Goal: Task Accomplishment & Management: Complete application form

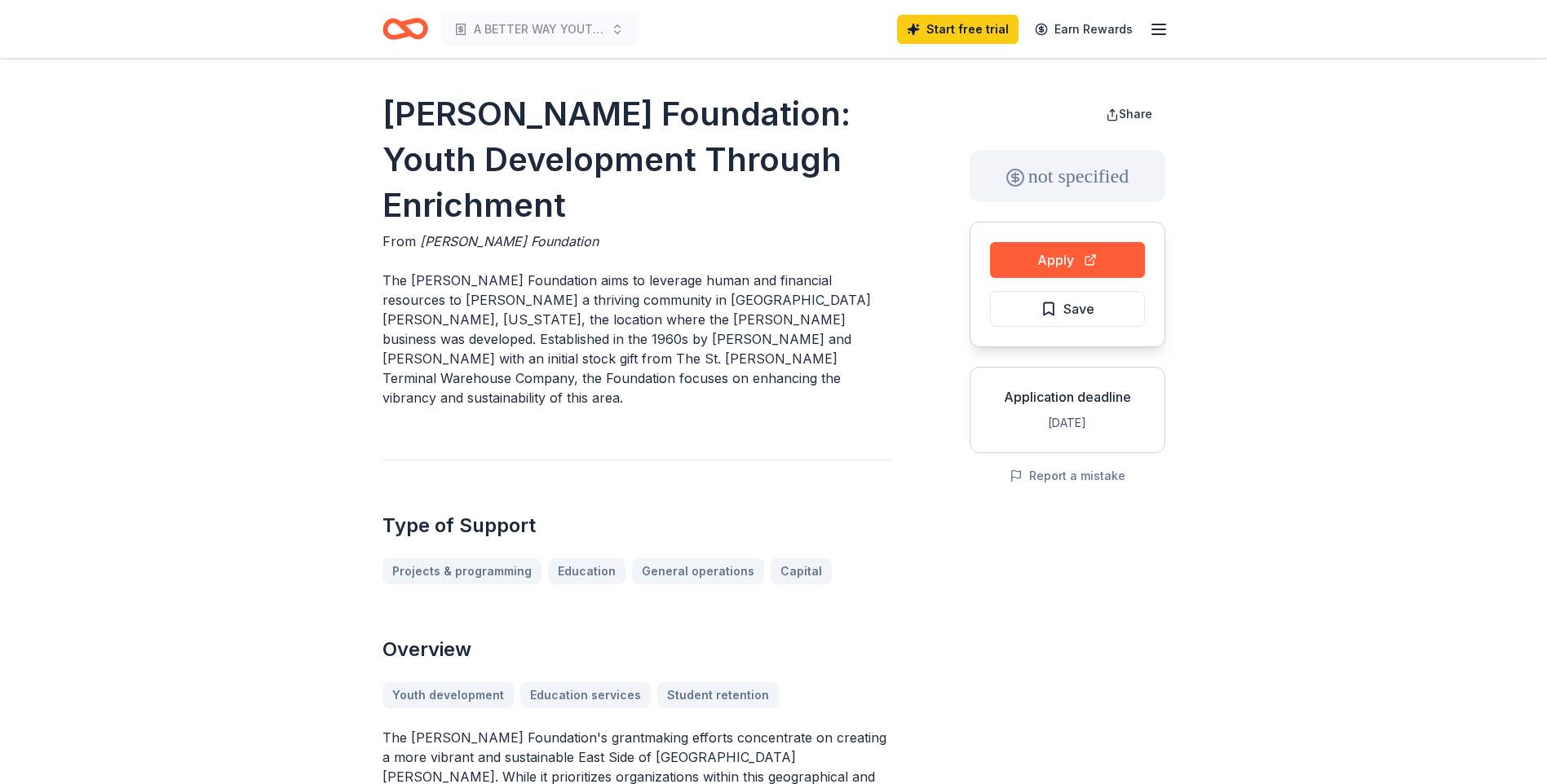
click at [1160, 37] on icon "button" at bounding box center [1158, 29] width 20 height 20
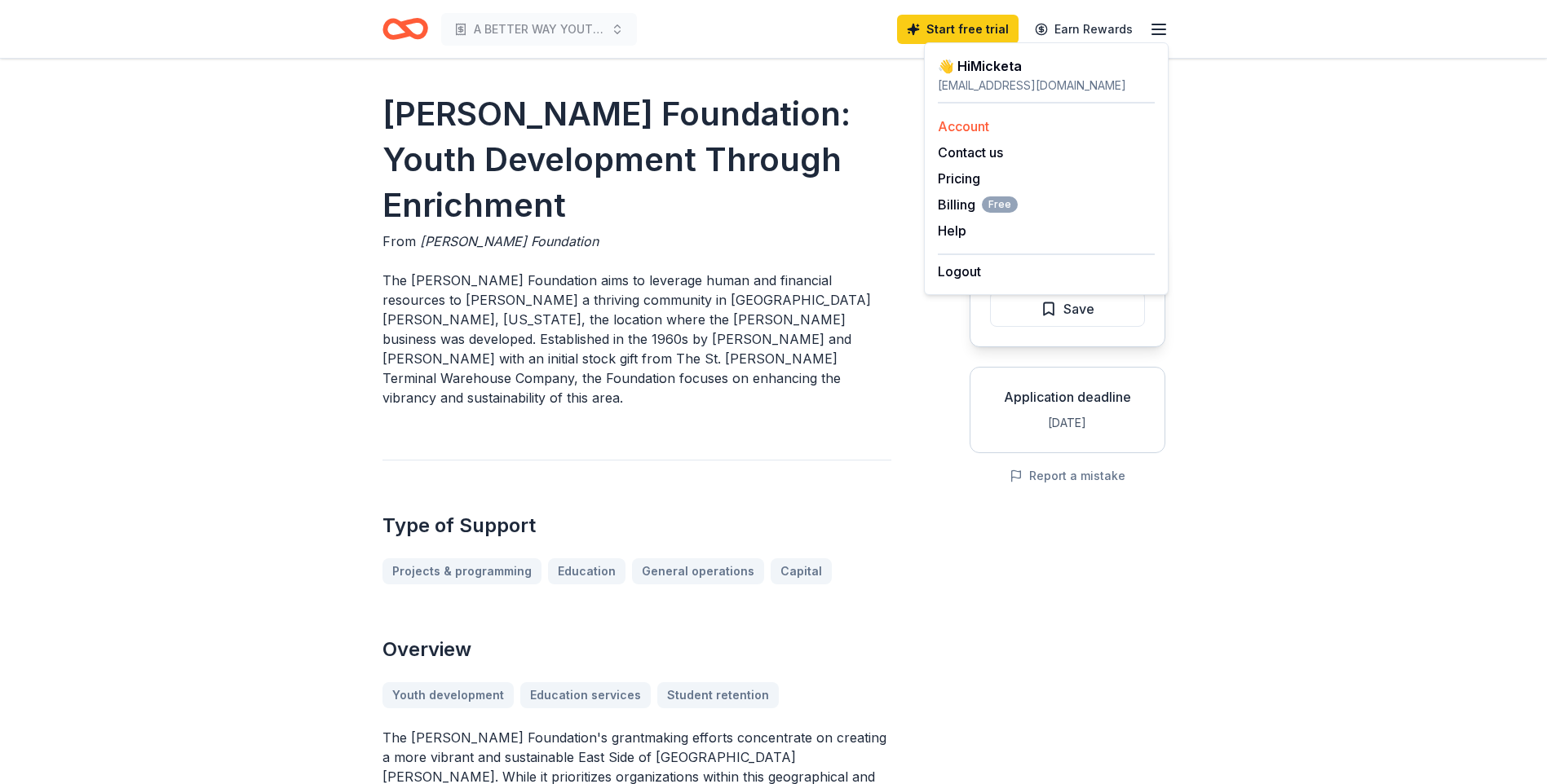
click at [986, 122] on link "Account" at bounding box center [963, 125] width 51 height 16
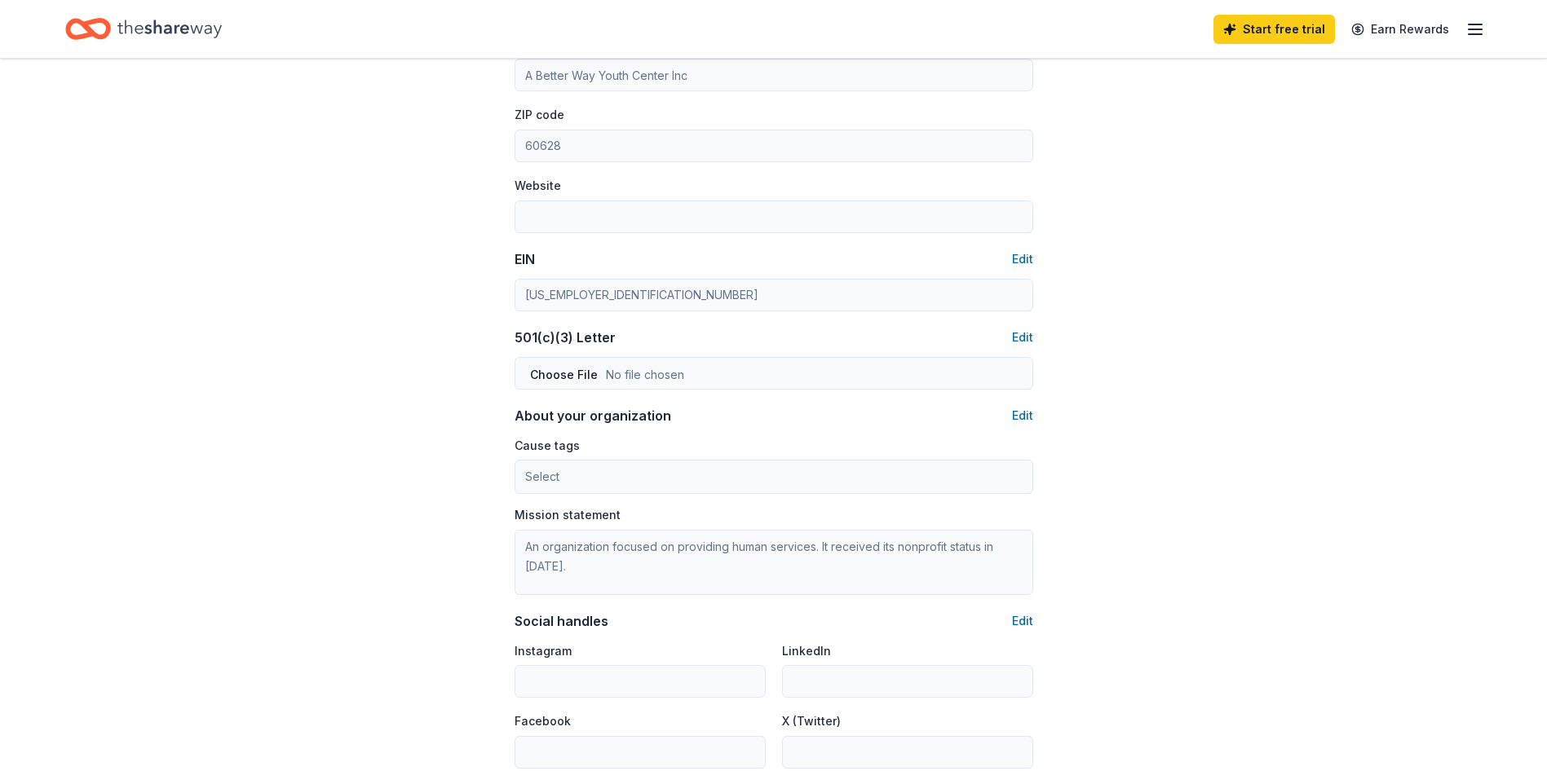
scroll to position [734, 0]
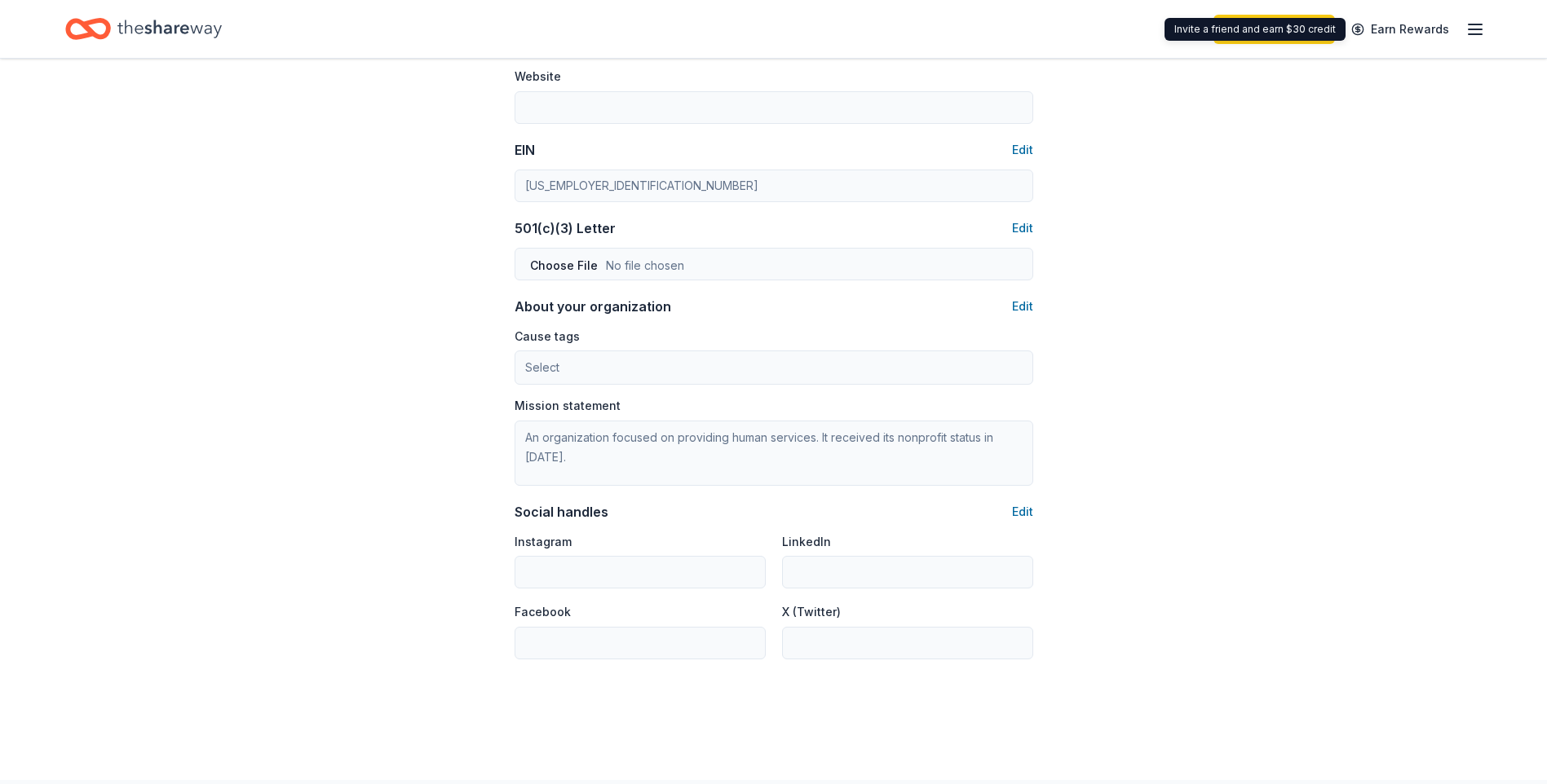
click at [1479, 29] on icon "button" at bounding box center [1475, 29] width 20 height 20
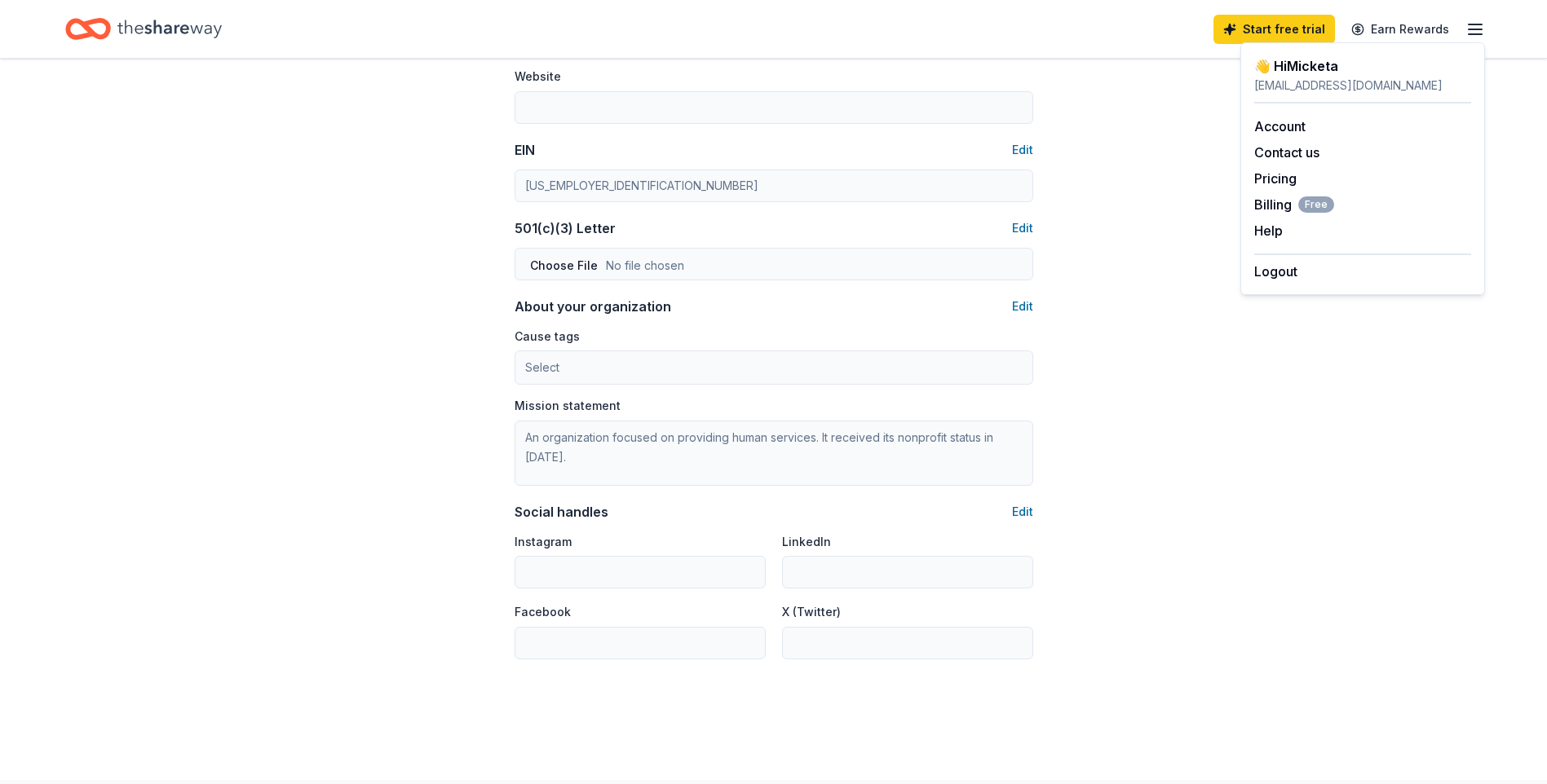
click at [1363, 79] on div "micketawarner@gmail.com" at bounding box center [1363, 86] width 217 height 20
click at [1290, 208] on span "Billing Free" at bounding box center [1294, 204] width 80 height 20
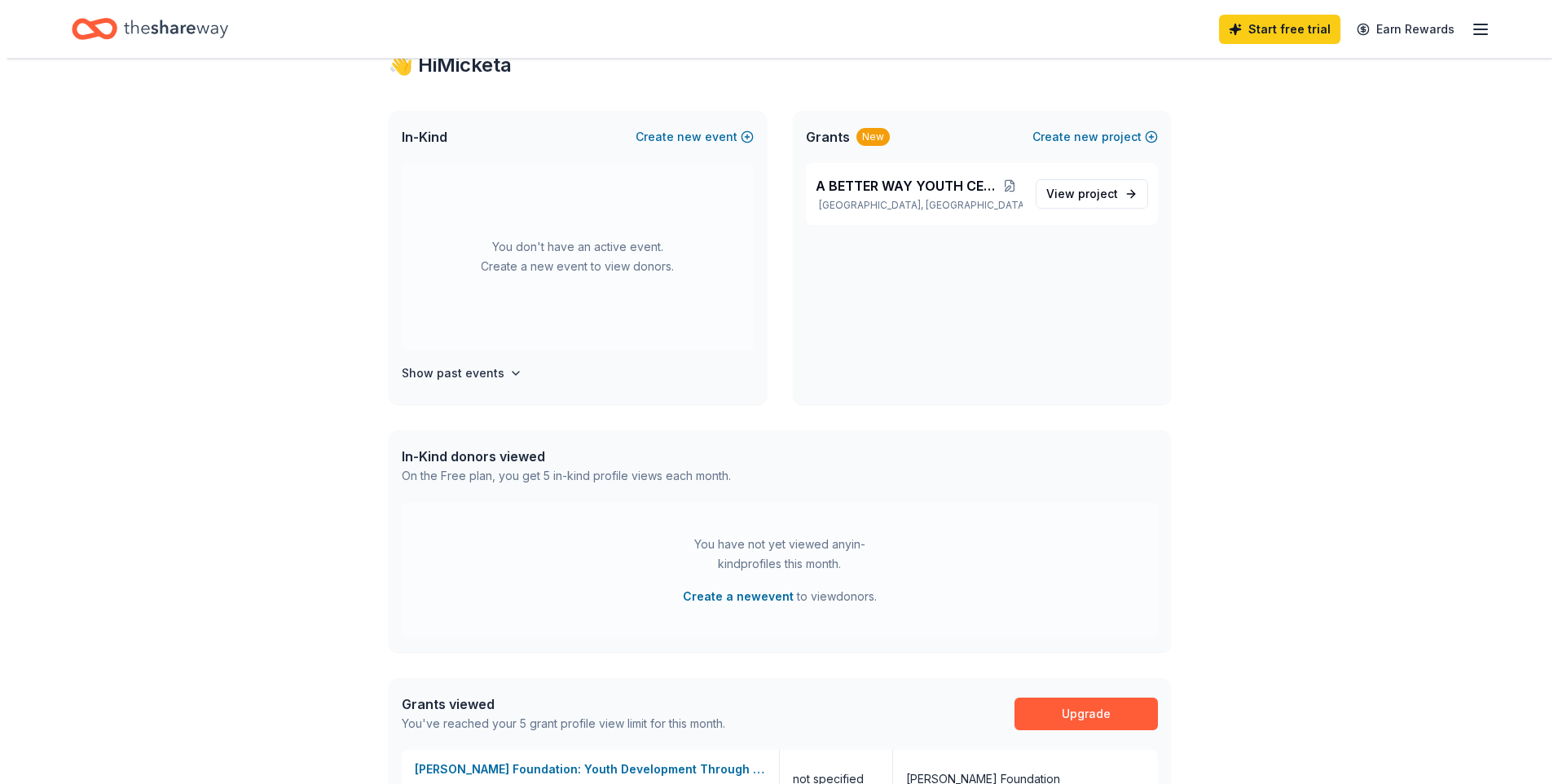
scroll to position [408, 0]
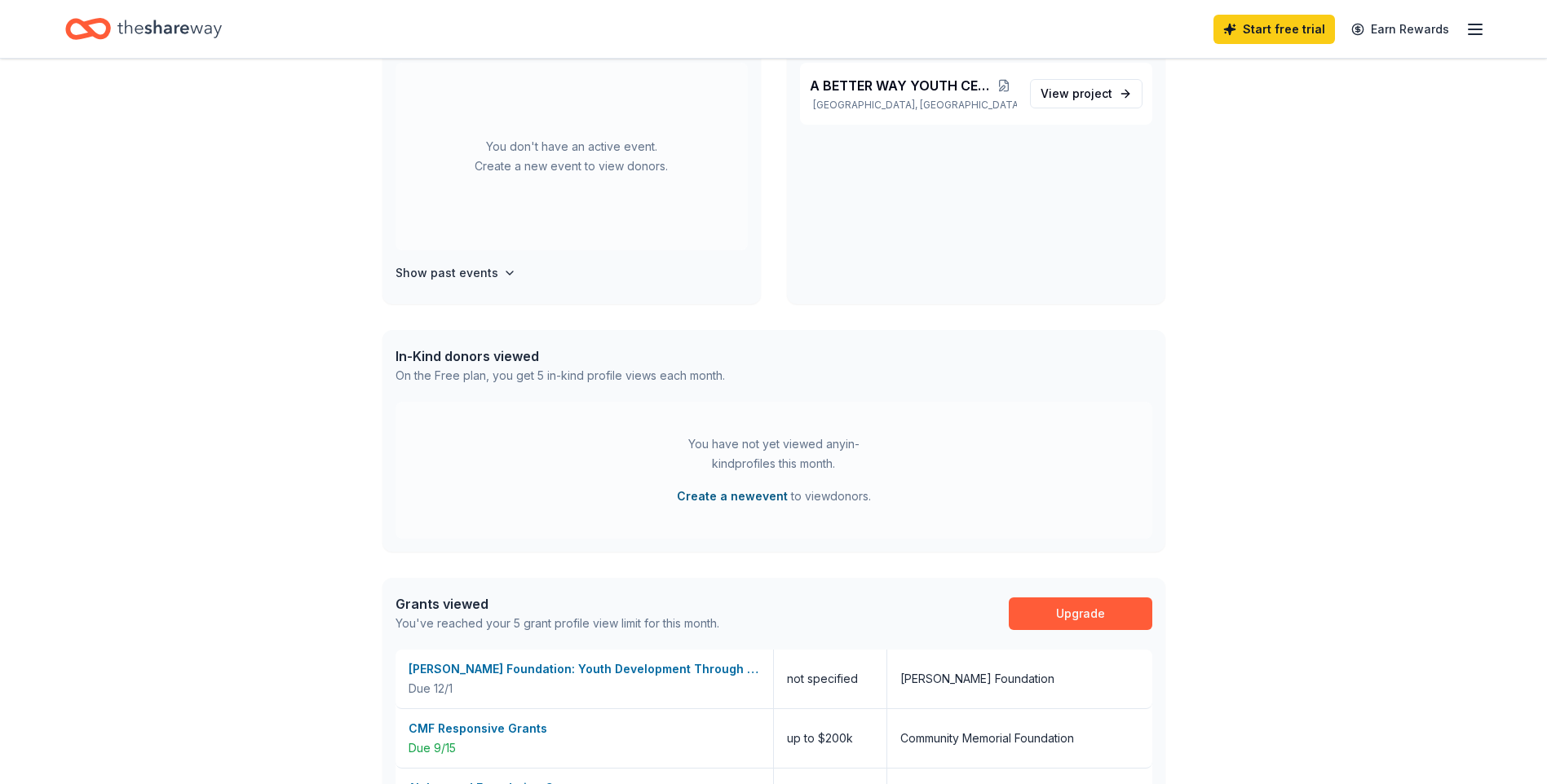
click at [738, 491] on button "Create a new event" at bounding box center [732, 496] width 111 height 20
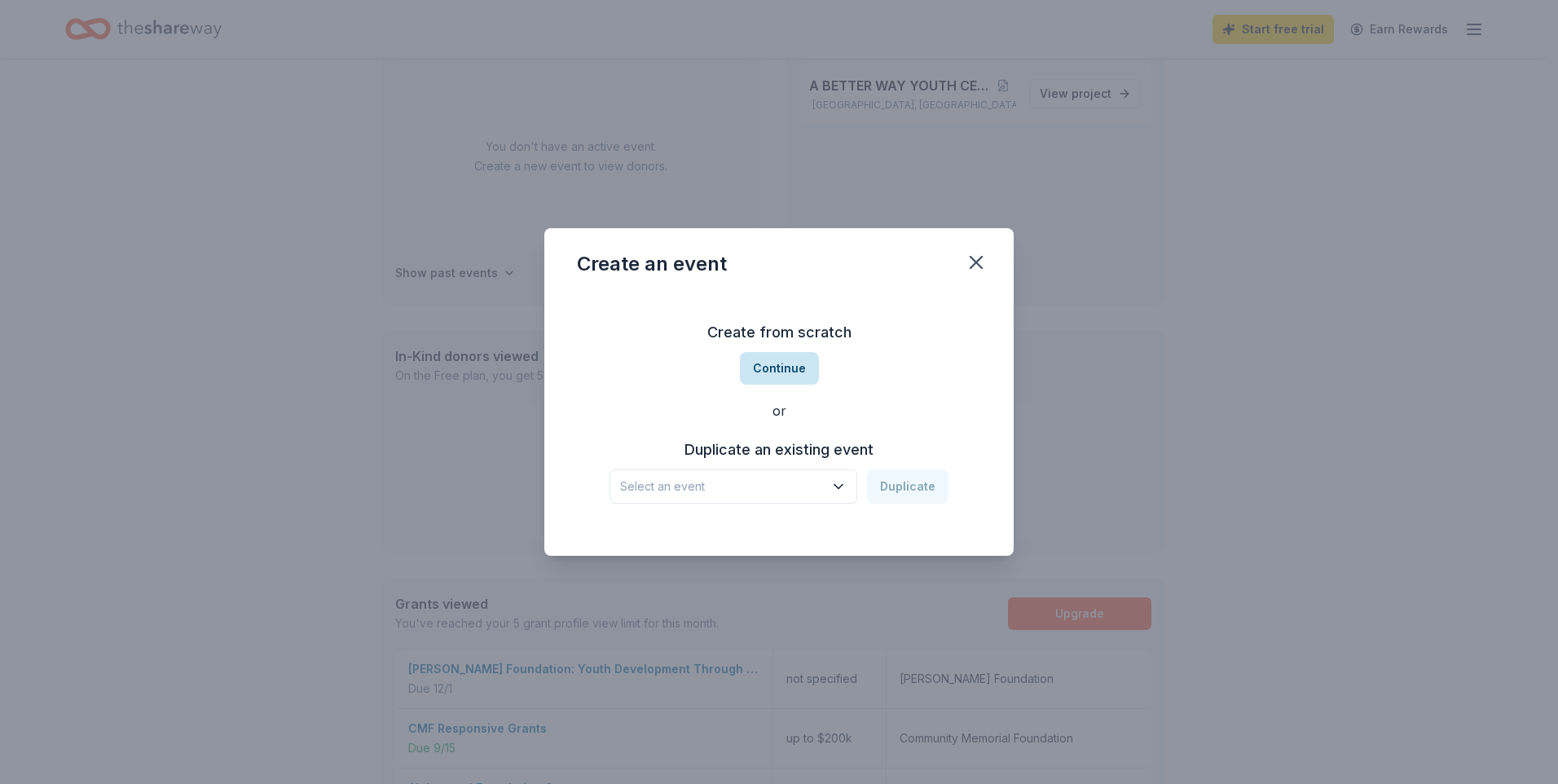
click at [798, 363] on button "Continue" at bounding box center [779, 368] width 79 height 32
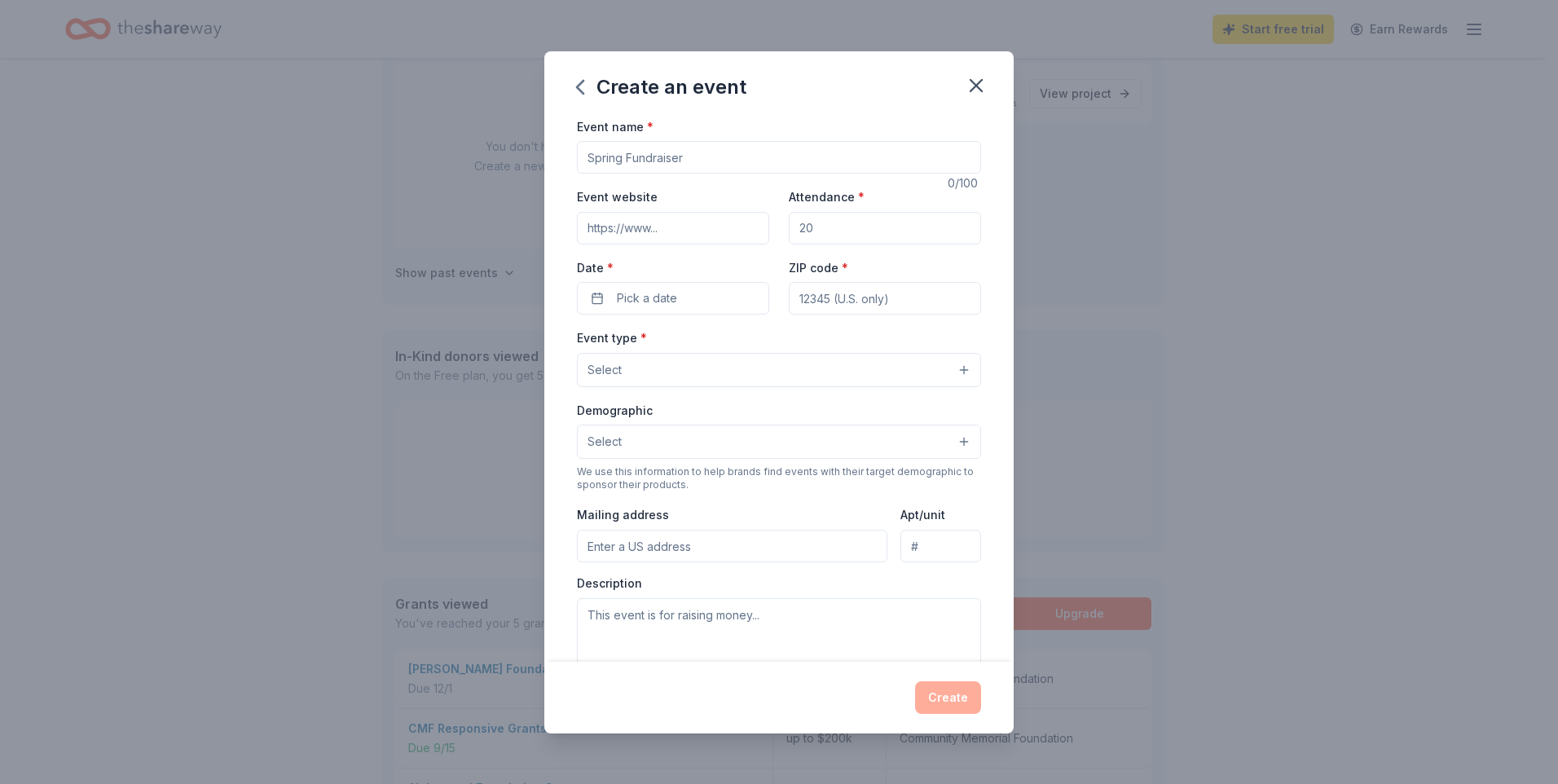
click at [684, 232] on input "Event website" at bounding box center [673, 228] width 192 height 32
drag, startPoint x: 944, startPoint y: 700, endPoint x: 846, endPoint y: 559, distance: 171.7
click at [944, 698] on div "Create" at bounding box center [779, 698] width 404 height 32
click at [706, 160] on input "Event name *" at bounding box center [779, 157] width 404 height 32
type input "Y"
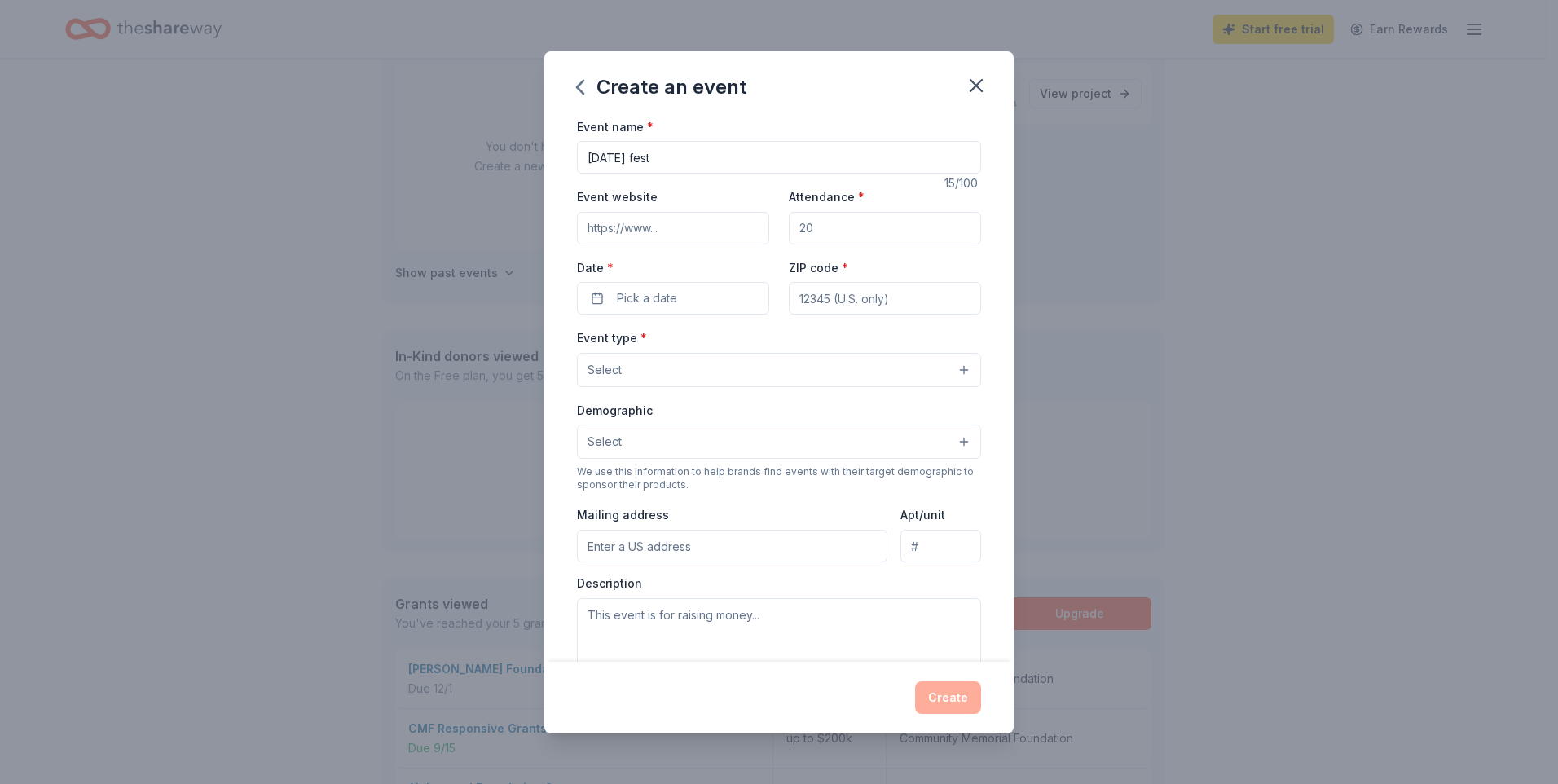
type input "Halloween fest"
click at [715, 242] on input "Event website" at bounding box center [673, 228] width 192 height 32
click at [809, 228] on input "Attendance *" at bounding box center [885, 228] width 192 height 32
type input "50"
click at [650, 284] on button "Pick a date" at bounding box center [673, 298] width 192 height 32
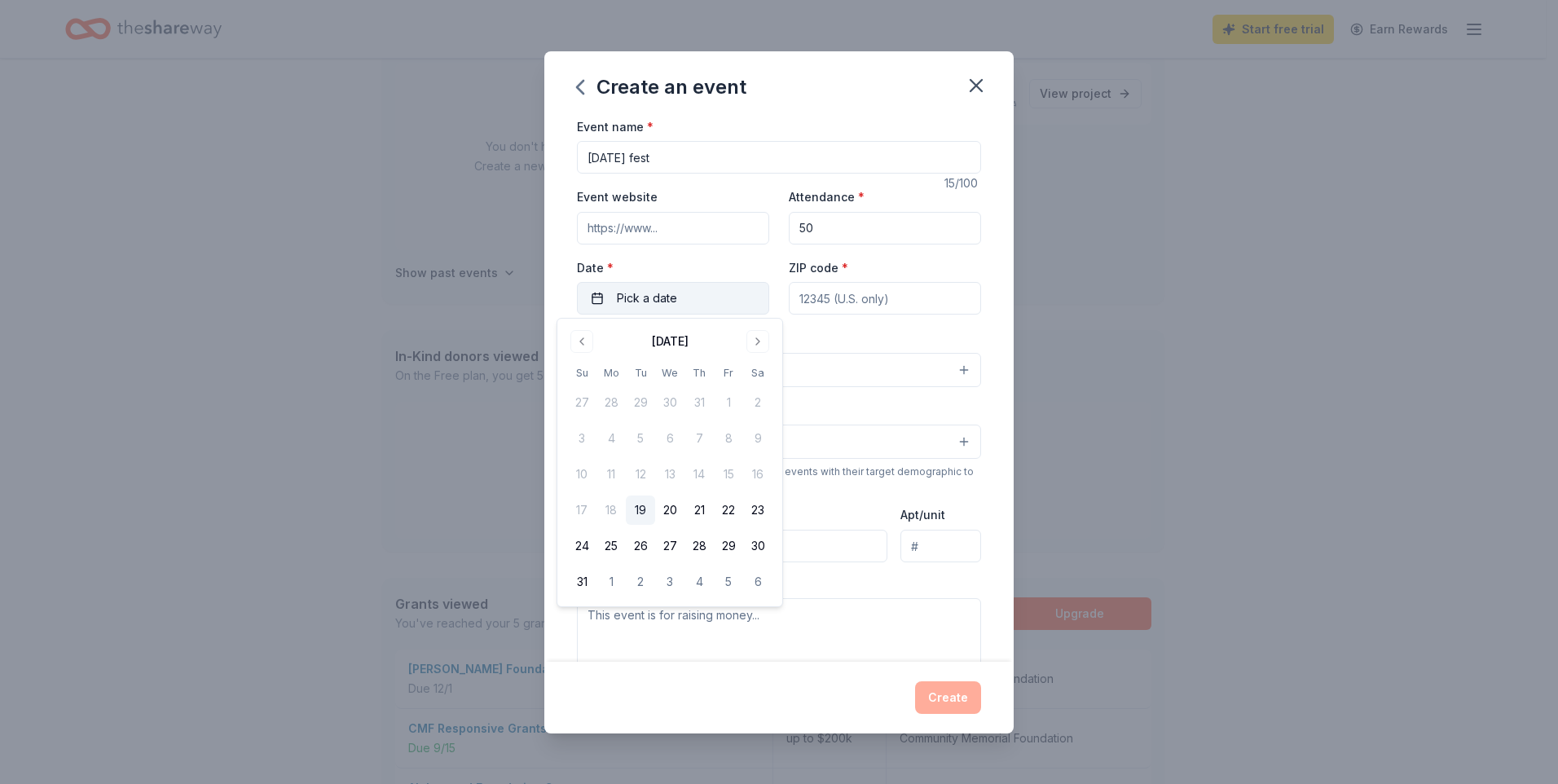
click at [657, 289] on span "Pick a date" at bounding box center [646, 298] width 60 height 20
click at [683, 290] on button "Pick a date" at bounding box center [673, 298] width 192 height 32
click at [762, 343] on button "Go to next month" at bounding box center [758, 341] width 23 height 23
click at [762, 344] on button "Go to next month" at bounding box center [758, 341] width 23 height 23
click at [729, 546] on button "31" at bounding box center [728, 545] width 29 height 29
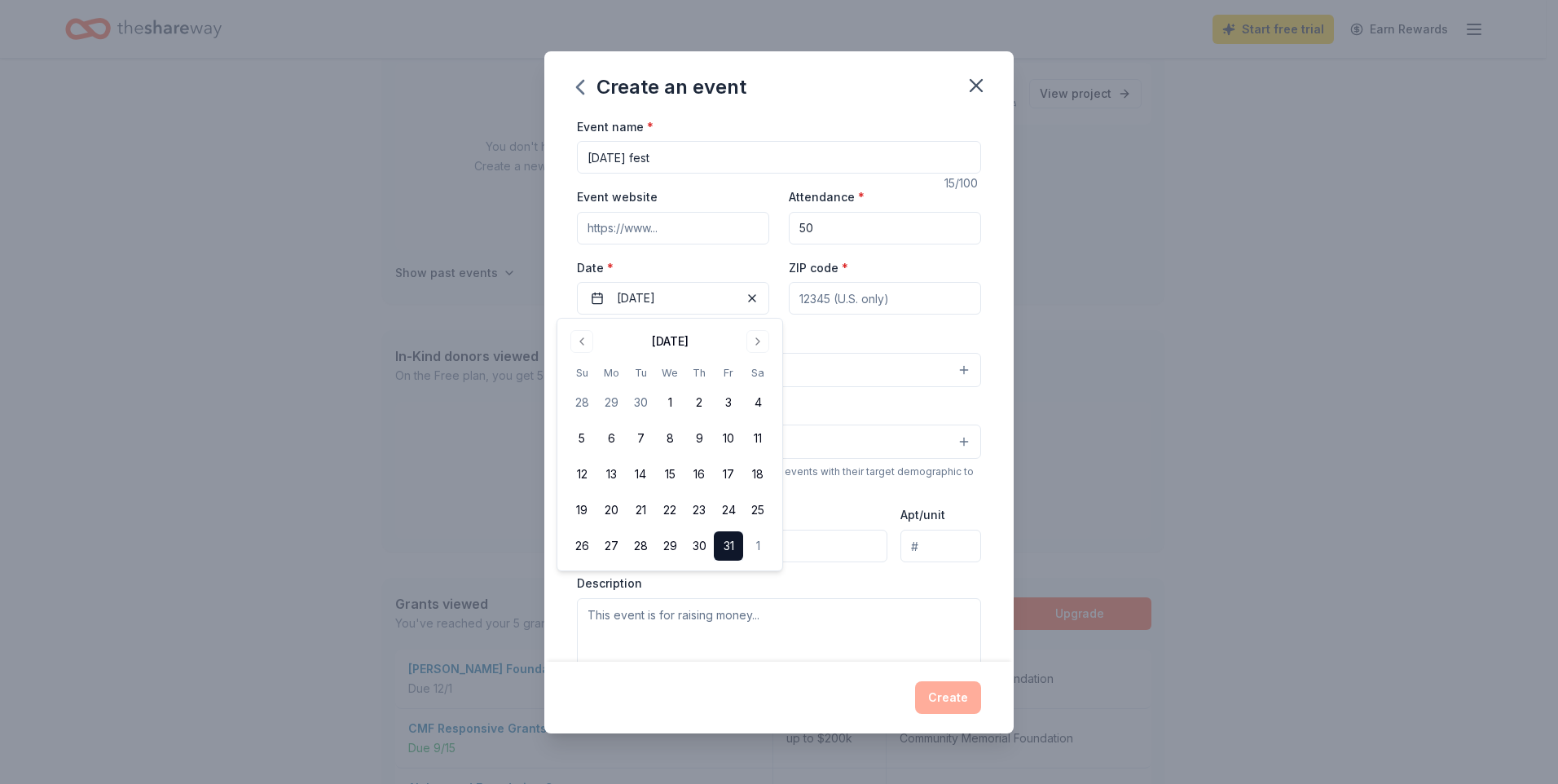
click at [897, 363] on button "Select" at bounding box center [779, 370] width 404 height 34
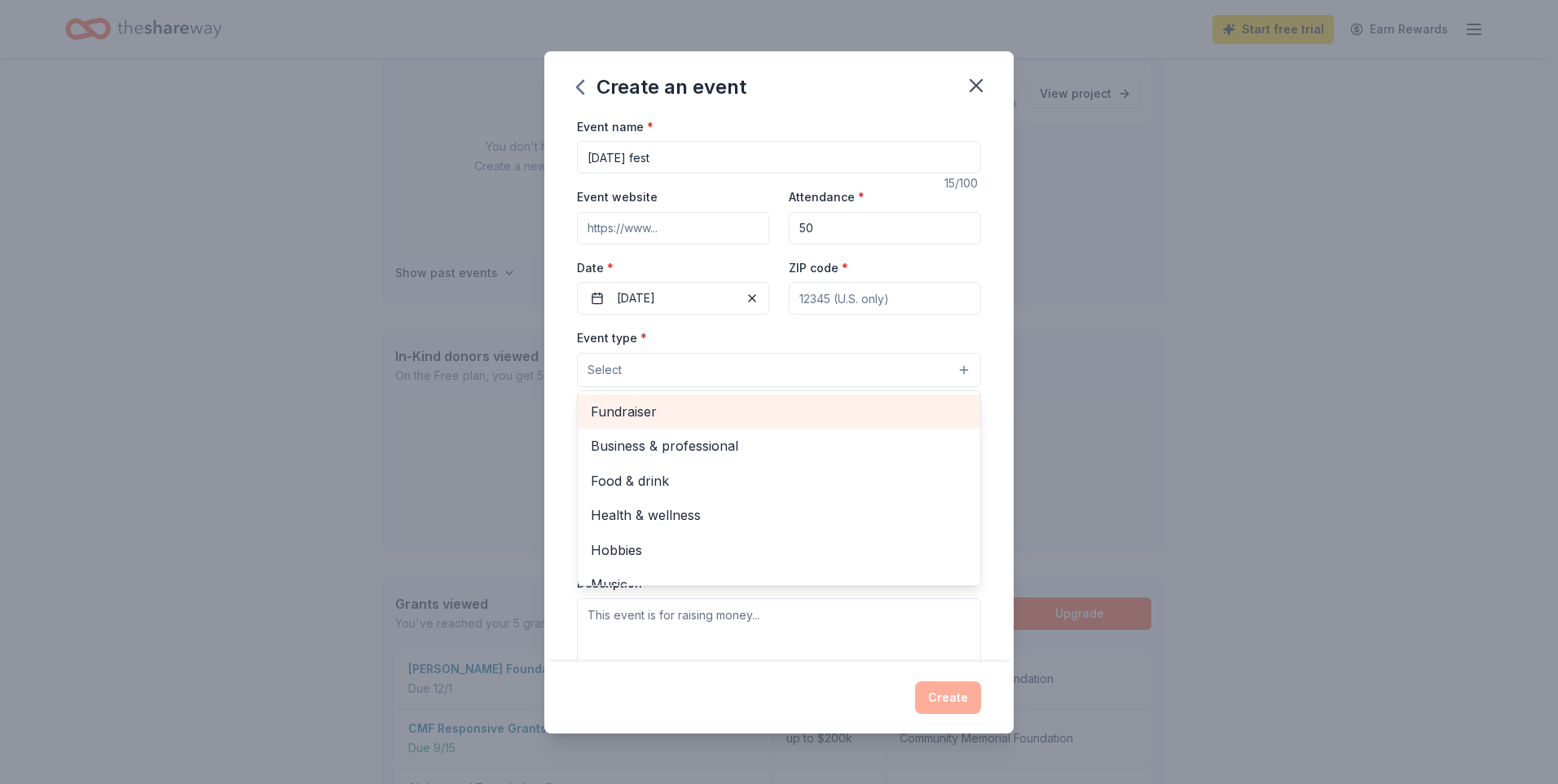
click at [808, 398] on div "Fundraiser" at bounding box center [779, 411] width 403 height 34
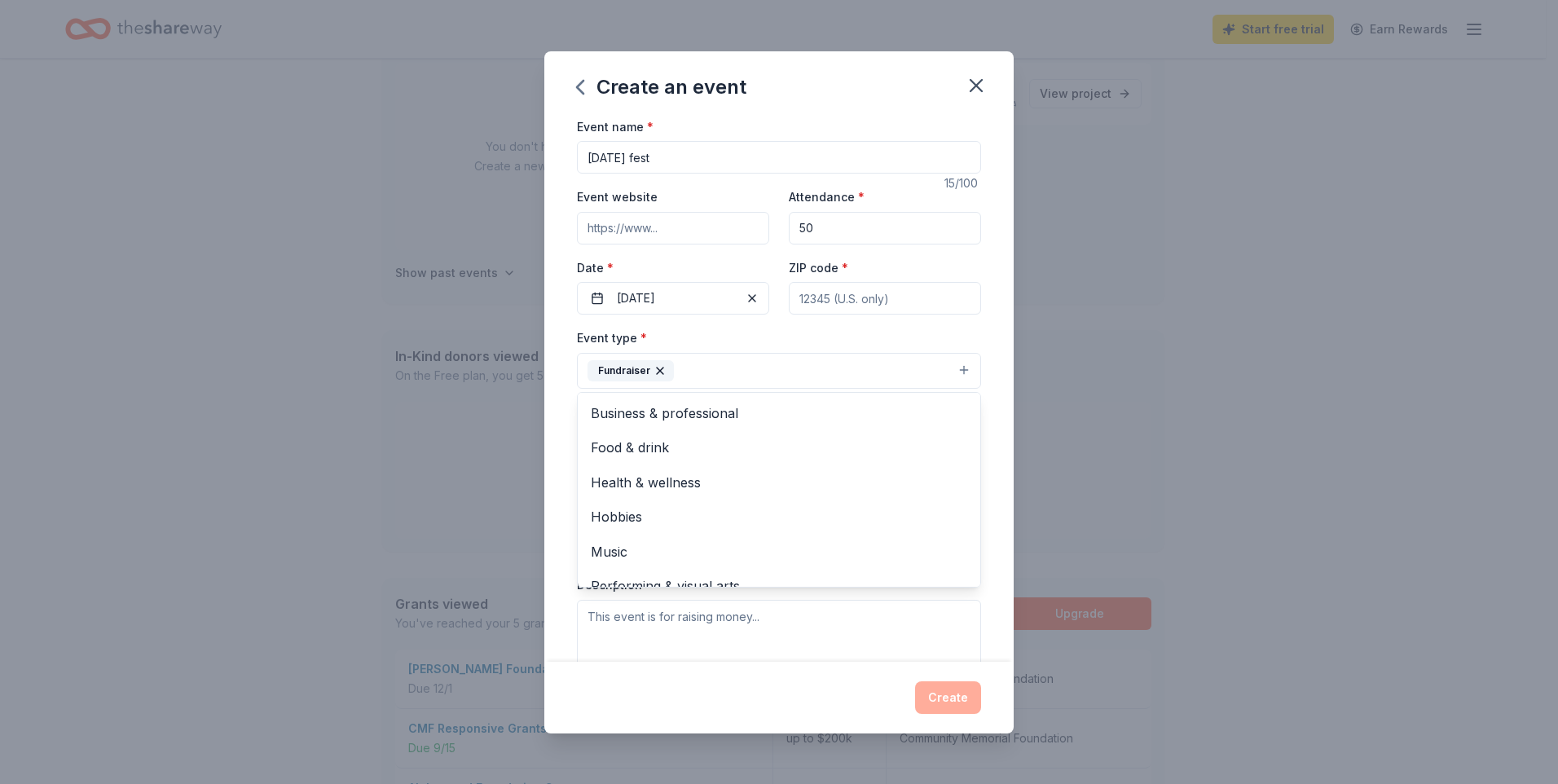
click at [990, 621] on div "Event name * Halloween fest 15 /100 Event website Attendance * 50 Date * 10/31/…" at bounding box center [779, 390] width 470 height 545
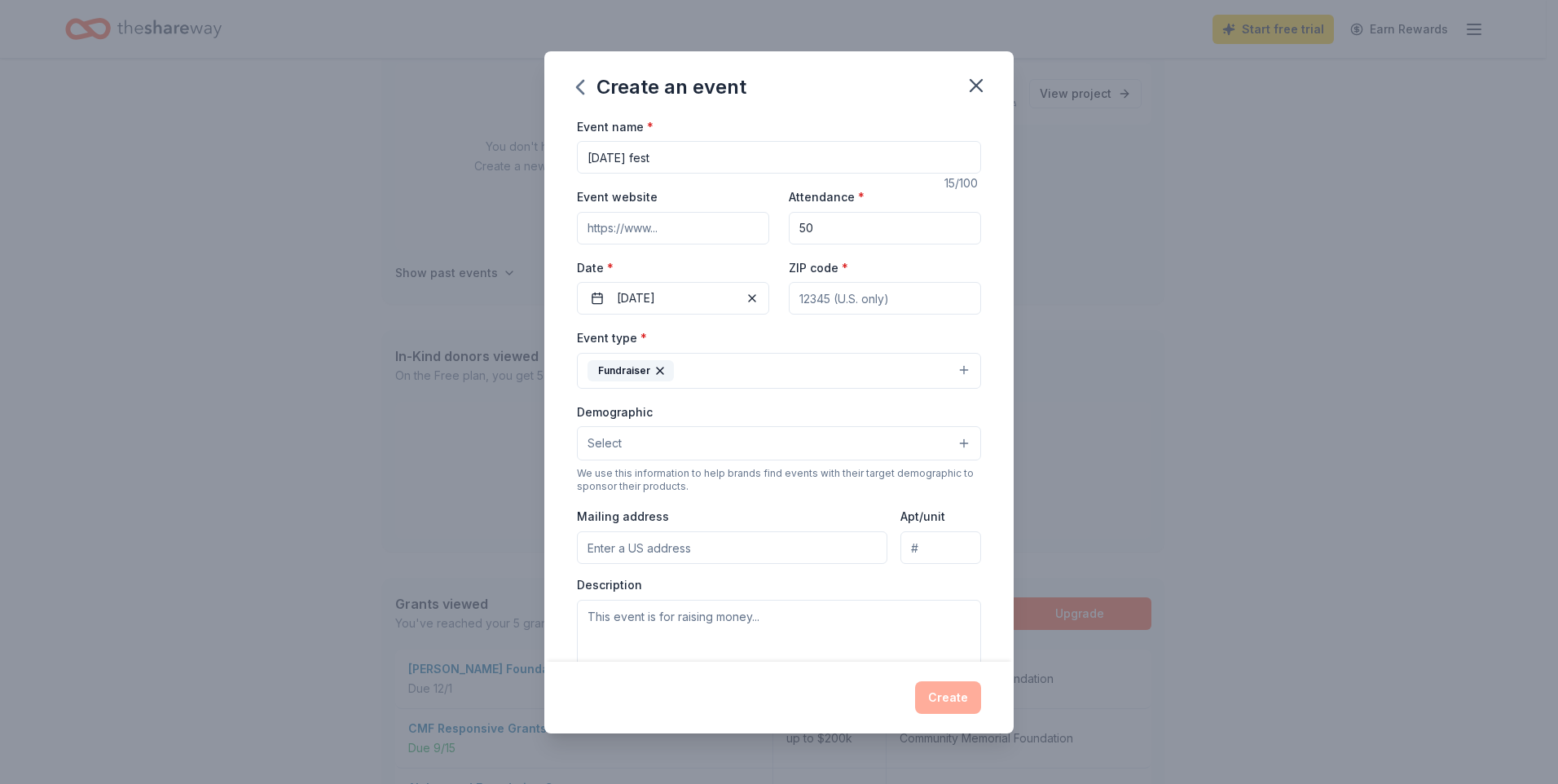
click at [775, 552] on input "Mailing address" at bounding box center [732, 547] width 311 height 32
type input "11741 S Michigan Ave"
type input "60628"
click at [820, 434] on button "Select" at bounding box center [779, 443] width 404 height 34
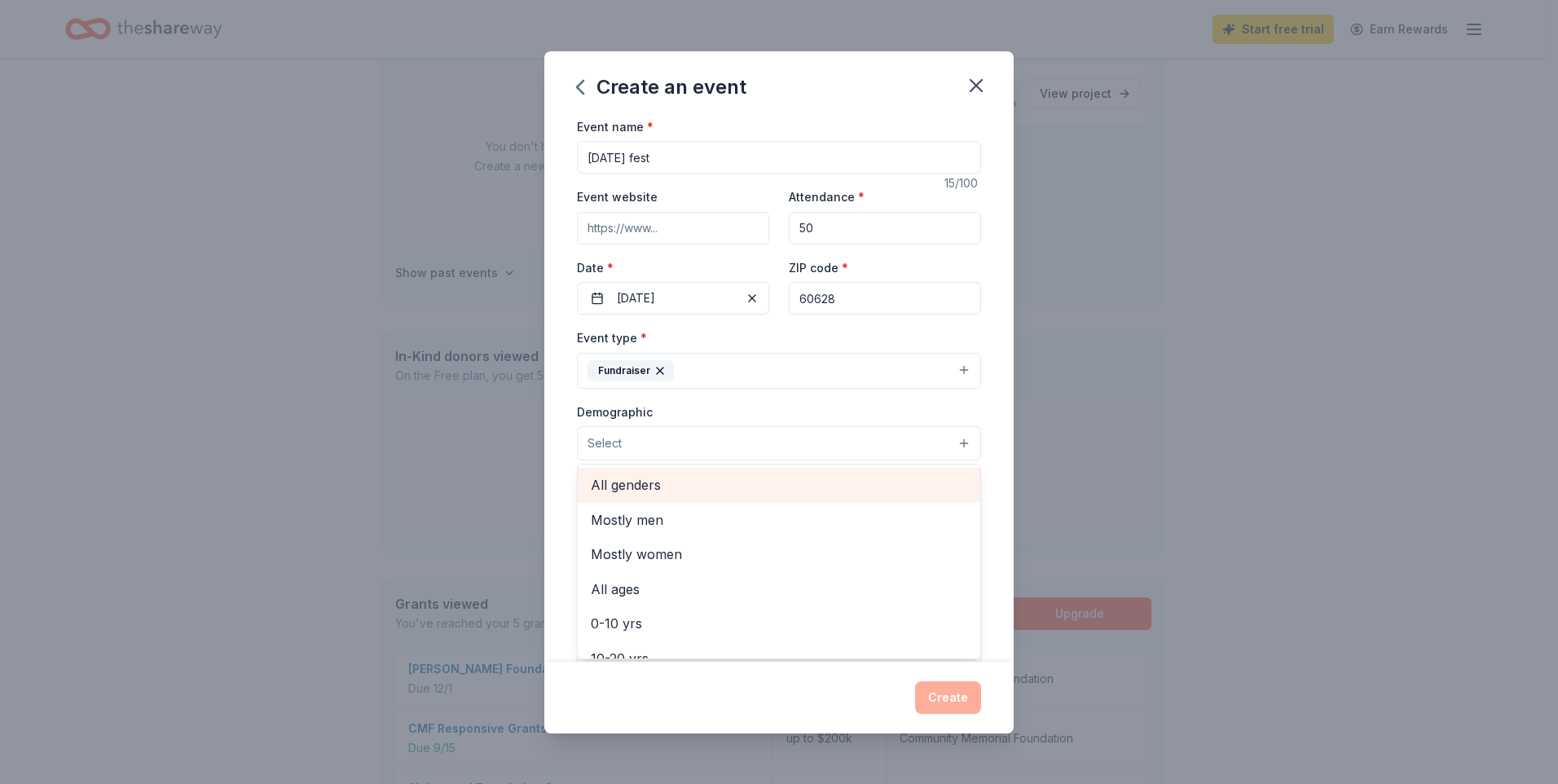
click at [807, 491] on span "All genders" at bounding box center [779, 485] width 376 height 21
click at [855, 700] on div "Create an event Event name * Halloween fest 15 /100 Event website Attendance * …" at bounding box center [779, 392] width 470 height 682
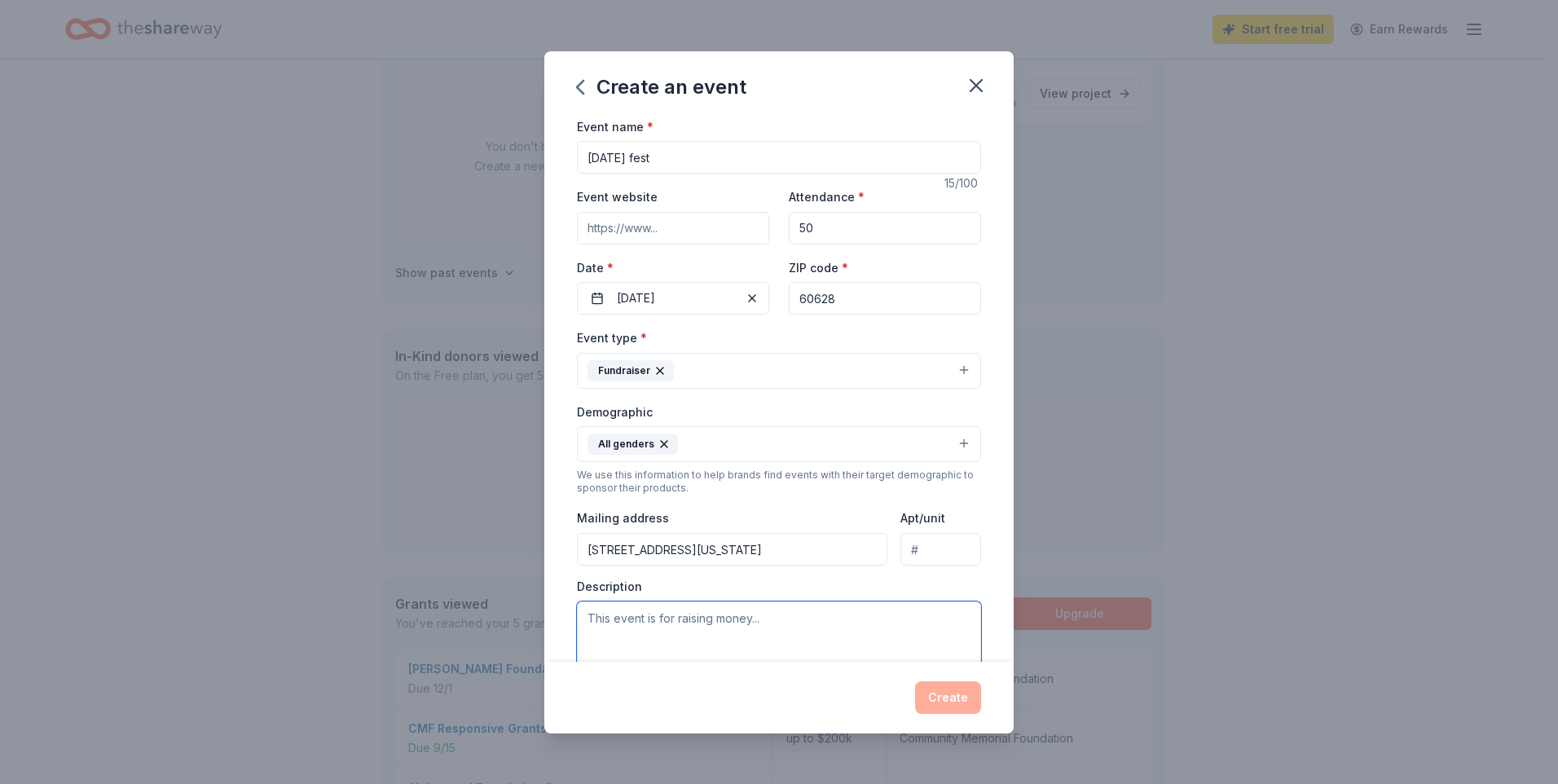
click at [820, 634] on textarea at bounding box center [779, 638] width 404 height 73
click at [971, 699] on div "Create" at bounding box center [779, 698] width 404 height 32
click at [708, 635] on textarea at bounding box center [779, 638] width 404 height 73
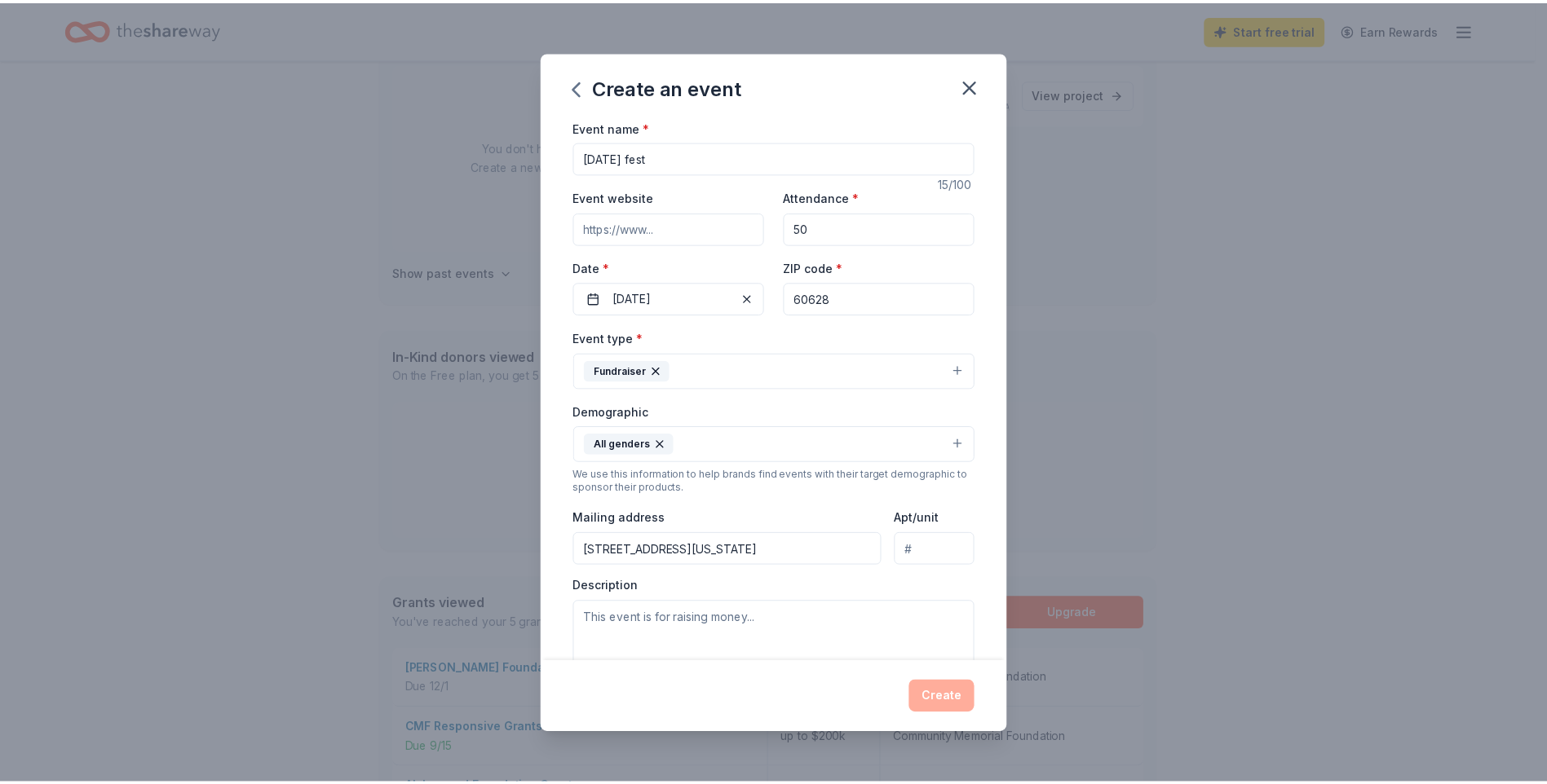
scroll to position [238, 0]
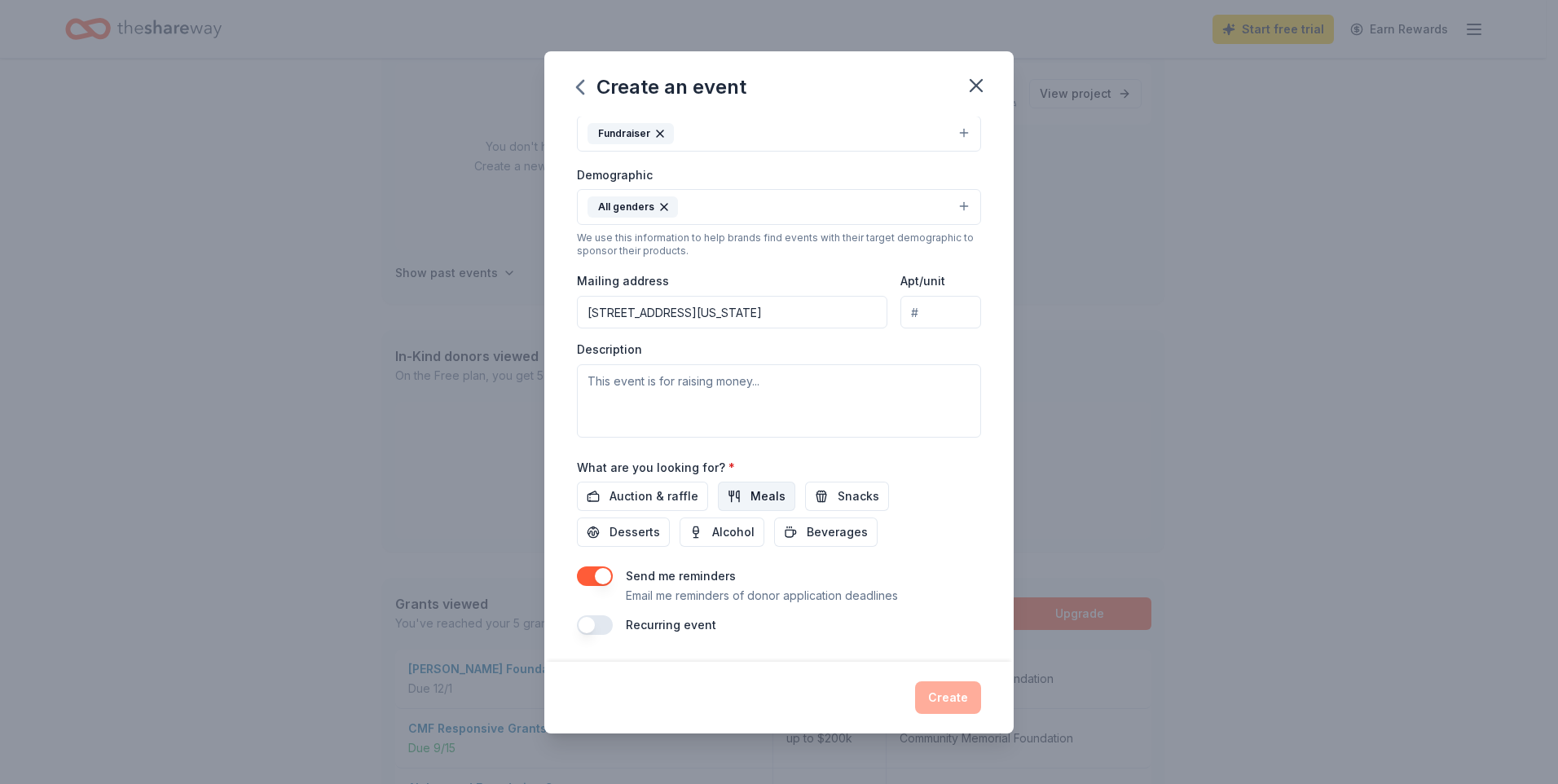
drag, startPoint x: 748, startPoint y: 502, endPoint x: 767, endPoint y: 508, distance: 19.9
click at [751, 502] on span "Meals" at bounding box center [768, 496] width 35 height 20
click at [645, 496] on span "Auction & raffle" at bounding box center [653, 496] width 88 height 20
click at [752, 507] on button "Meals" at bounding box center [756, 496] width 77 height 29
click at [644, 539] on span "Desserts" at bounding box center [634, 532] width 50 height 20
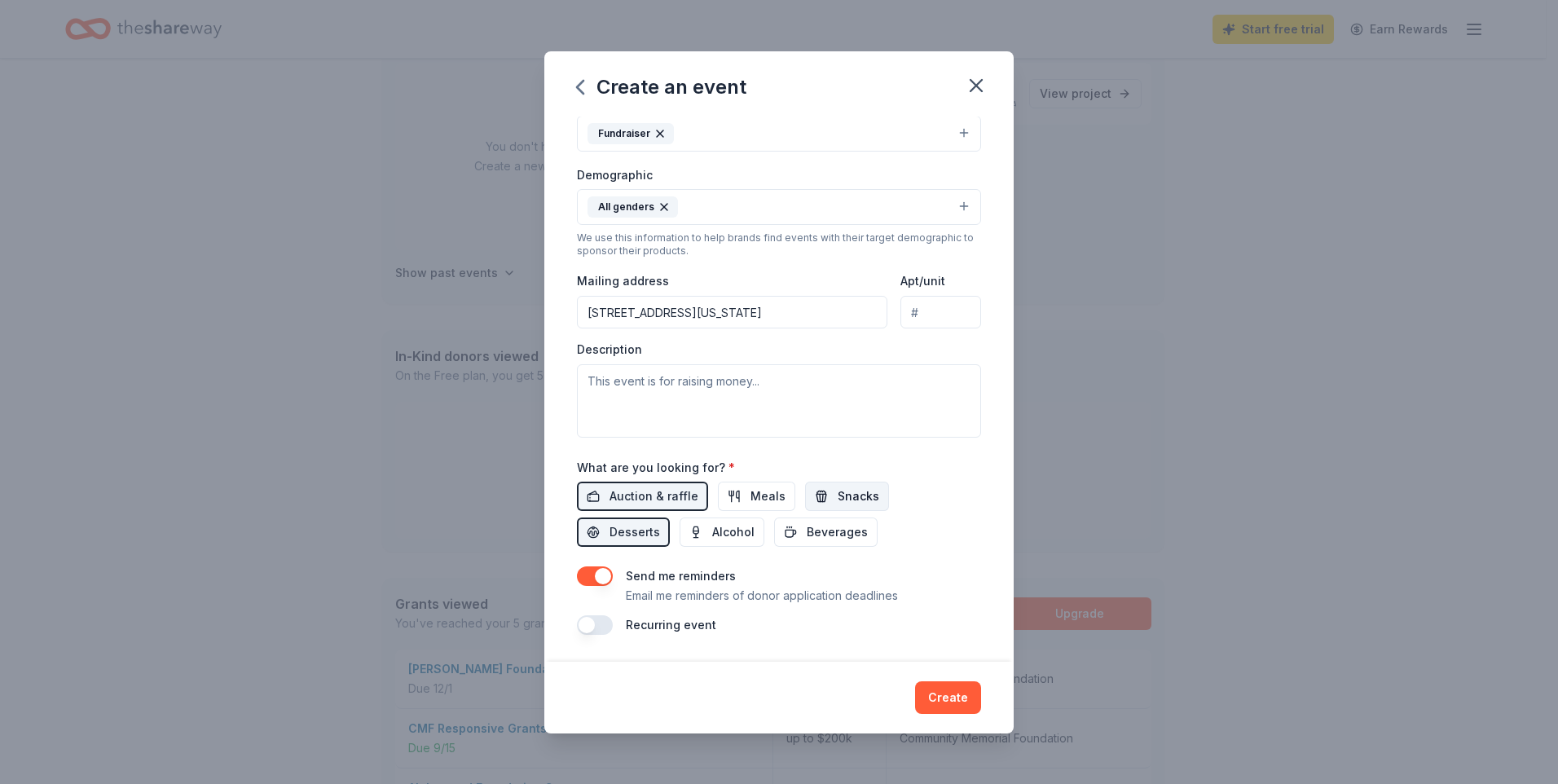
click at [841, 505] on span "Snacks" at bounding box center [858, 496] width 42 height 20
click at [756, 503] on span "Meals" at bounding box center [768, 496] width 35 height 20
click at [740, 535] on span "Alcohol" at bounding box center [733, 532] width 43 height 20
click at [841, 538] on span "Beverages" at bounding box center [837, 532] width 61 height 20
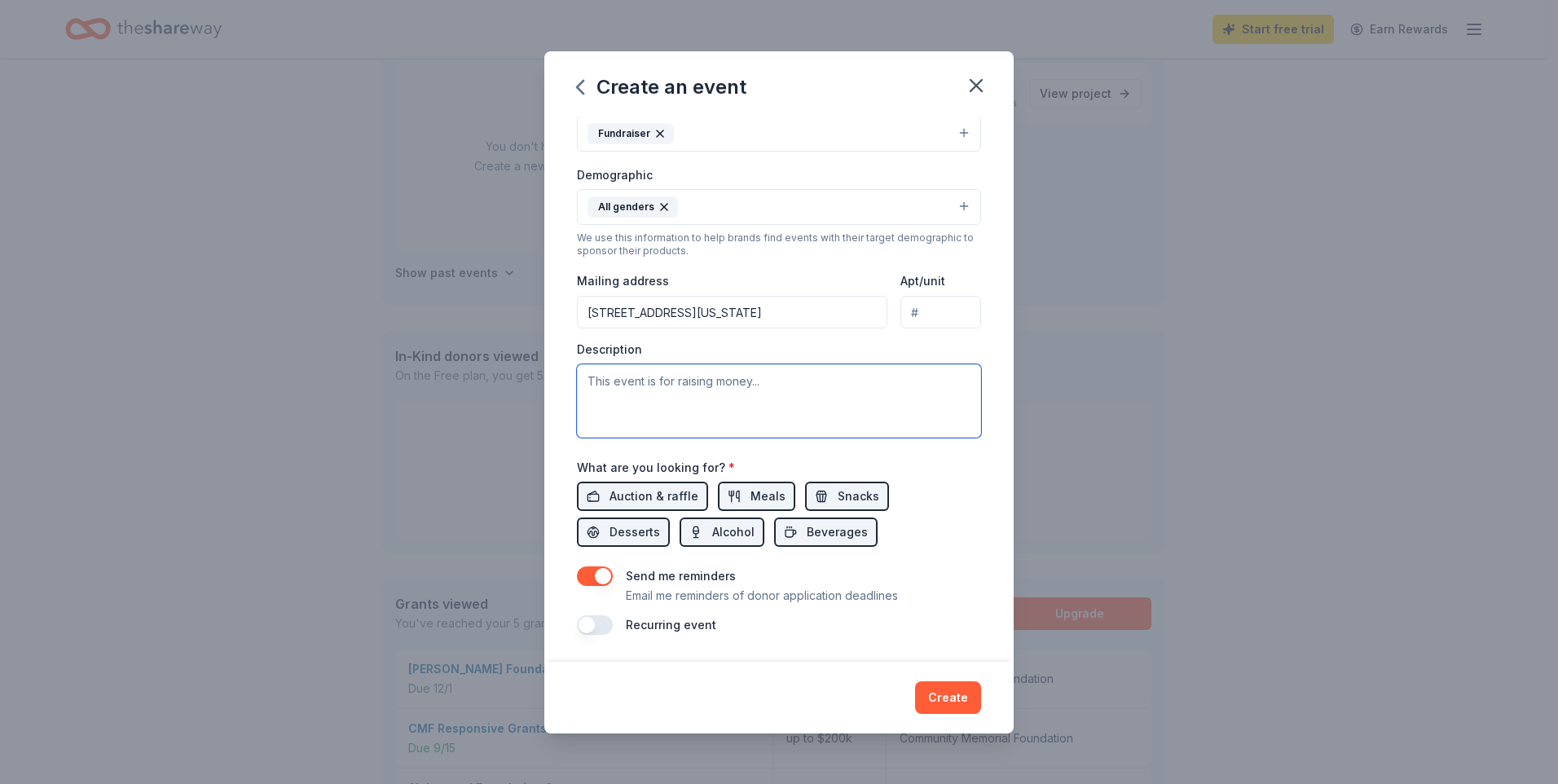
click at [659, 373] on textarea at bounding box center [779, 400] width 404 height 73
type textarea "t"
click at [688, 392] on textarea at bounding box center [779, 400] width 404 height 73
type textarea "t"
type textarea "To raise money for a youth stem porgram"
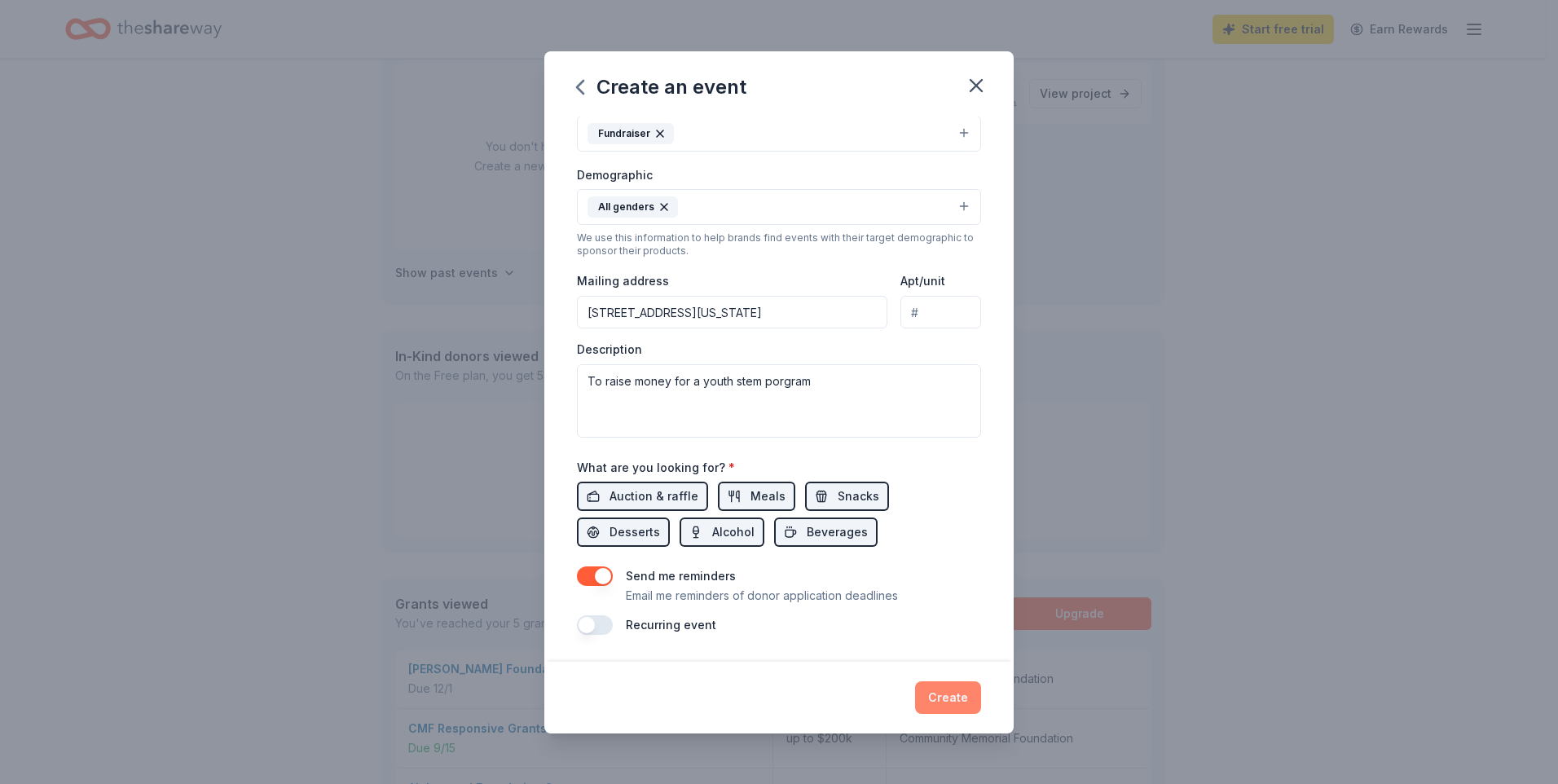
click at [947, 695] on button "Create" at bounding box center [948, 698] width 66 height 32
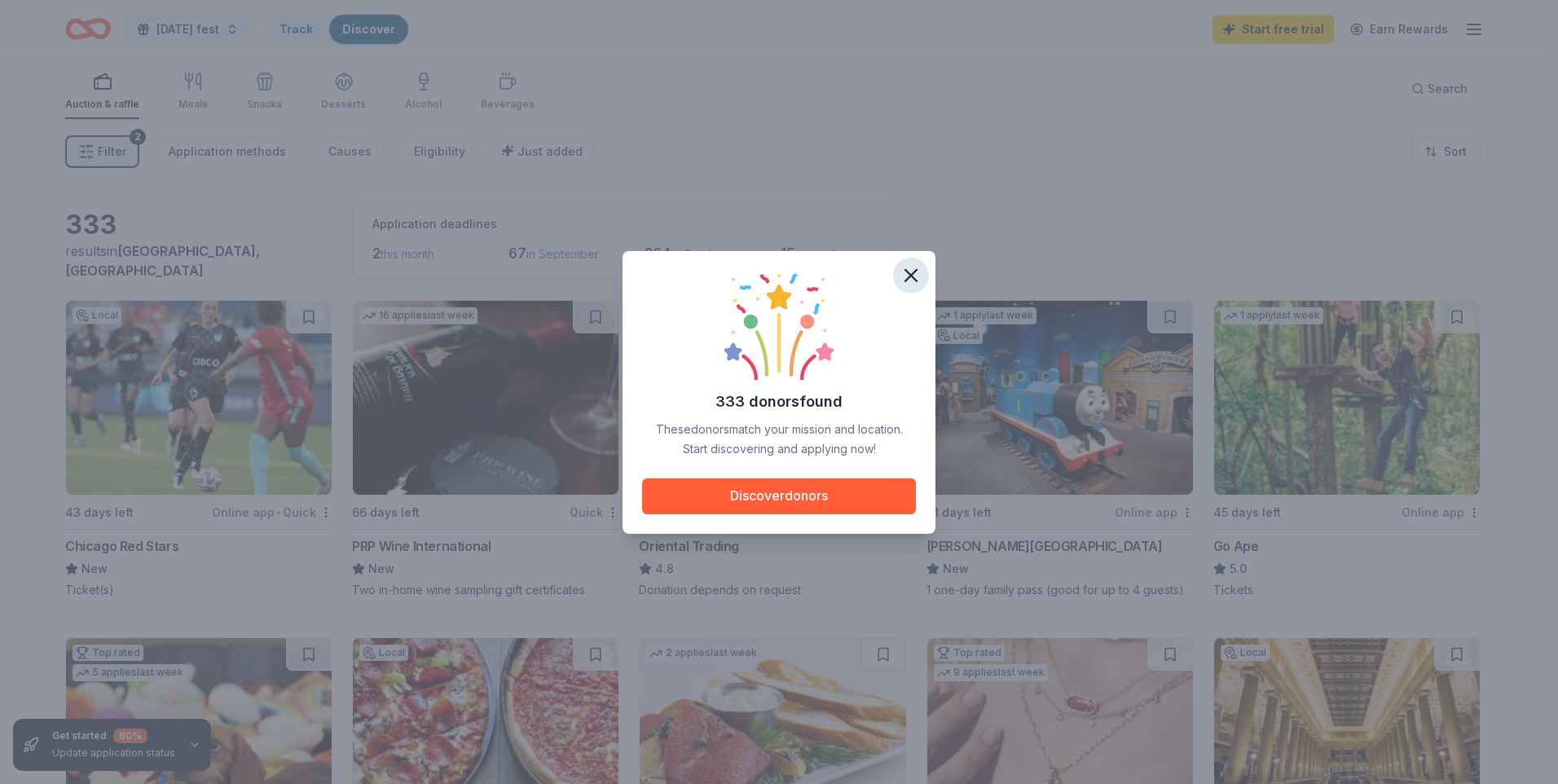
click at [914, 278] on icon "button" at bounding box center [912, 276] width 23 height 23
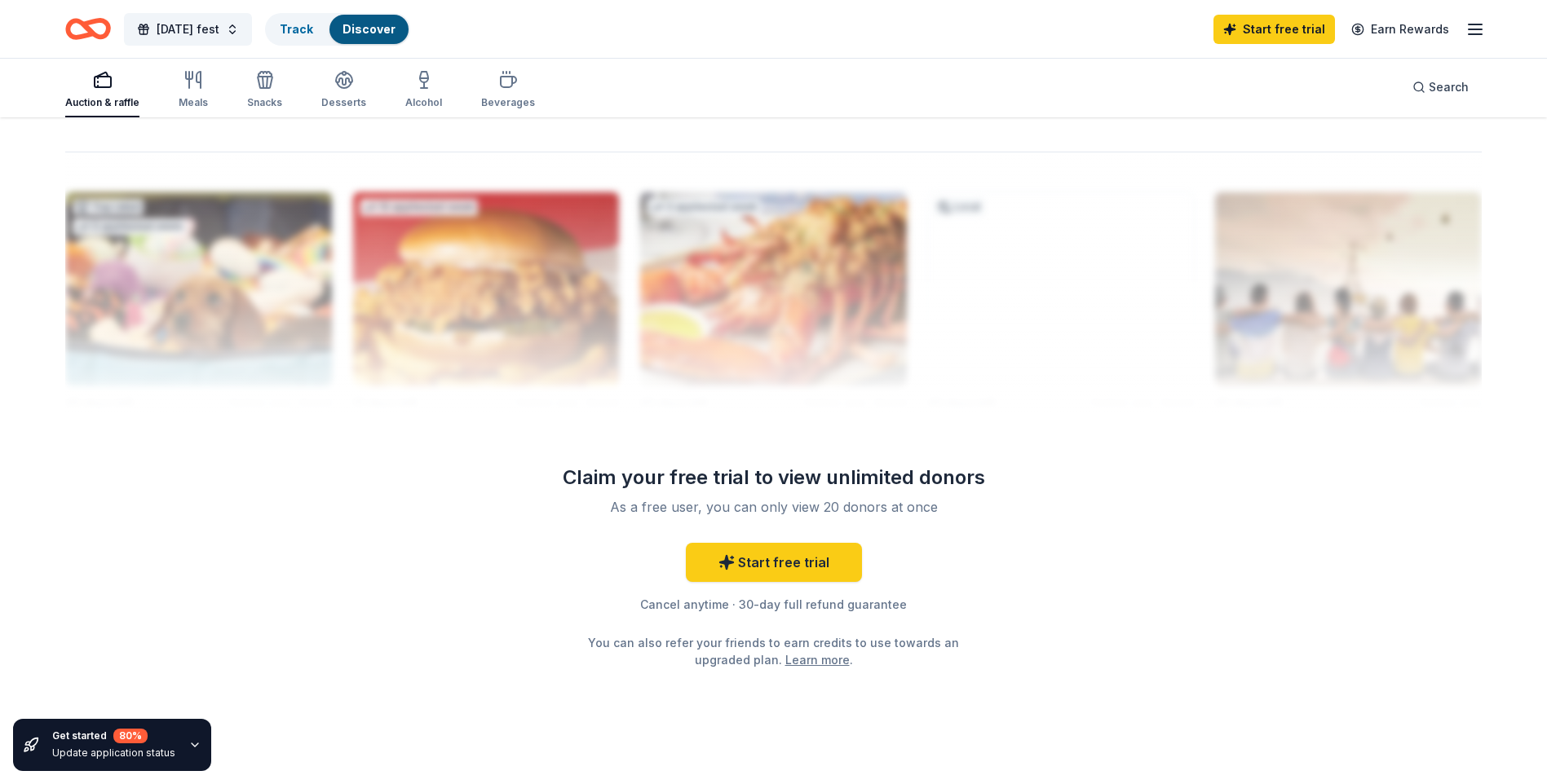
scroll to position [1548, 0]
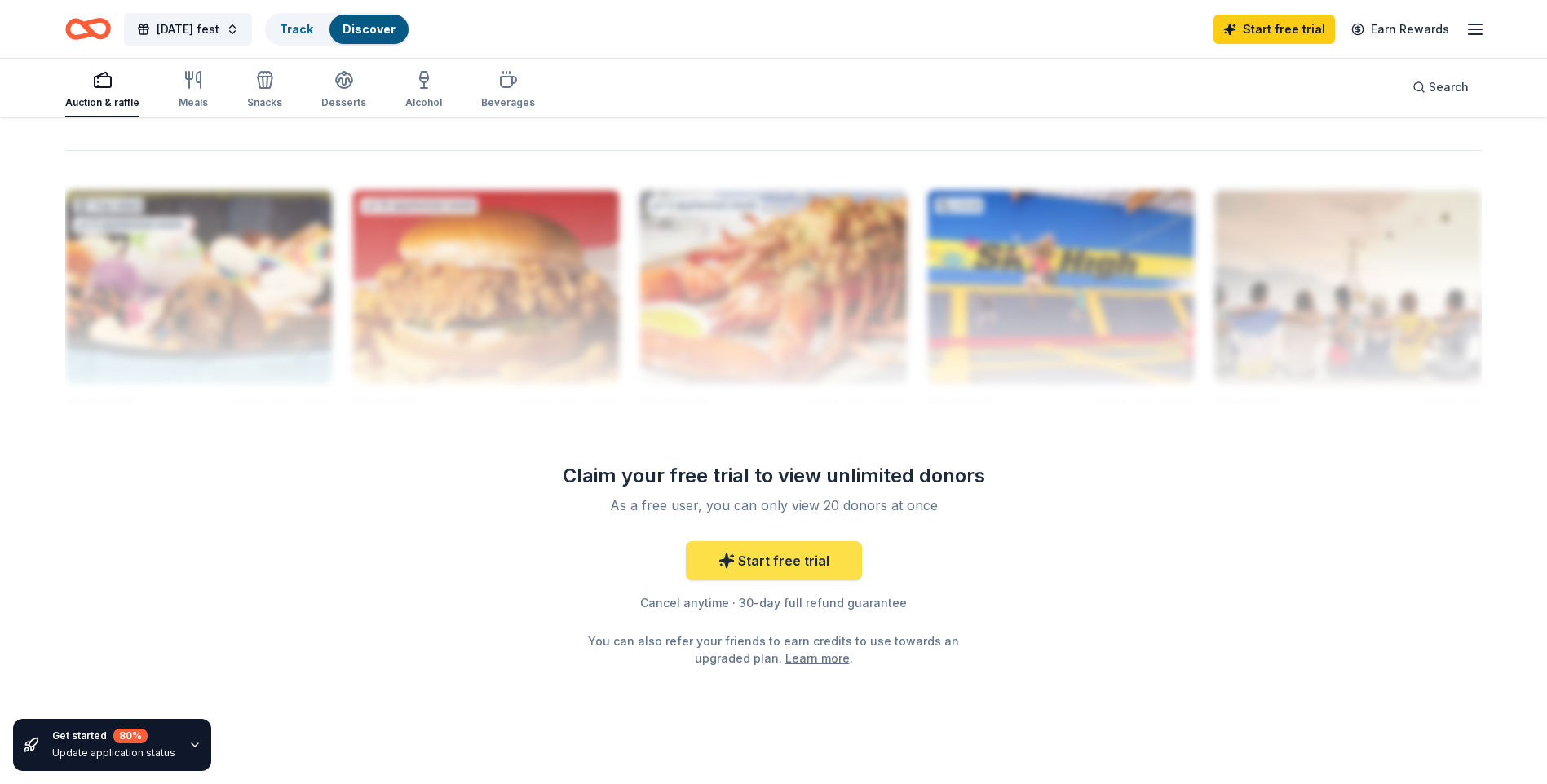
click at [812, 555] on link "Start free trial" at bounding box center [773, 560] width 176 height 39
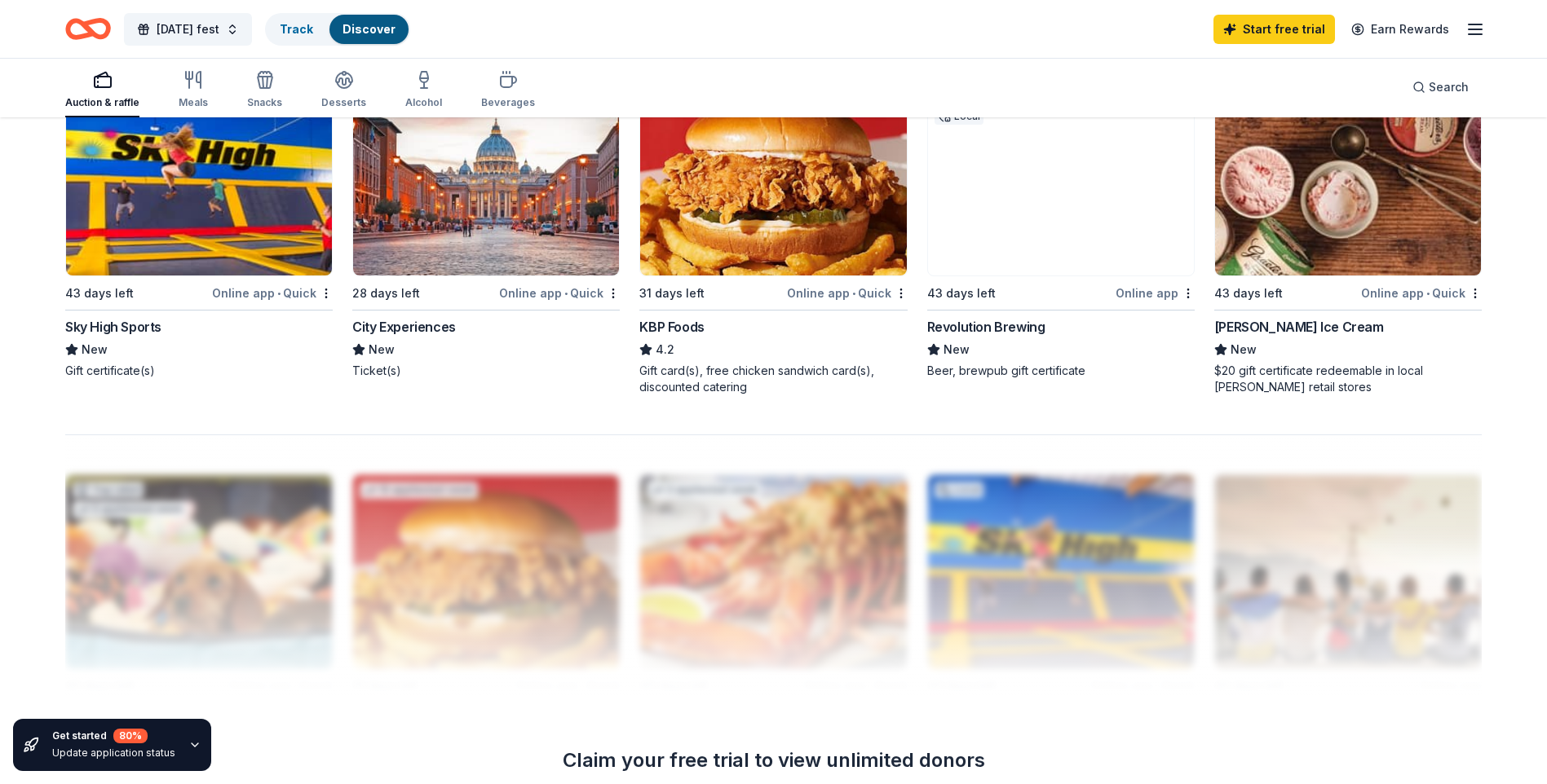
scroll to position [1222, 0]
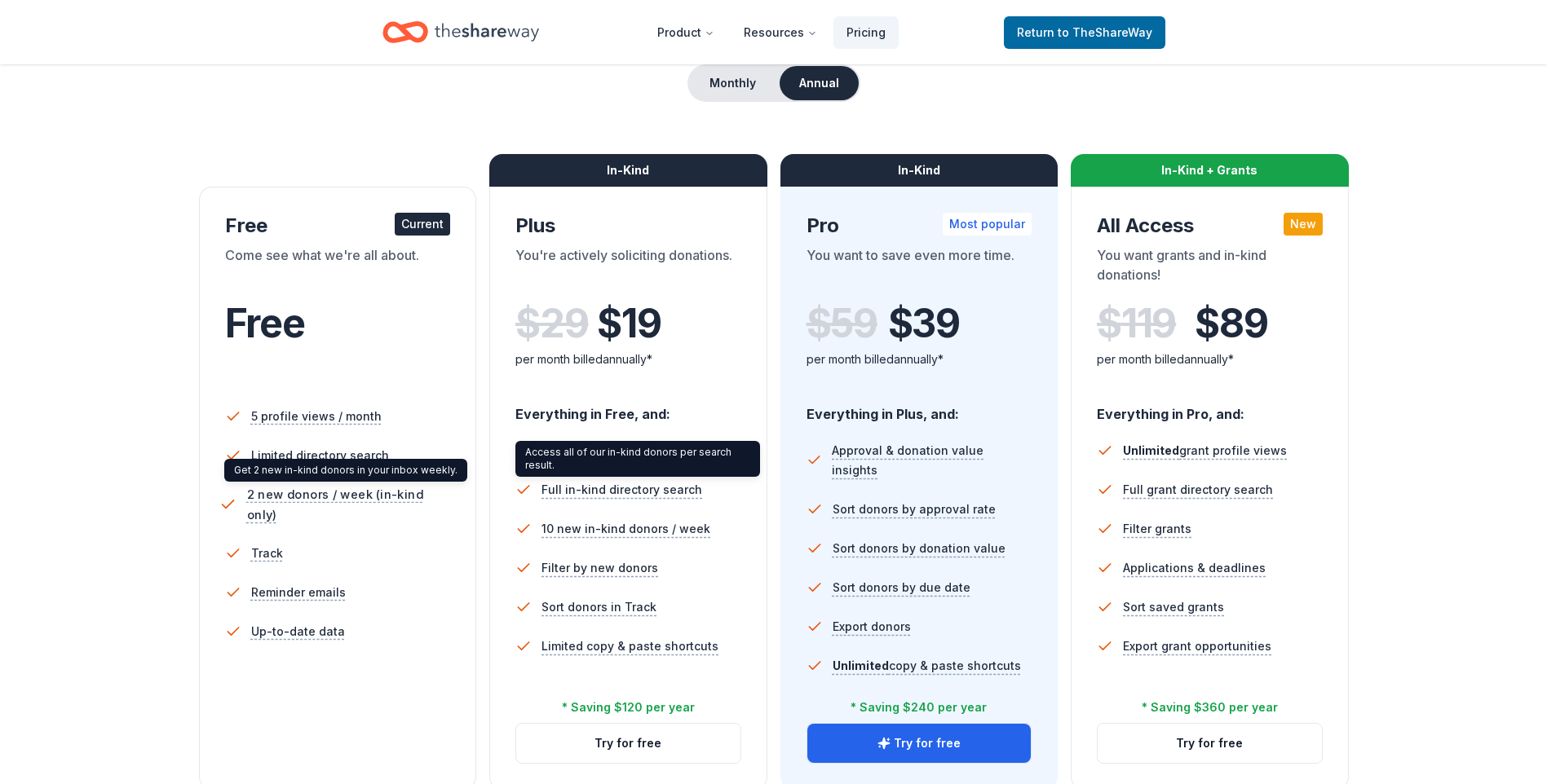
click at [284, 489] on span "2 new donors / week (in-kind only)" at bounding box center [351, 504] width 209 height 41
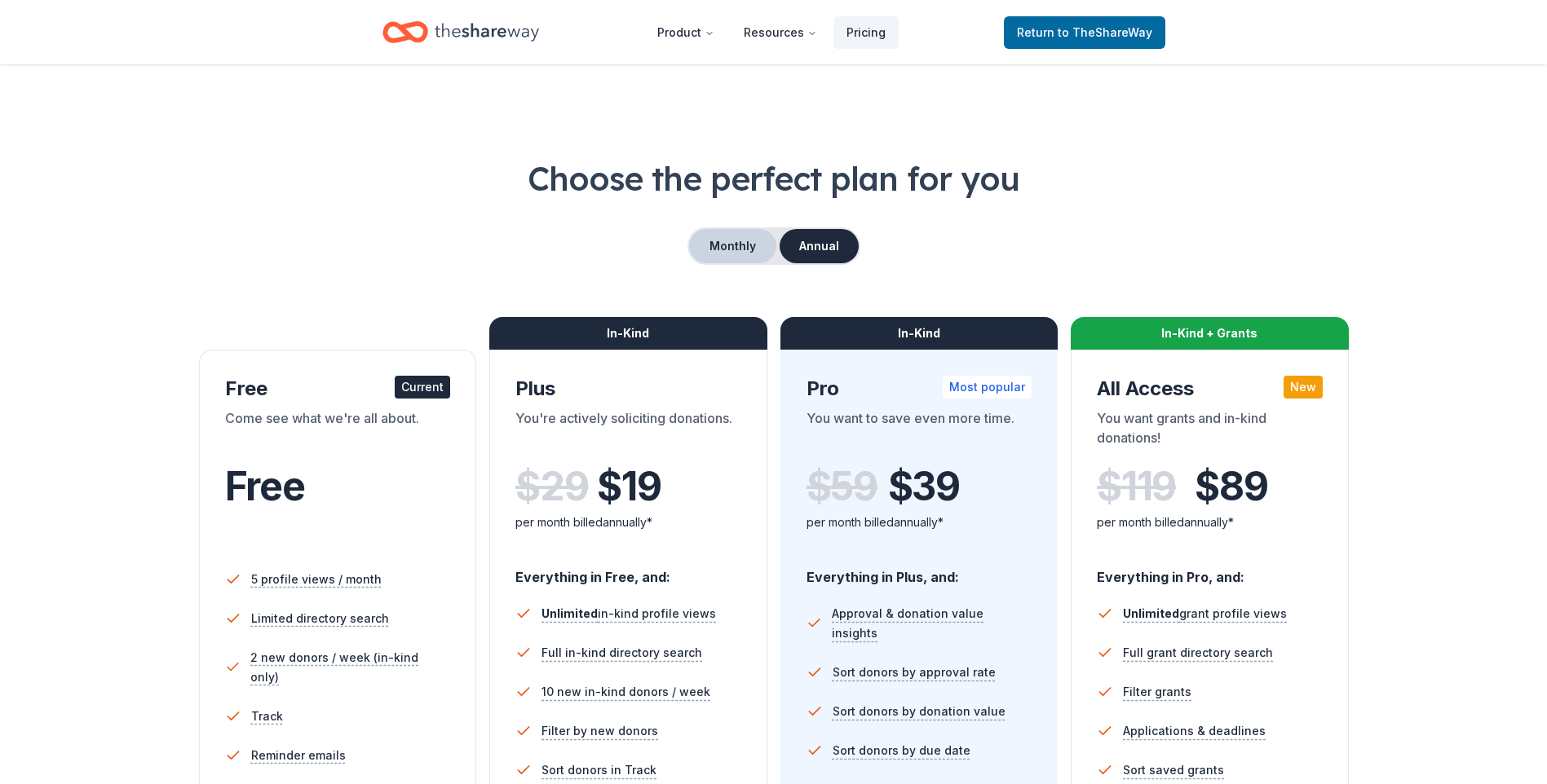
click at [733, 241] on button "Monthly" at bounding box center [733, 246] width 87 height 34
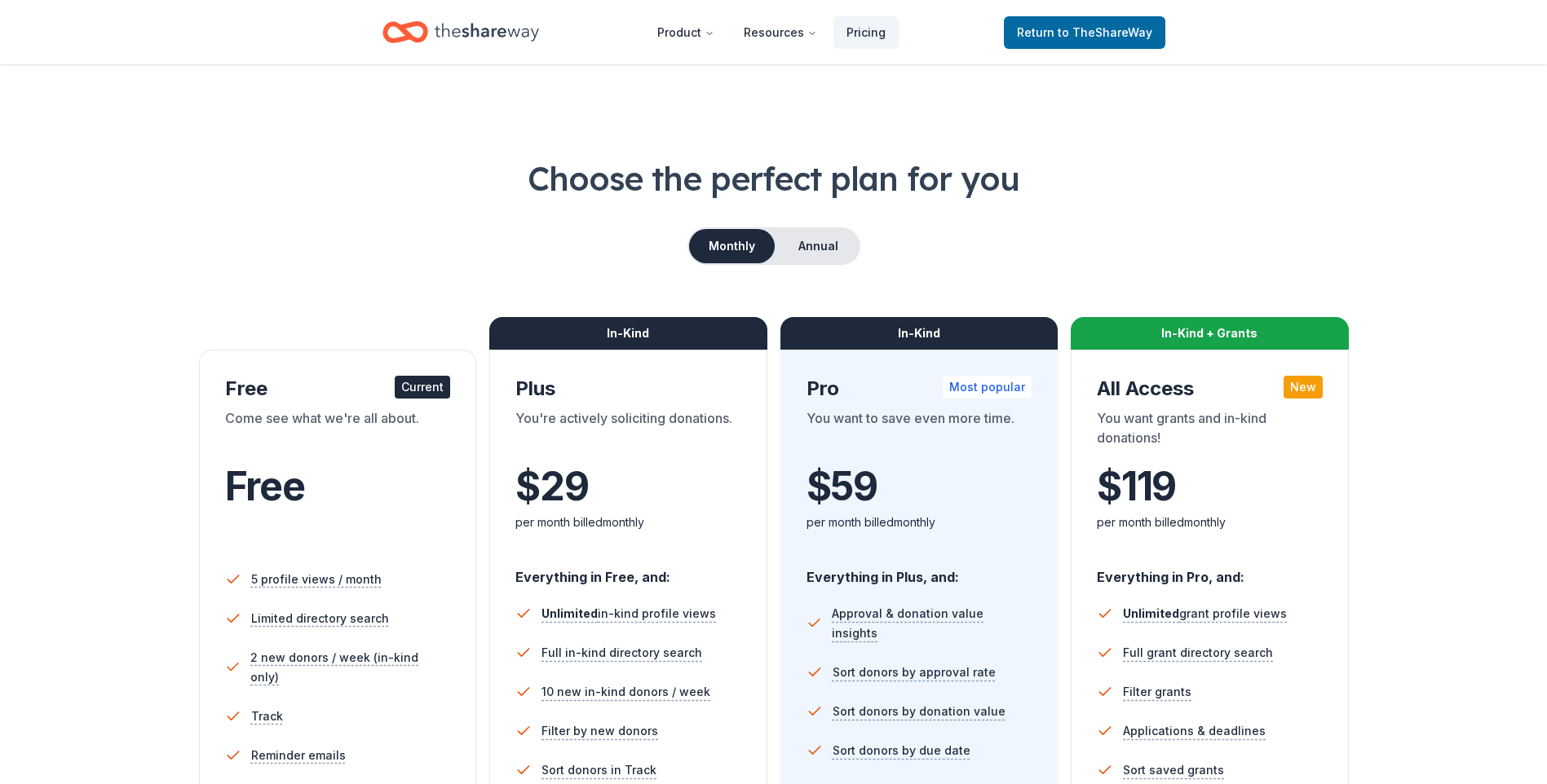
click at [497, 37] on icon "Home" at bounding box center [487, 31] width 105 height 33
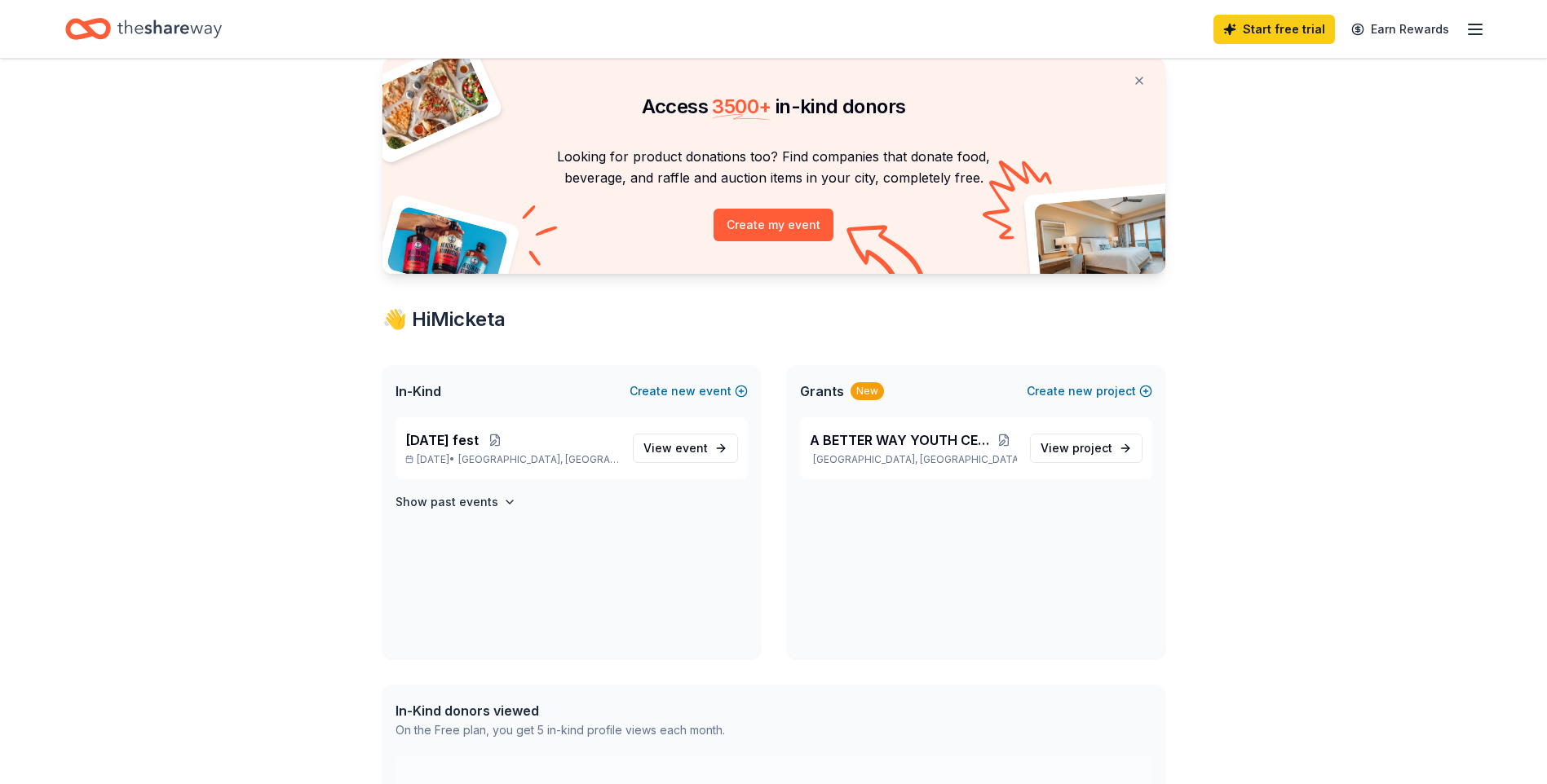
scroll to position [82, 0]
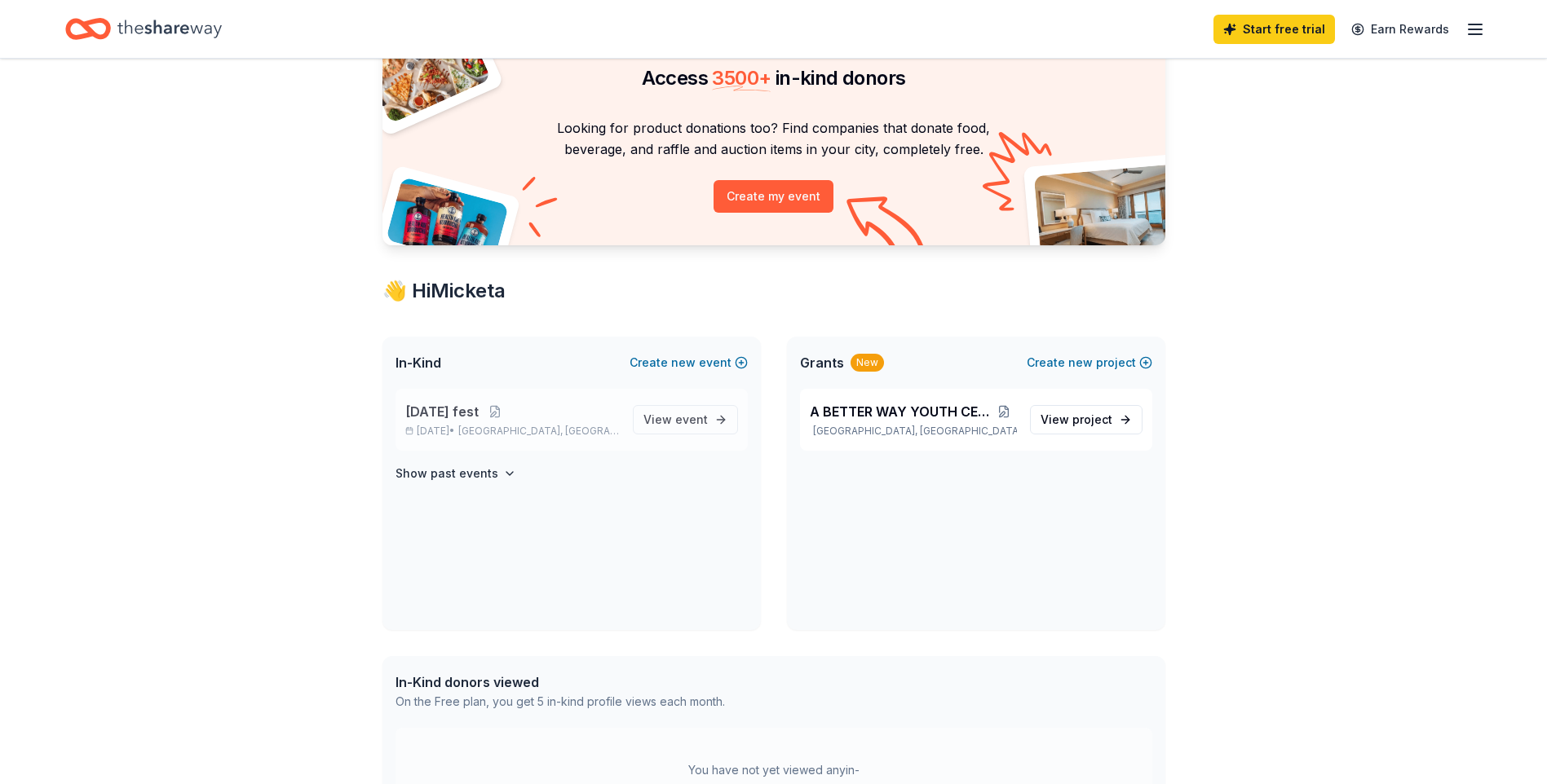
click at [581, 418] on p "[DATE] fest" at bounding box center [512, 411] width 215 height 20
click at [664, 420] on span "View event" at bounding box center [676, 419] width 65 height 20
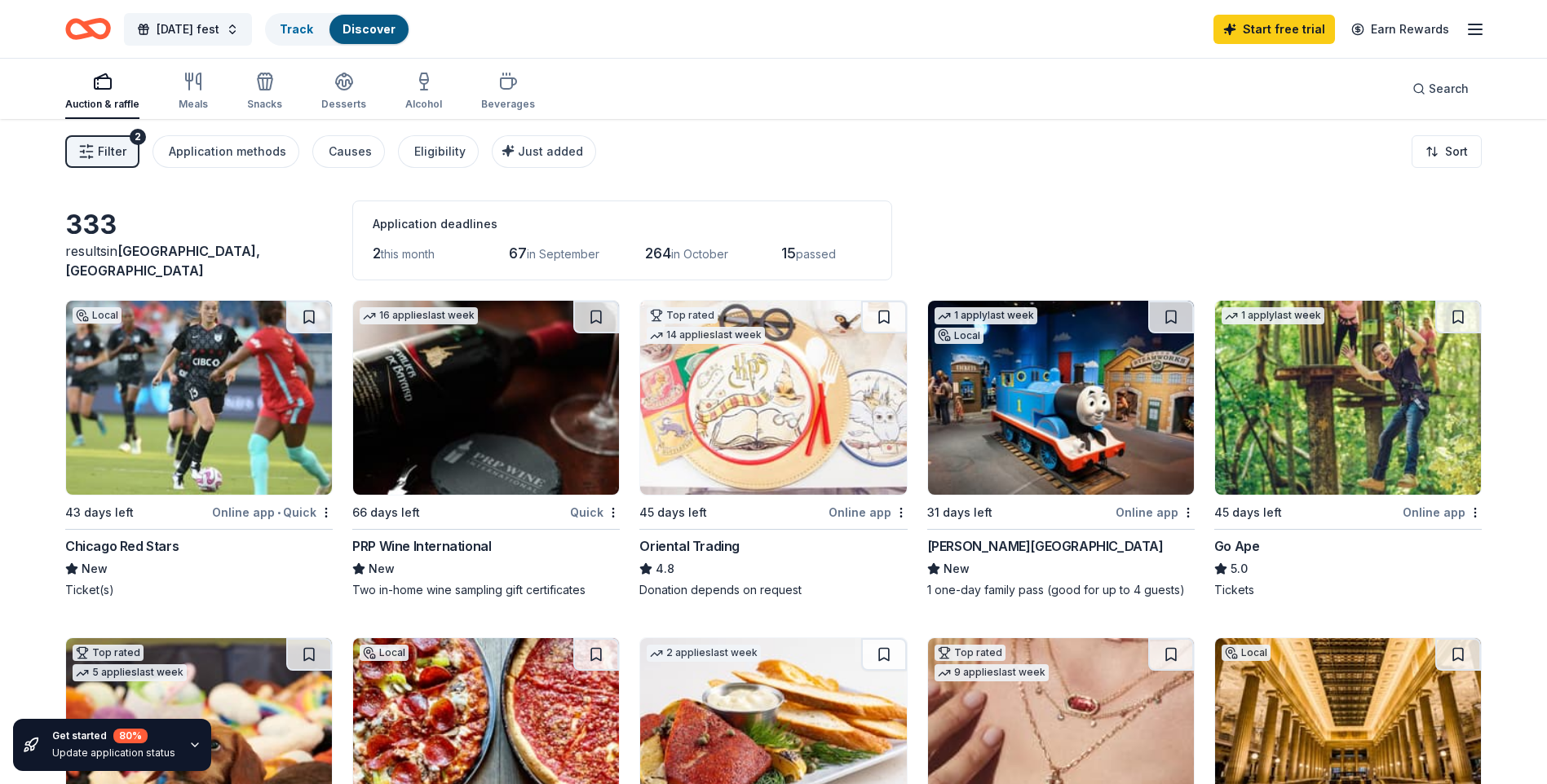
click at [156, 98] on div "Auction & raffle Meals Snacks Desserts Alcohol Beverages" at bounding box center [300, 92] width 470 height 54
click at [182, 91] on div "Meals" at bounding box center [193, 90] width 29 height 39
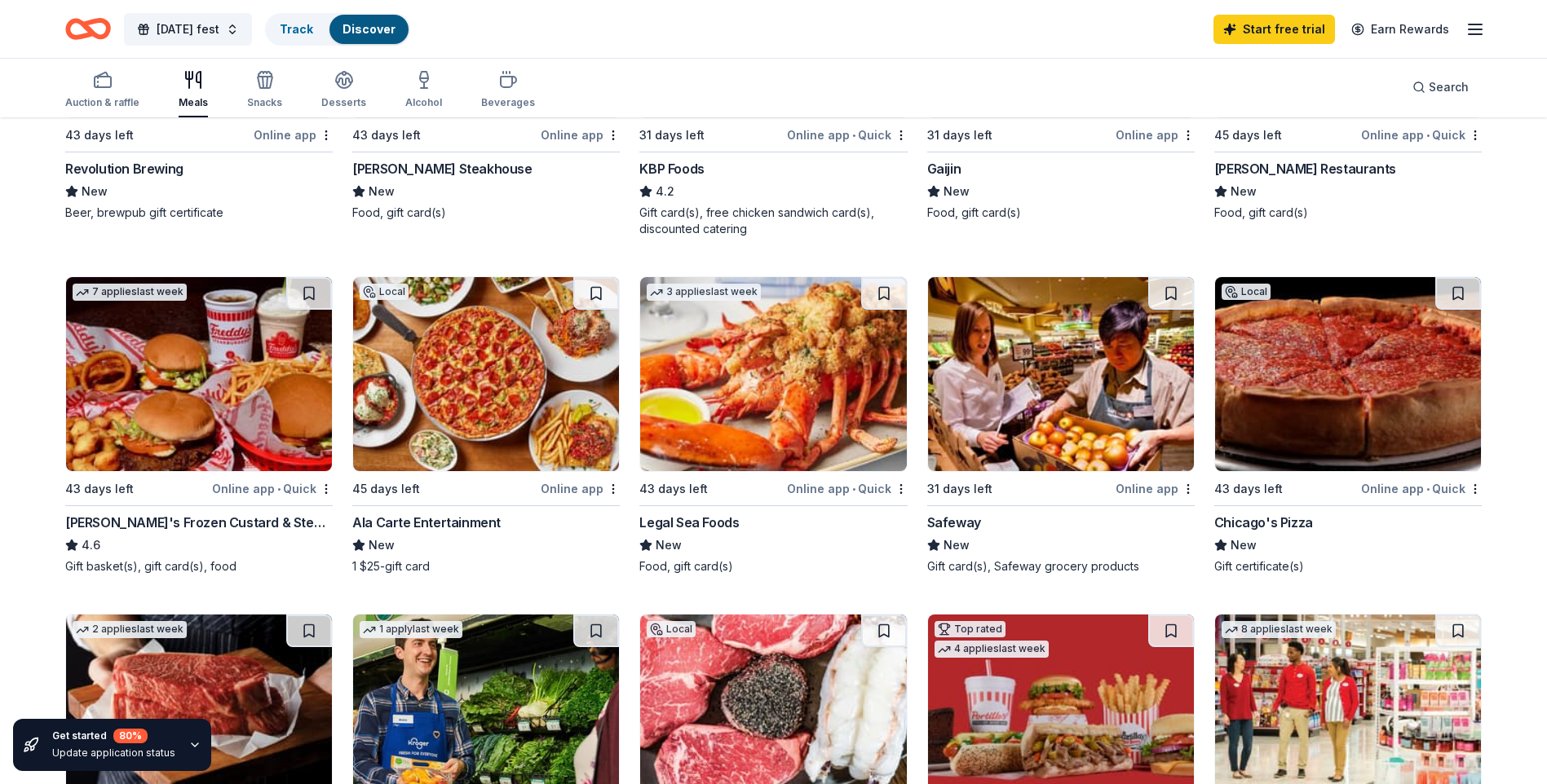
scroll to position [408, 0]
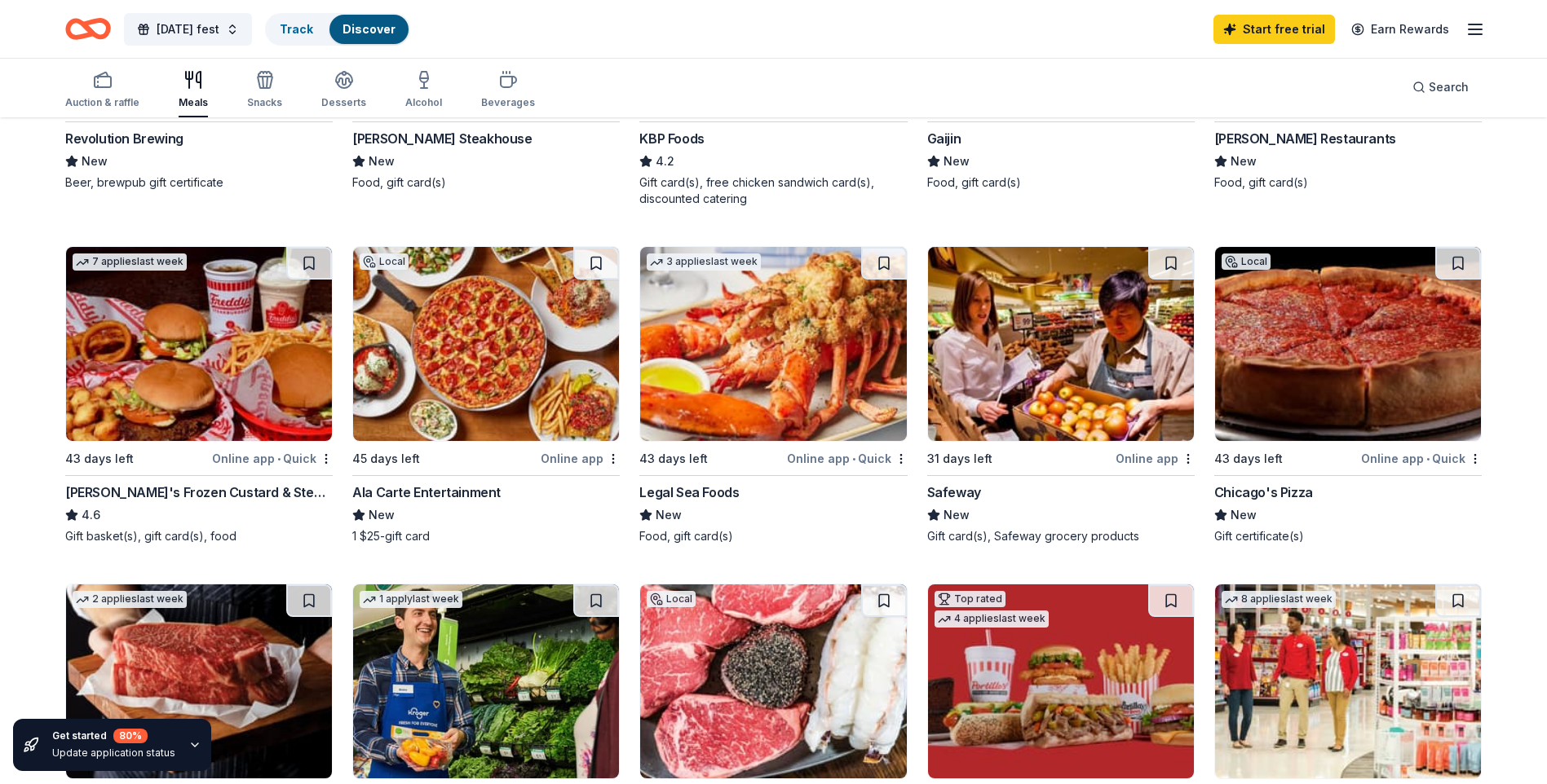
click at [1354, 305] on img at bounding box center [1348, 344] width 266 height 194
drag, startPoint x: 103, startPoint y: 103, endPoint x: 243, endPoint y: 165, distance: 153.1
click at [103, 103] on div "Auction & raffle" at bounding box center [103, 103] width 74 height 13
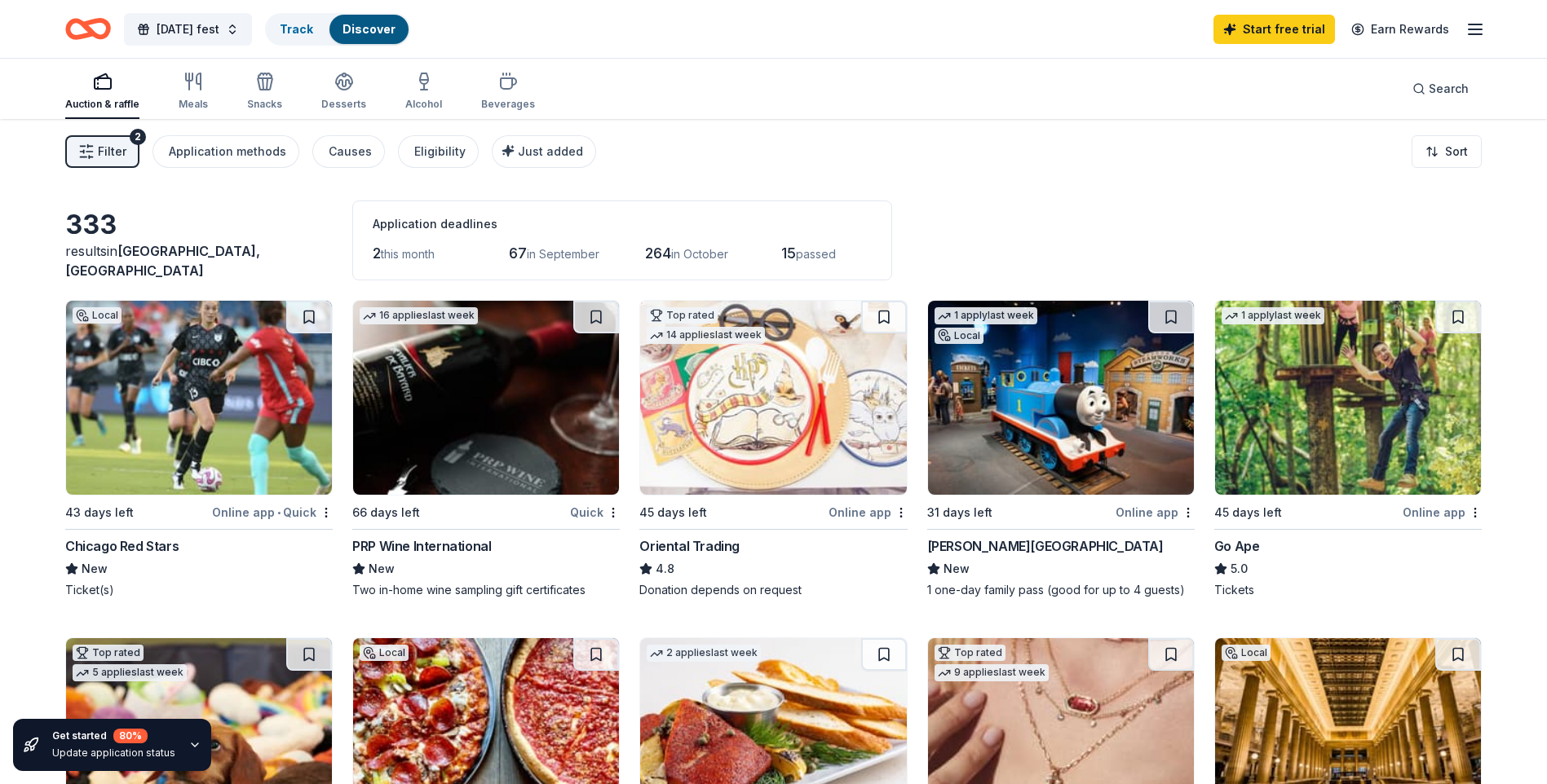
click at [79, 241] on div "333" at bounding box center [199, 225] width 267 height 32
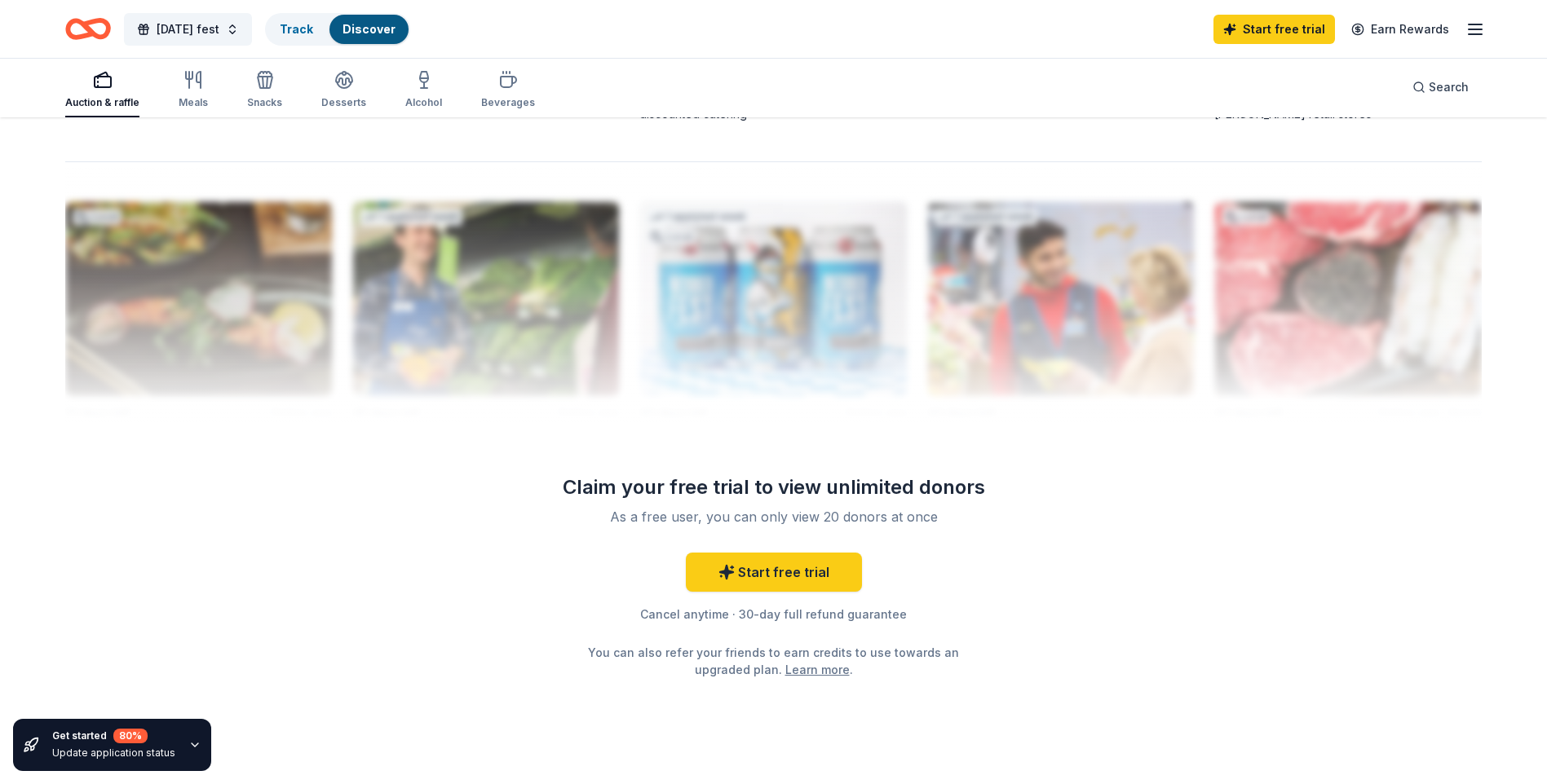
scroll to position [1548, 0]
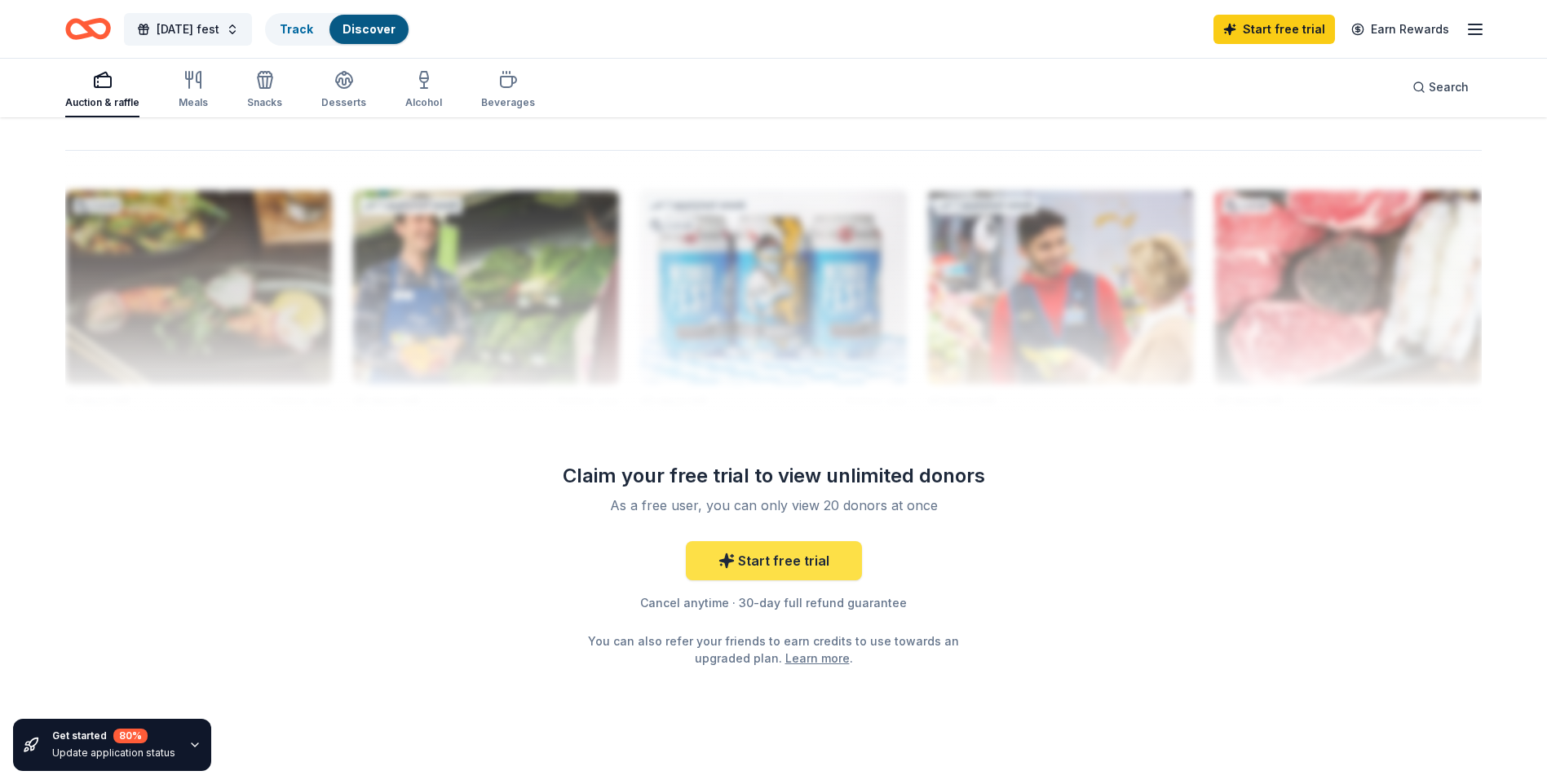
click at [804, 564] on link "Start free trial" at bounding box center [773, 560] width 176 height 39
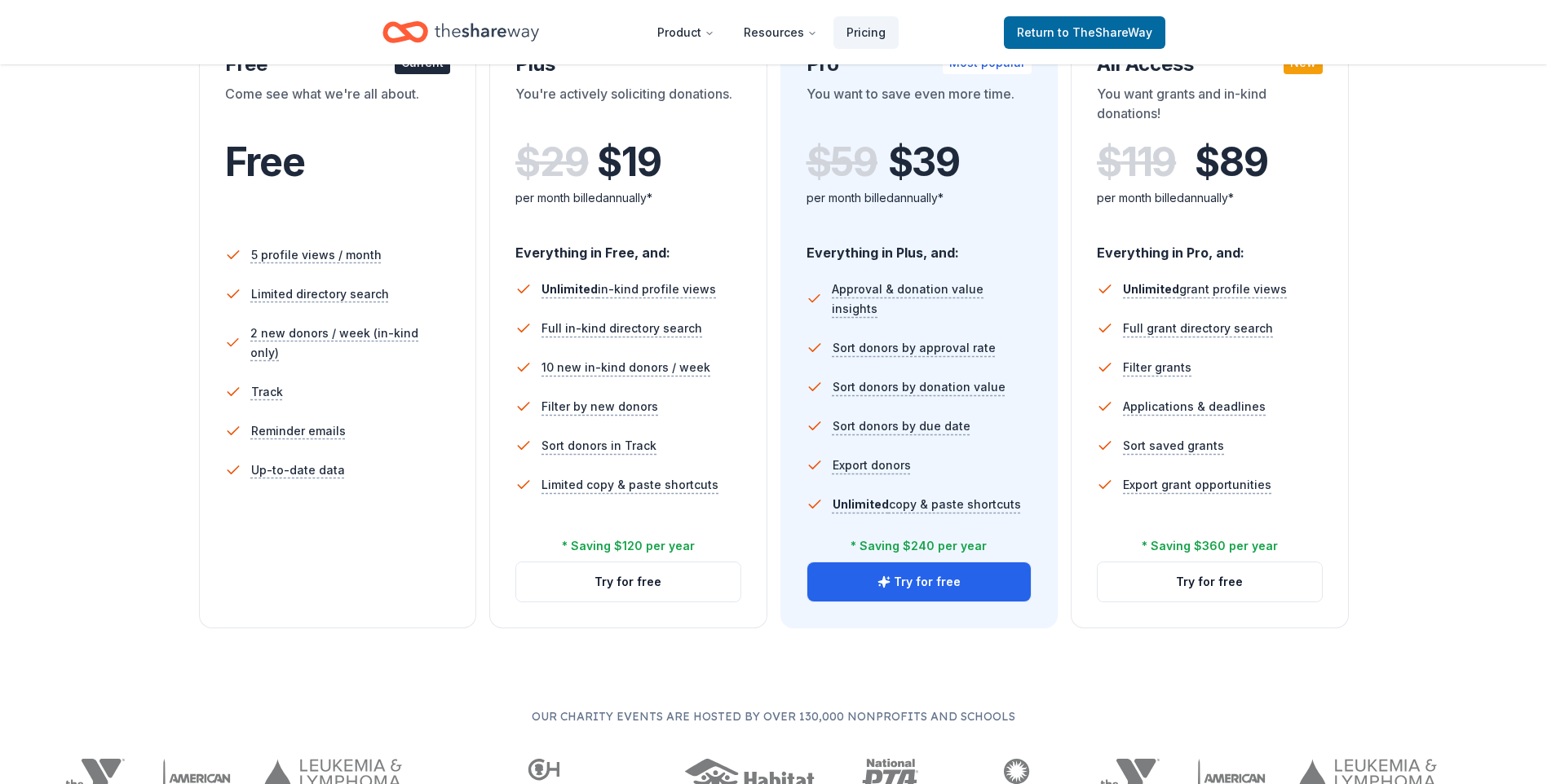
scroll to position [326, 0]
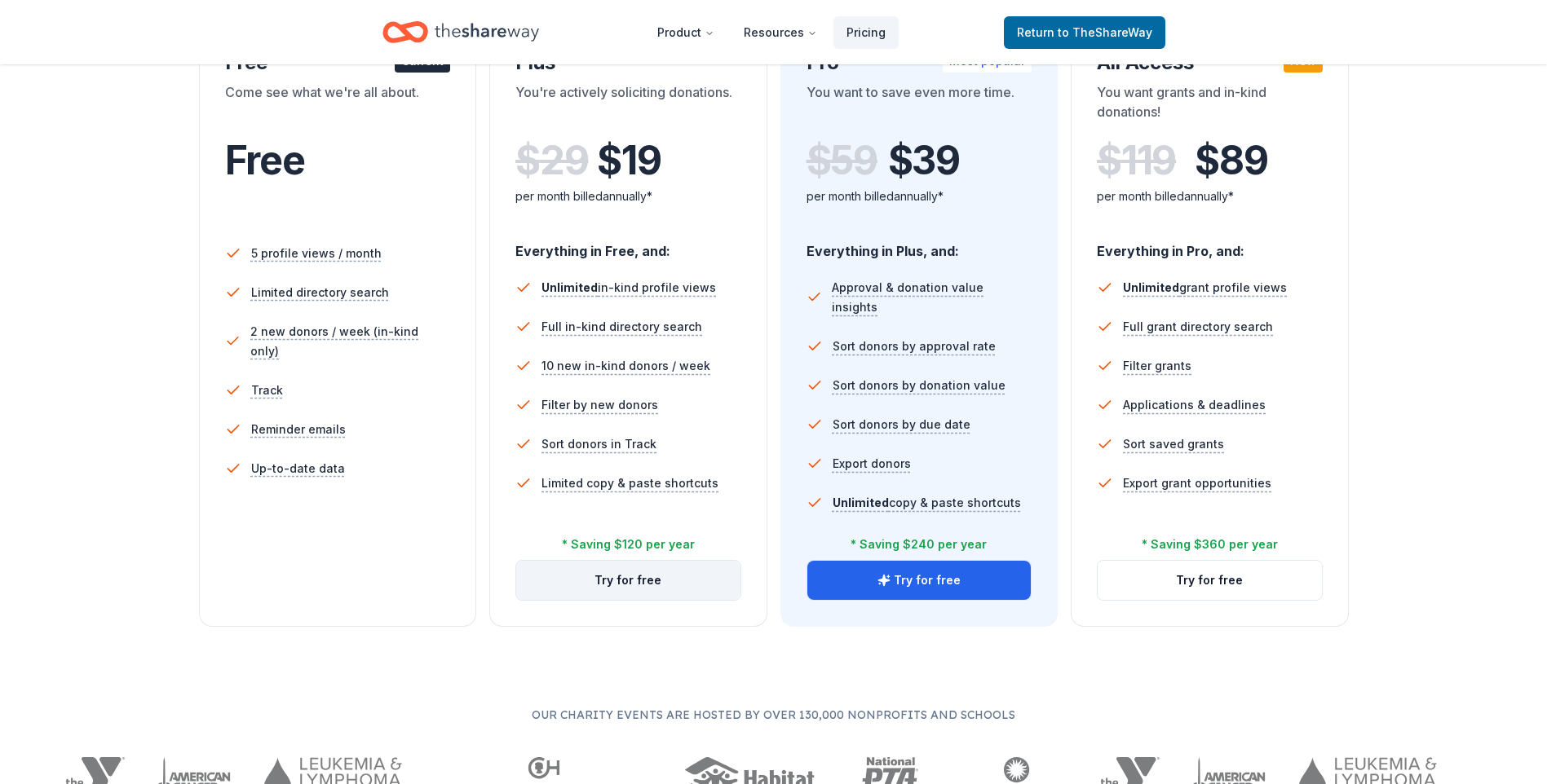
click at [630, 584] on button "Try for free" at bounding box center [628, 580] width 224 height 39
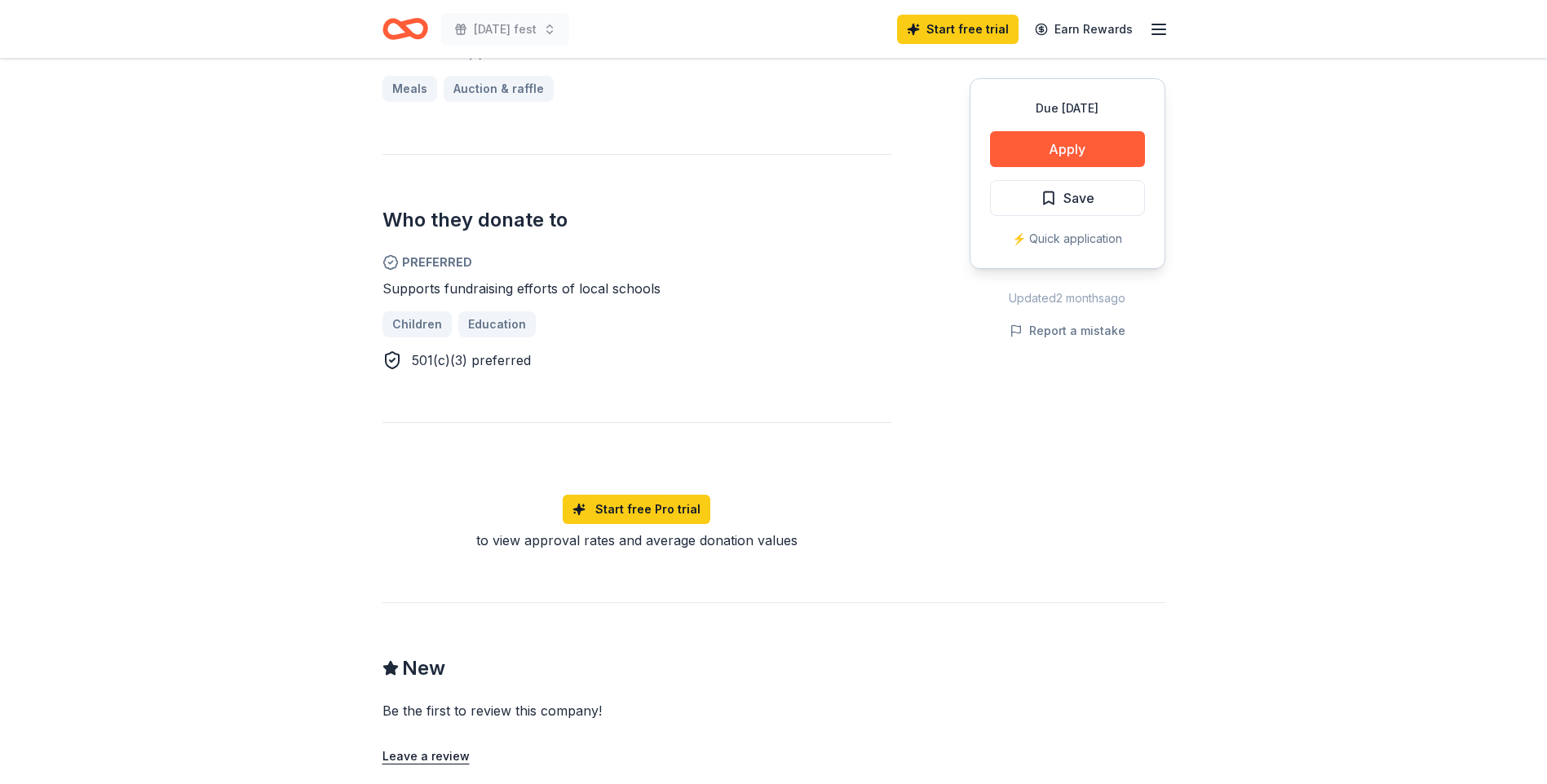
scroll to position [408, 0]
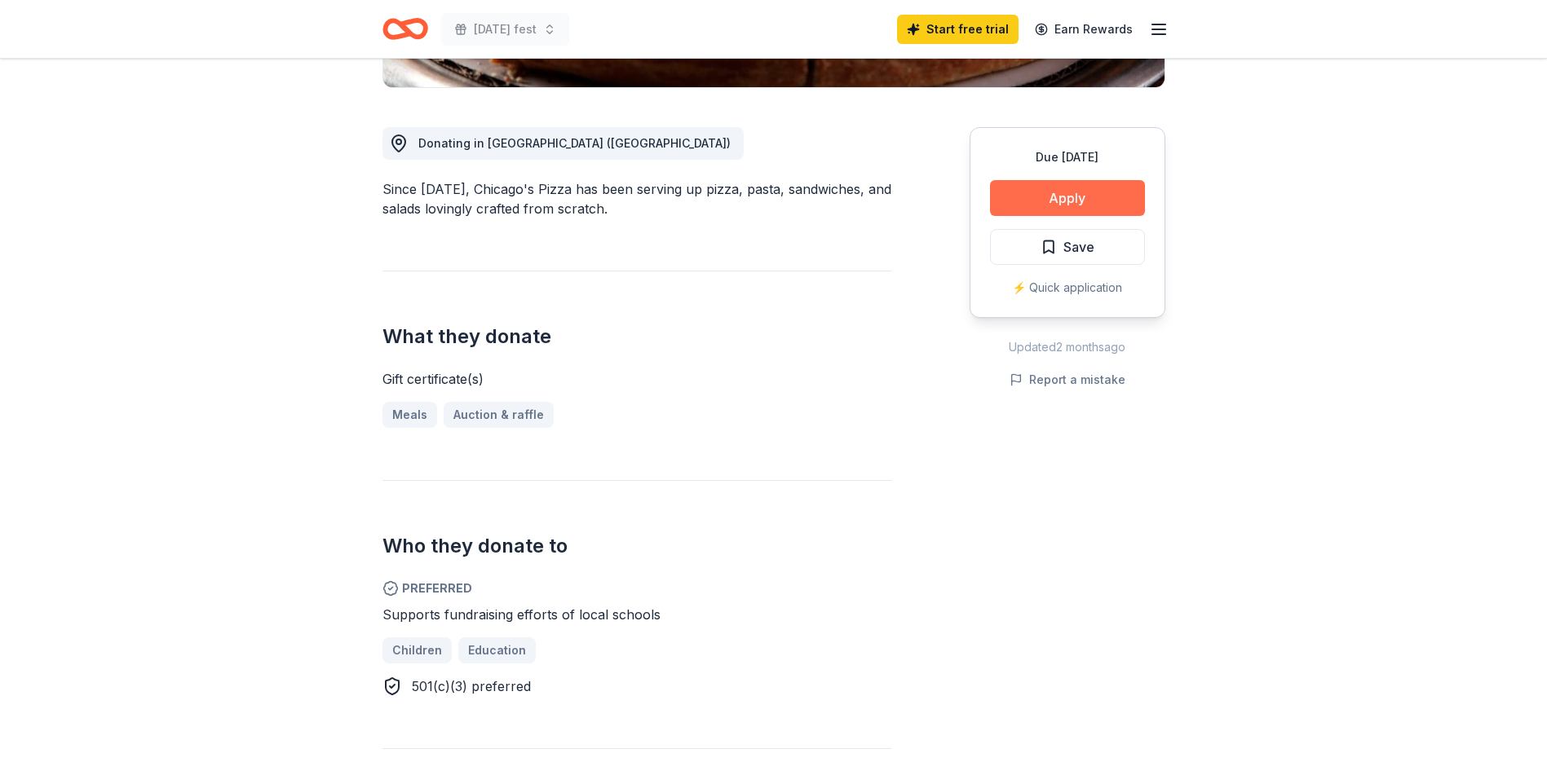
click at [1054, 188] on button "Apply" at bounding box center [1067, 199] width 155 height 36
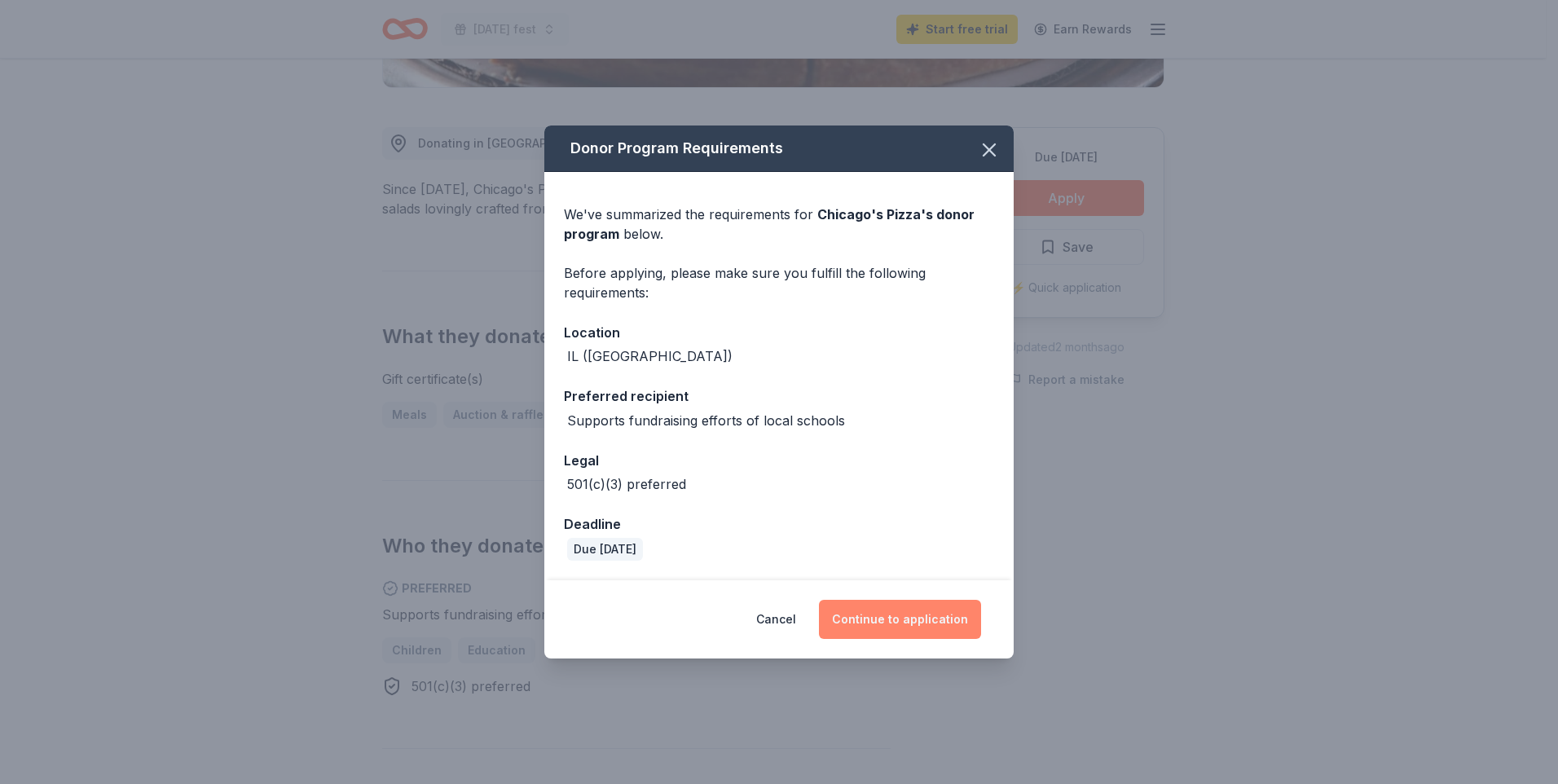
click at [901, 613] on button "Continue to application" at bounding box center [900, 619] width 163 height 39
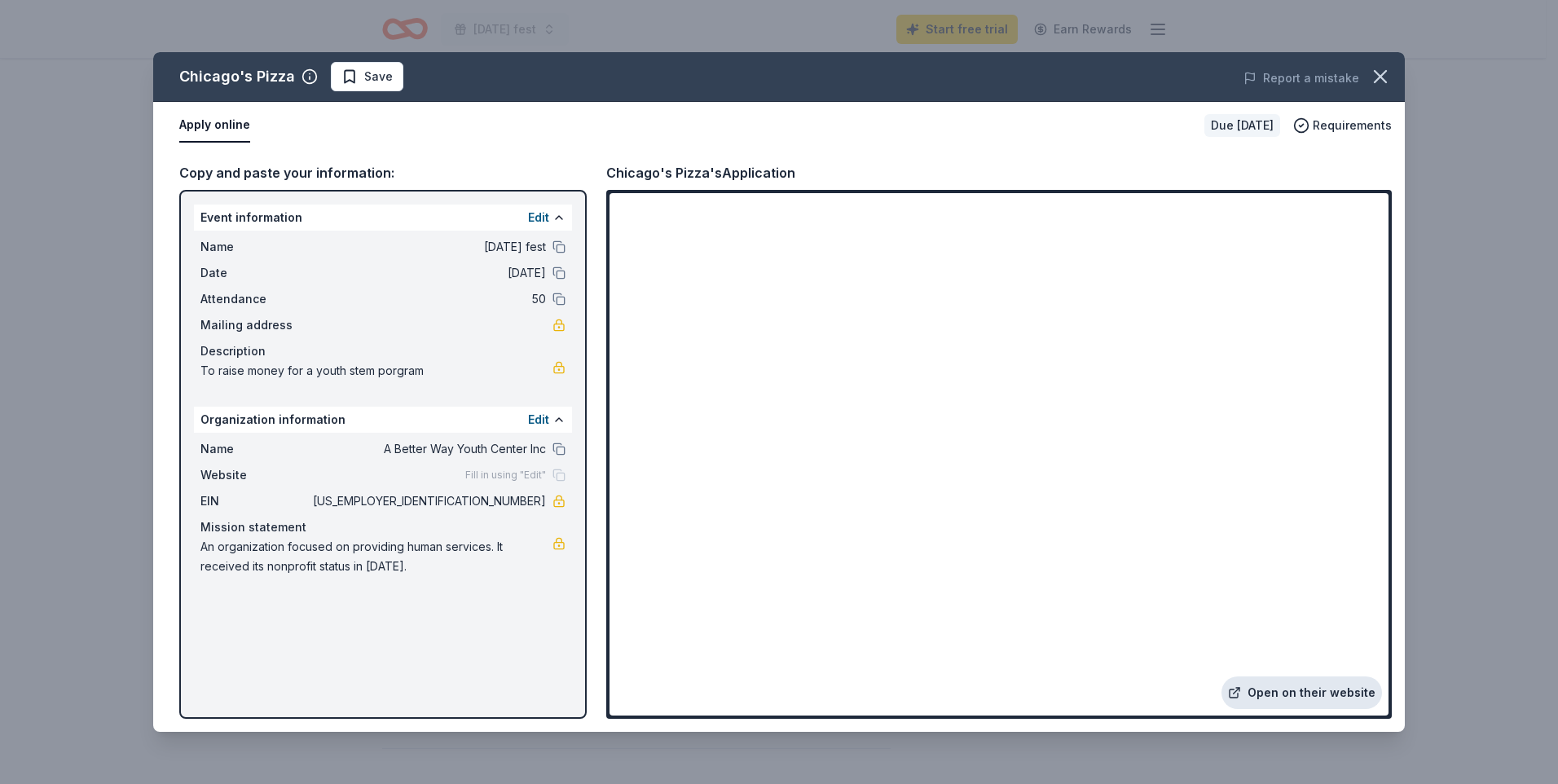
click at [1328, 697] on link "Open on their website" at bounding box center [1301, 693] width 161 height 32
click at [1384, 73] on icon "button" at bounding box center [1381, 77] width 11 height 11
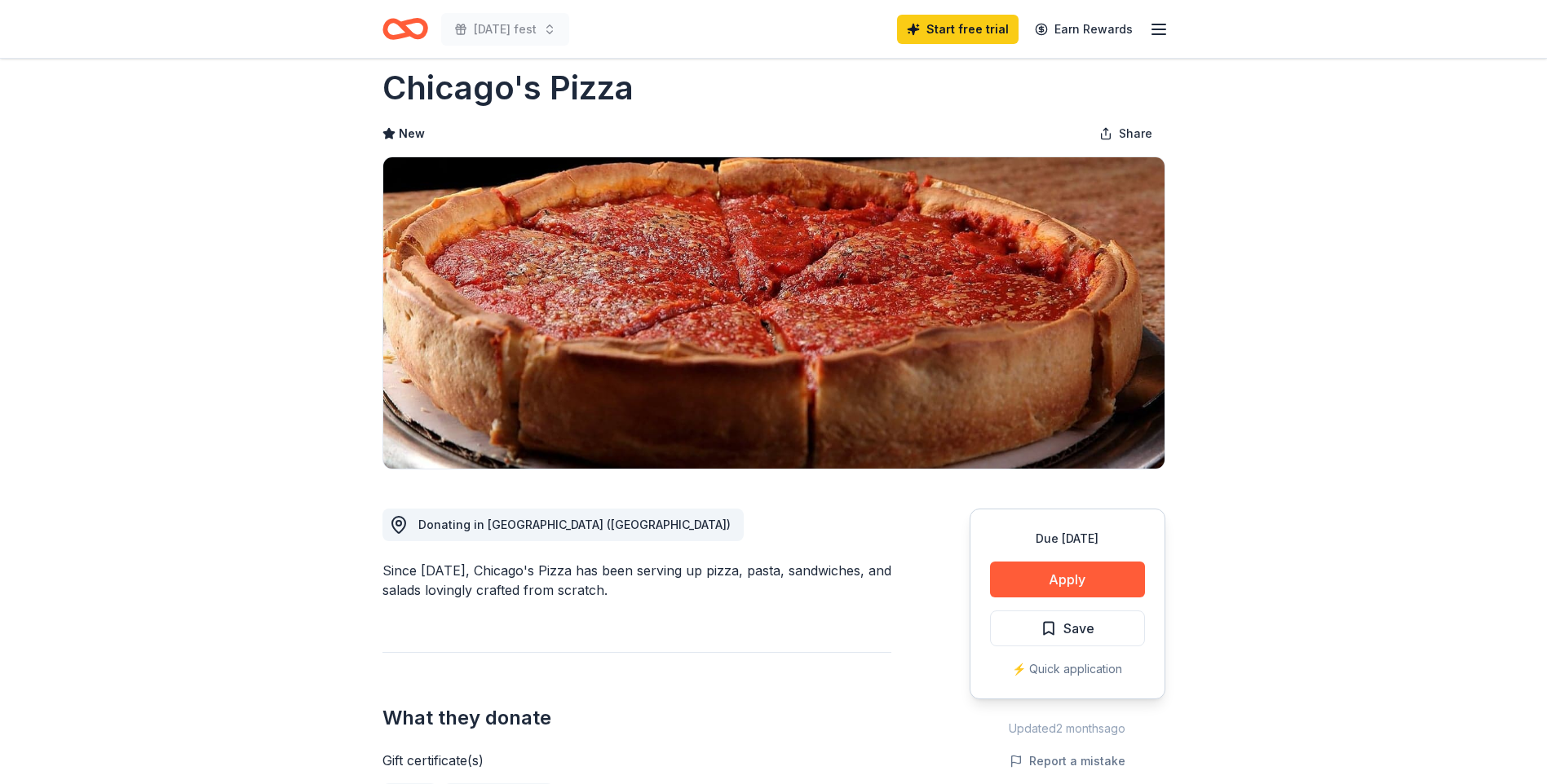
scroll to position [0, 0]
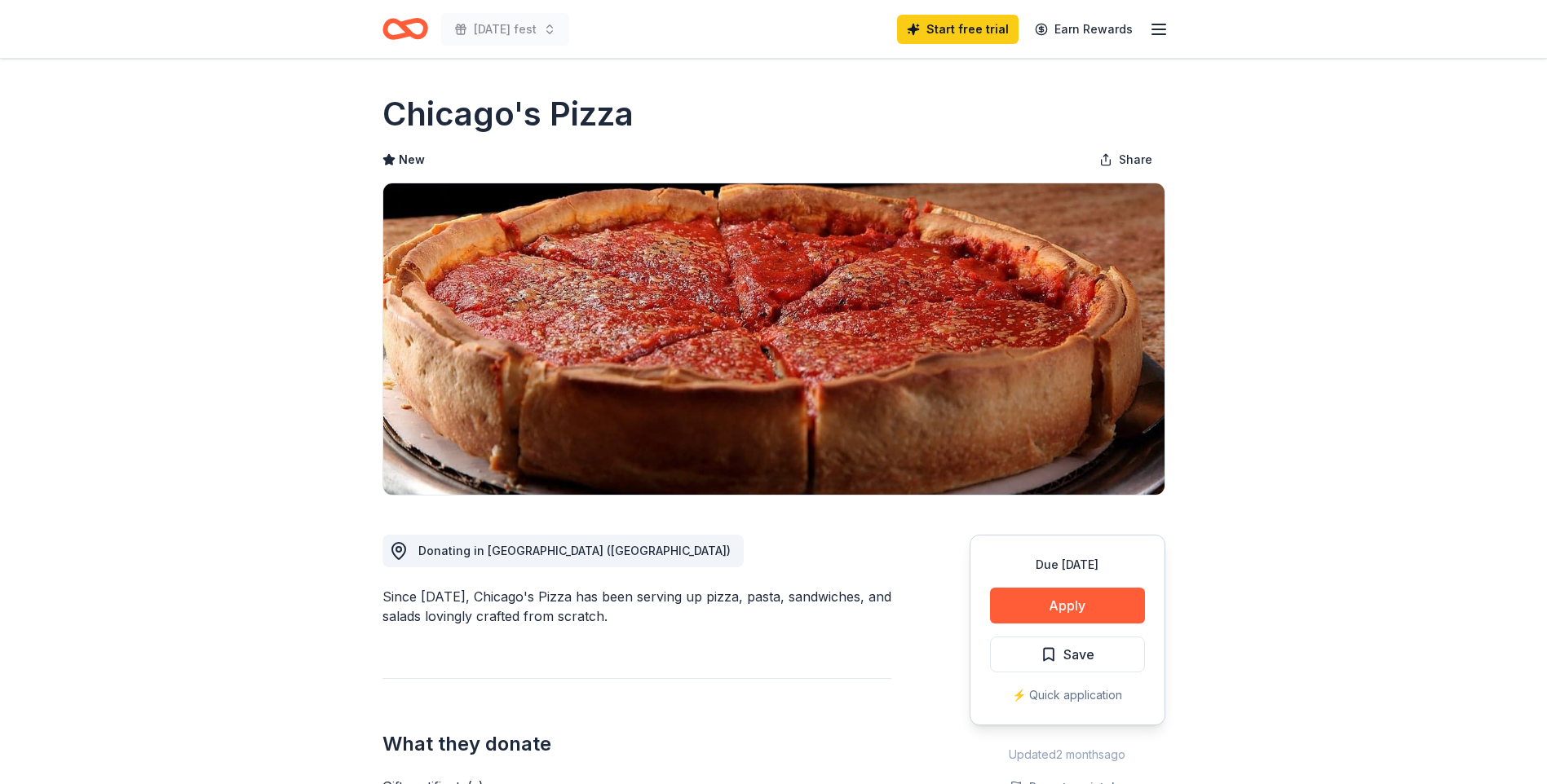
click at [415, 22] on icon "Home" at bounding box center [412, 28] width 26 height 16
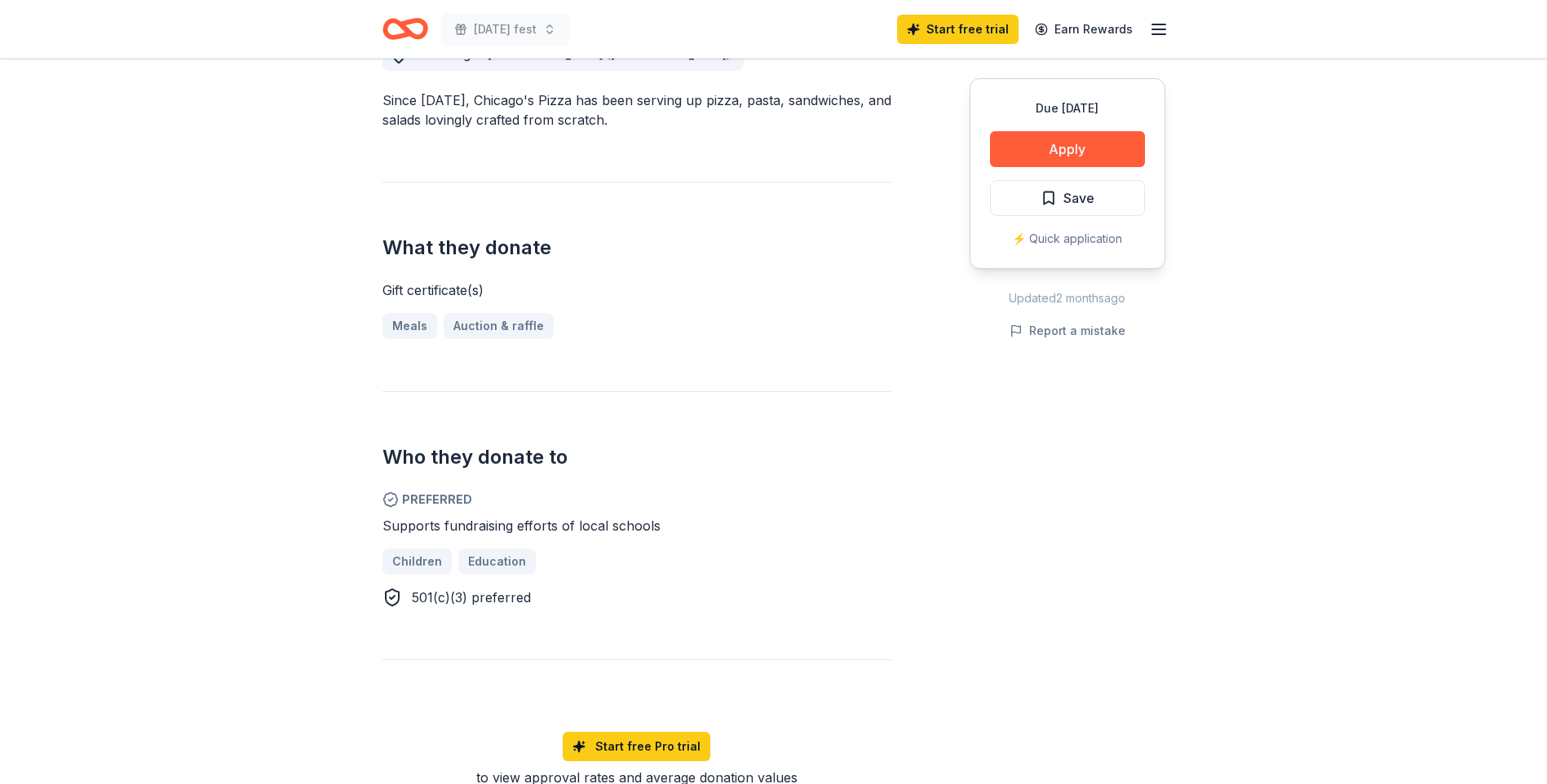
scroll to position [652, 0]
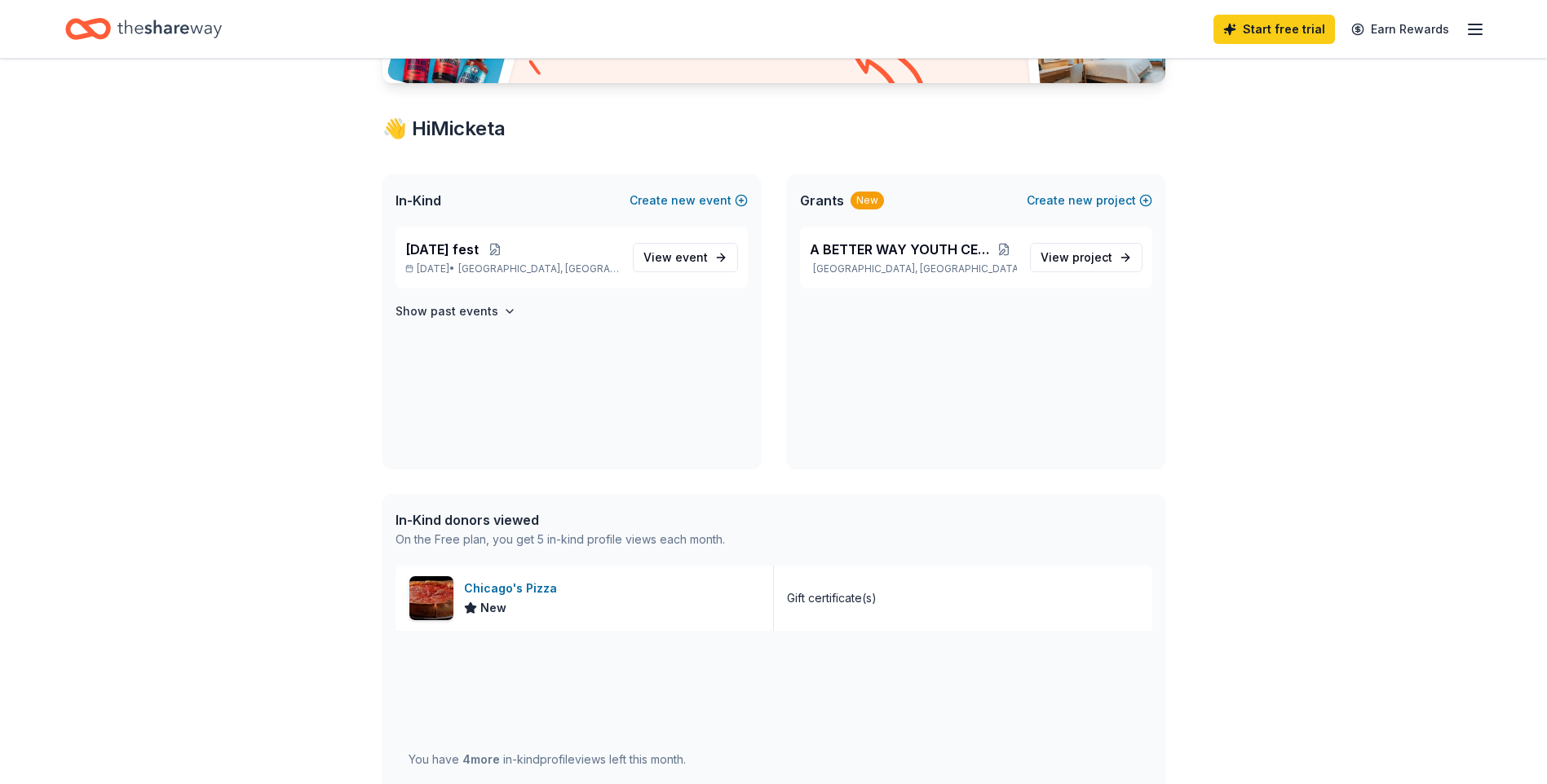
scroll to position [244, 0]
click at [706, 250] on span "event" at bounding box center [691, 256] width 32 height 14
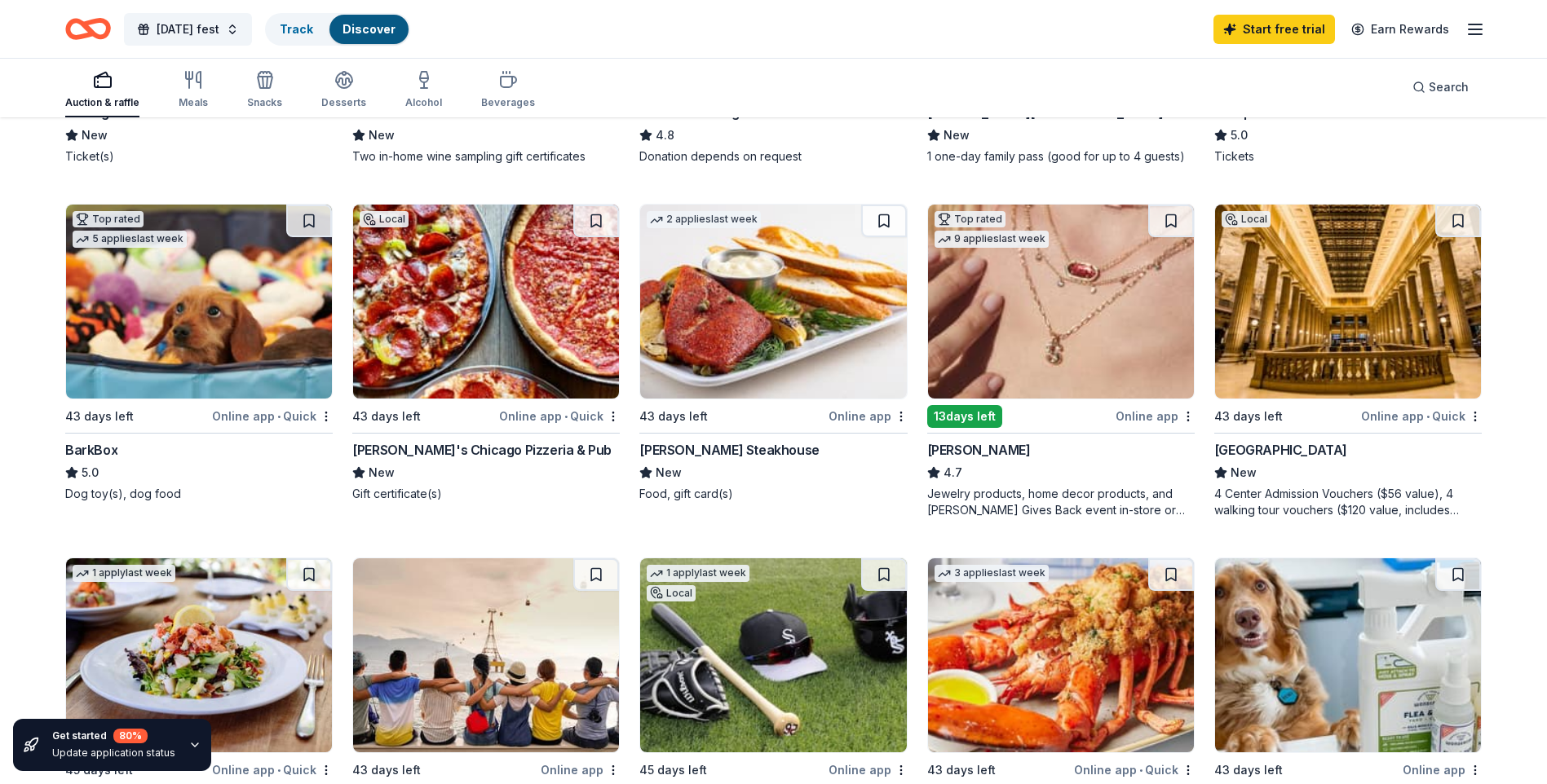
scroll to position [445, 0]
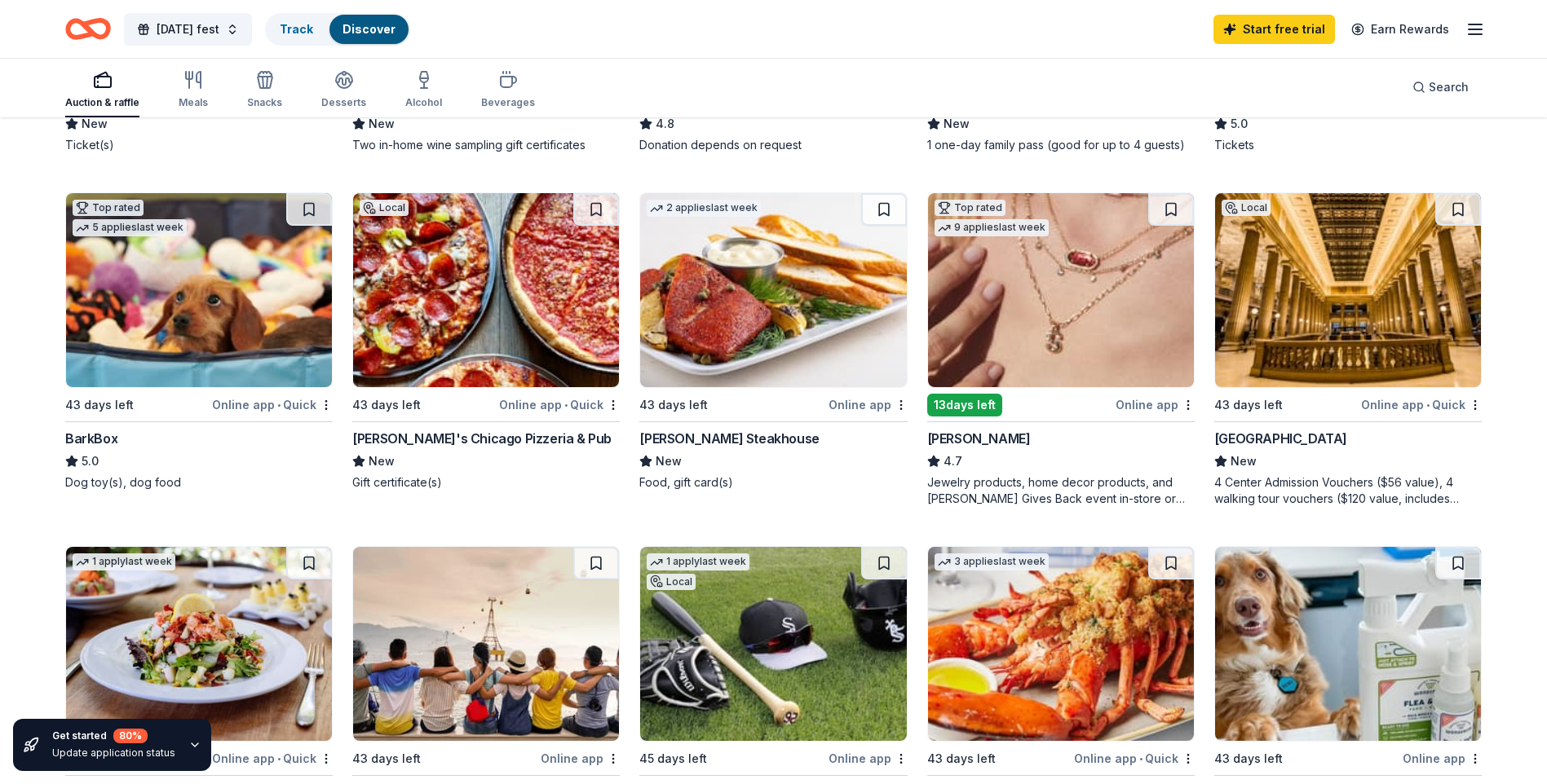
click at [784, 335] on img at bounding box center [773, 290] width 266 height 194
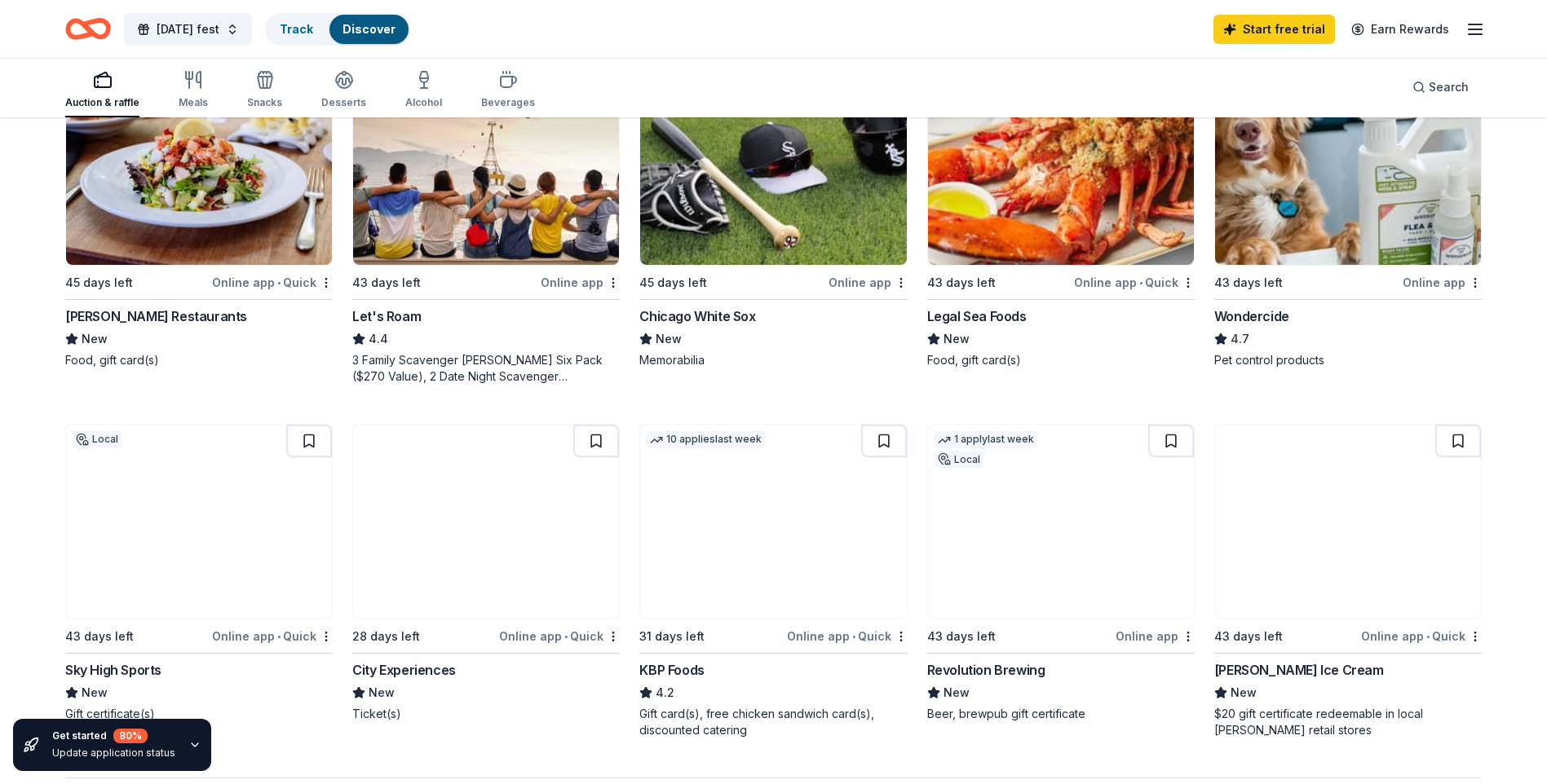
scroll to position [934, 0]
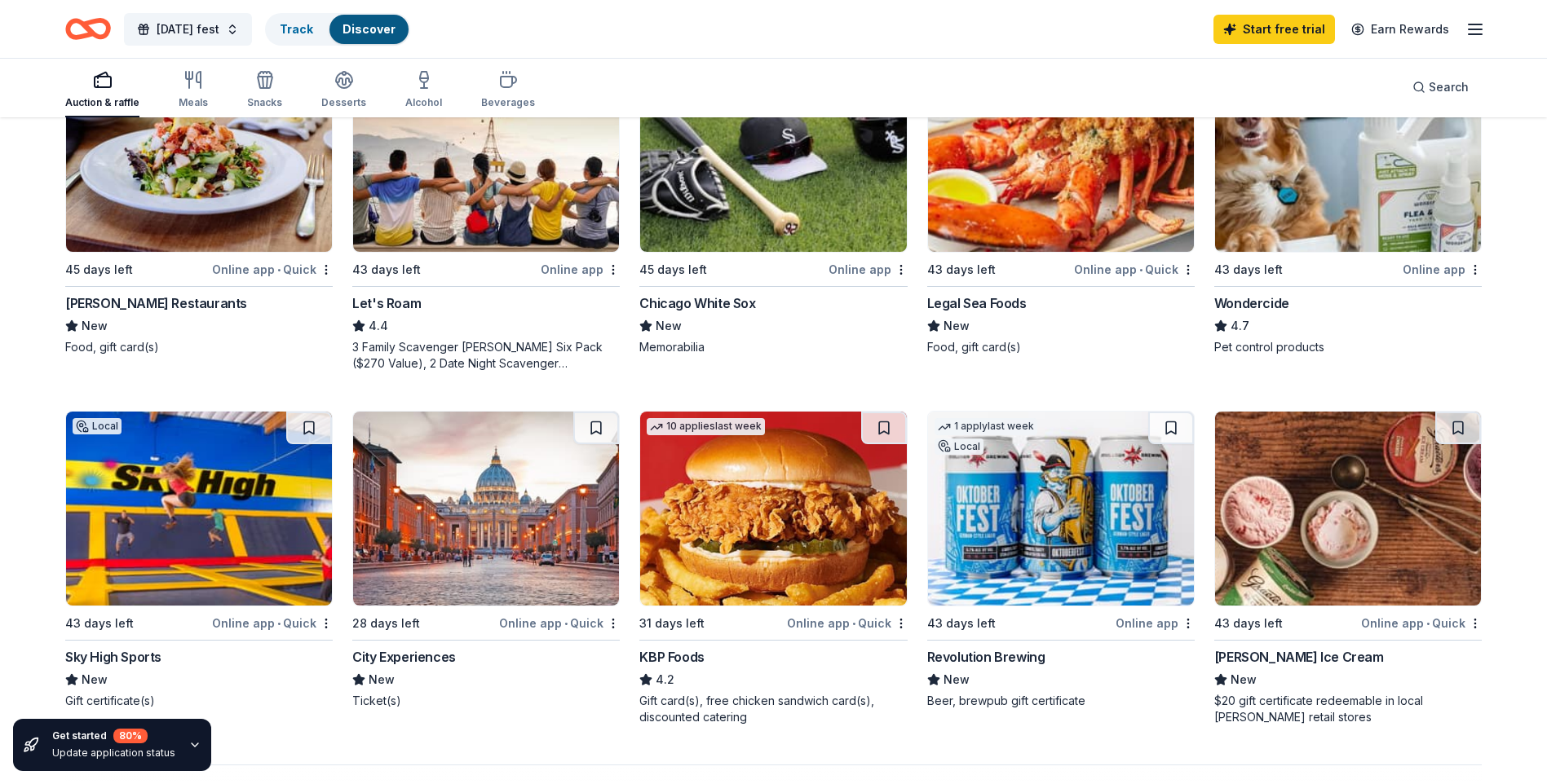
click at [499, 504] on img at bounding box center [486, 508] width 266 height 194
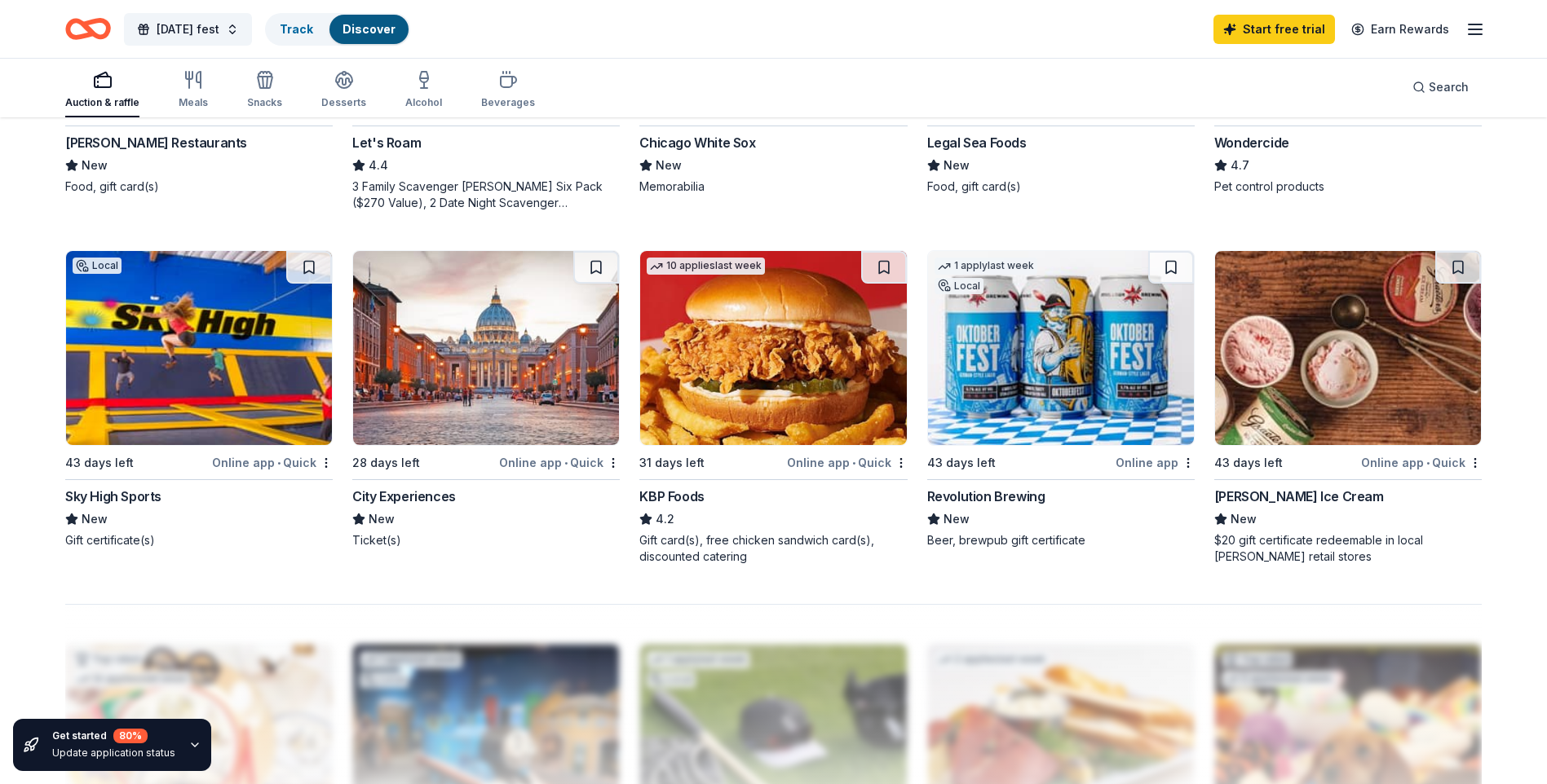
scroll to position [1015, 0]
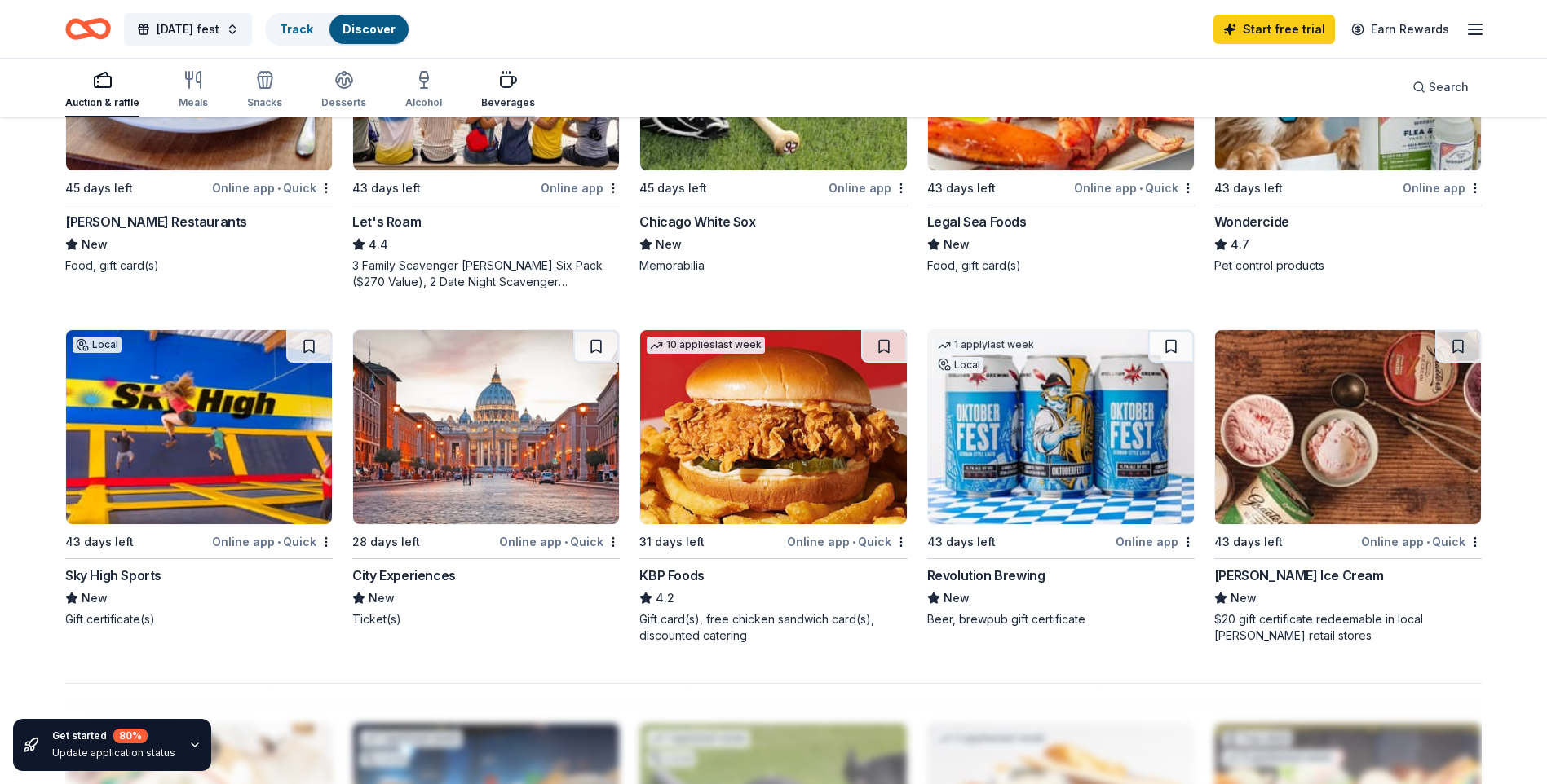
click at [518, 86] on div "button" at bounding box center [508, 80] width 54 height 20
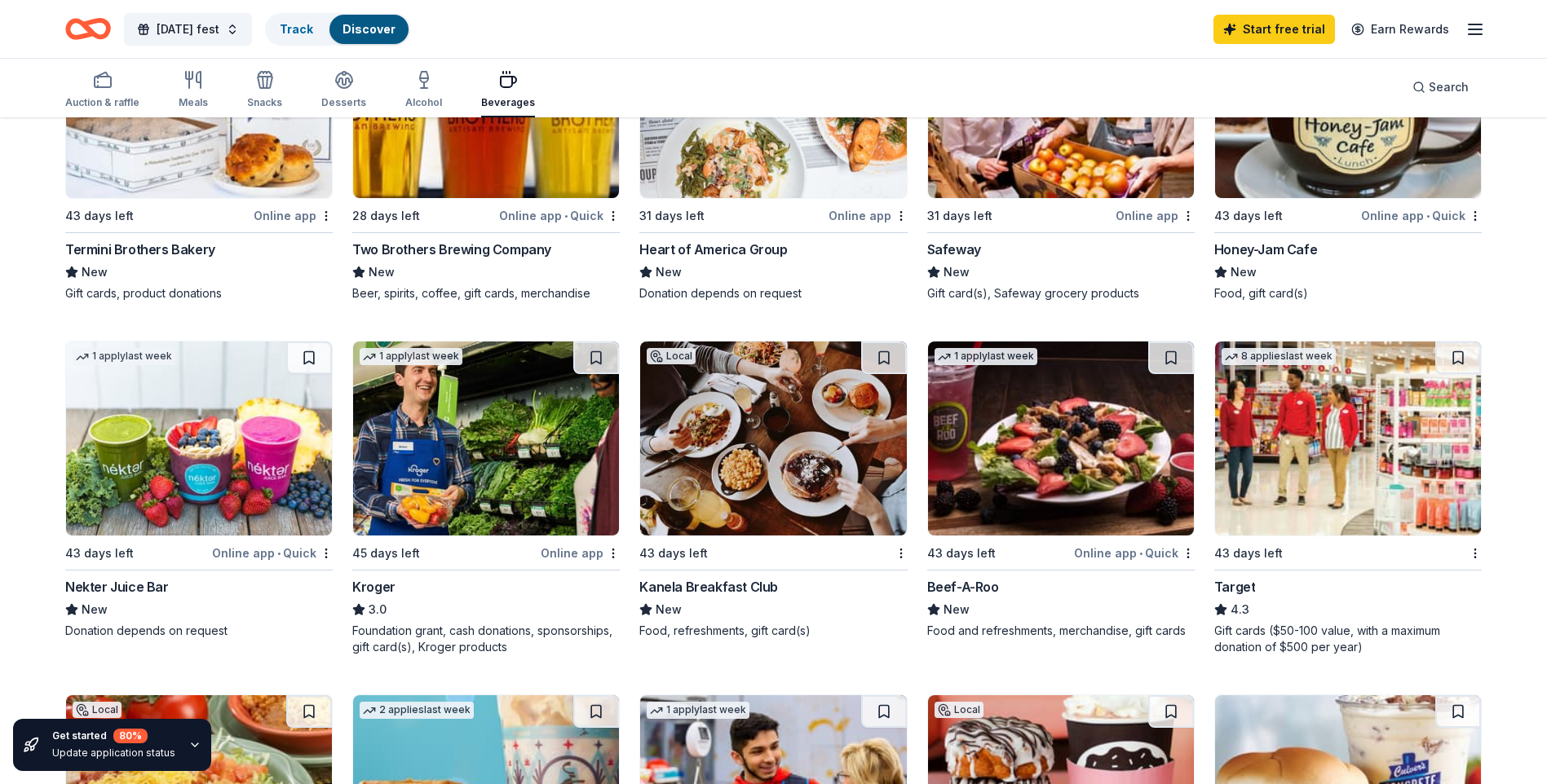
scroll to position [652, 0]
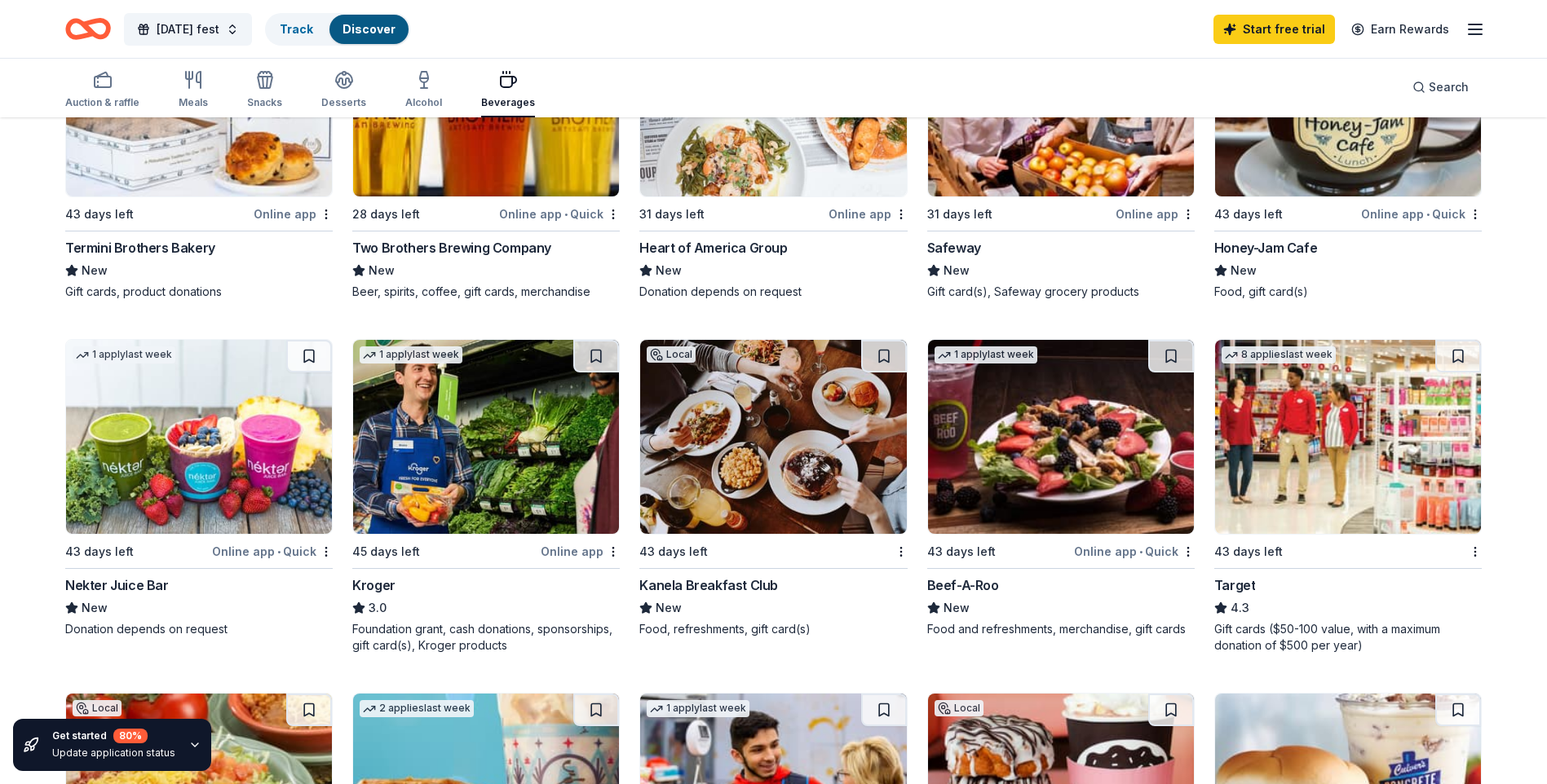
click at [476, 476] on img at bounding box center [486, 437] width 266 height 194
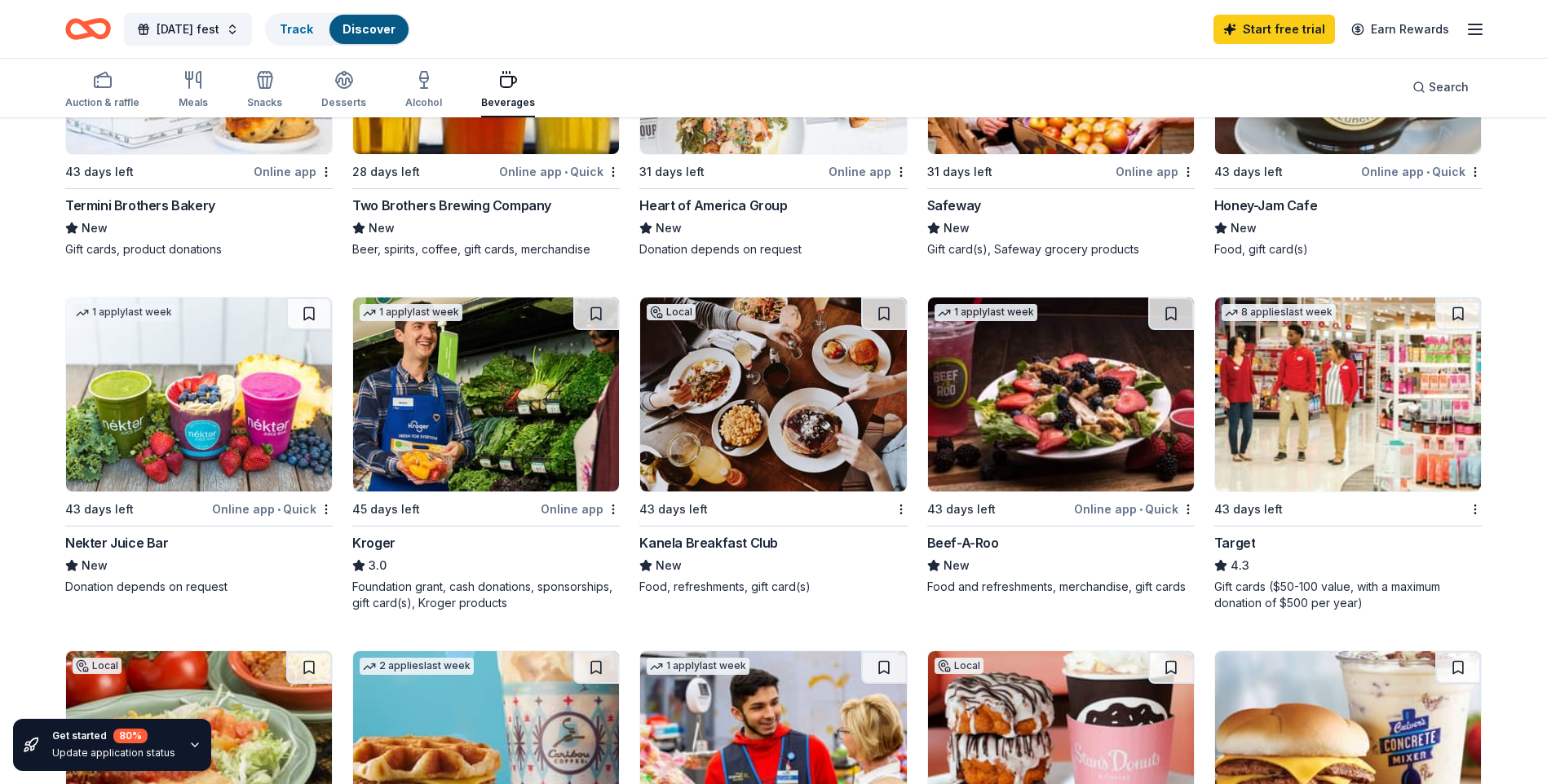
scroll to position [734, 0]
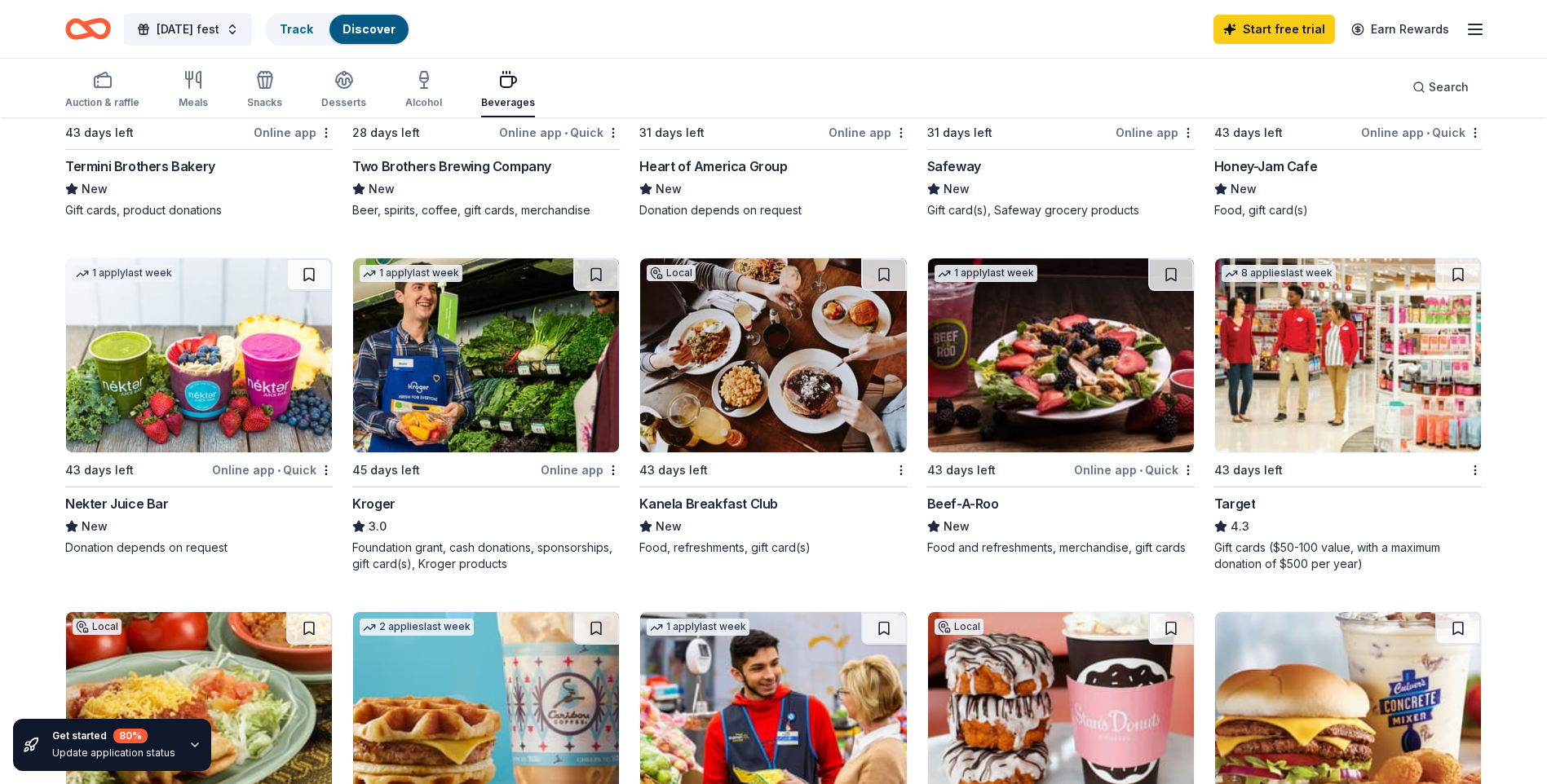
click at [1298, 356] on img at bounding box center [1348, 355] width 266 height 194
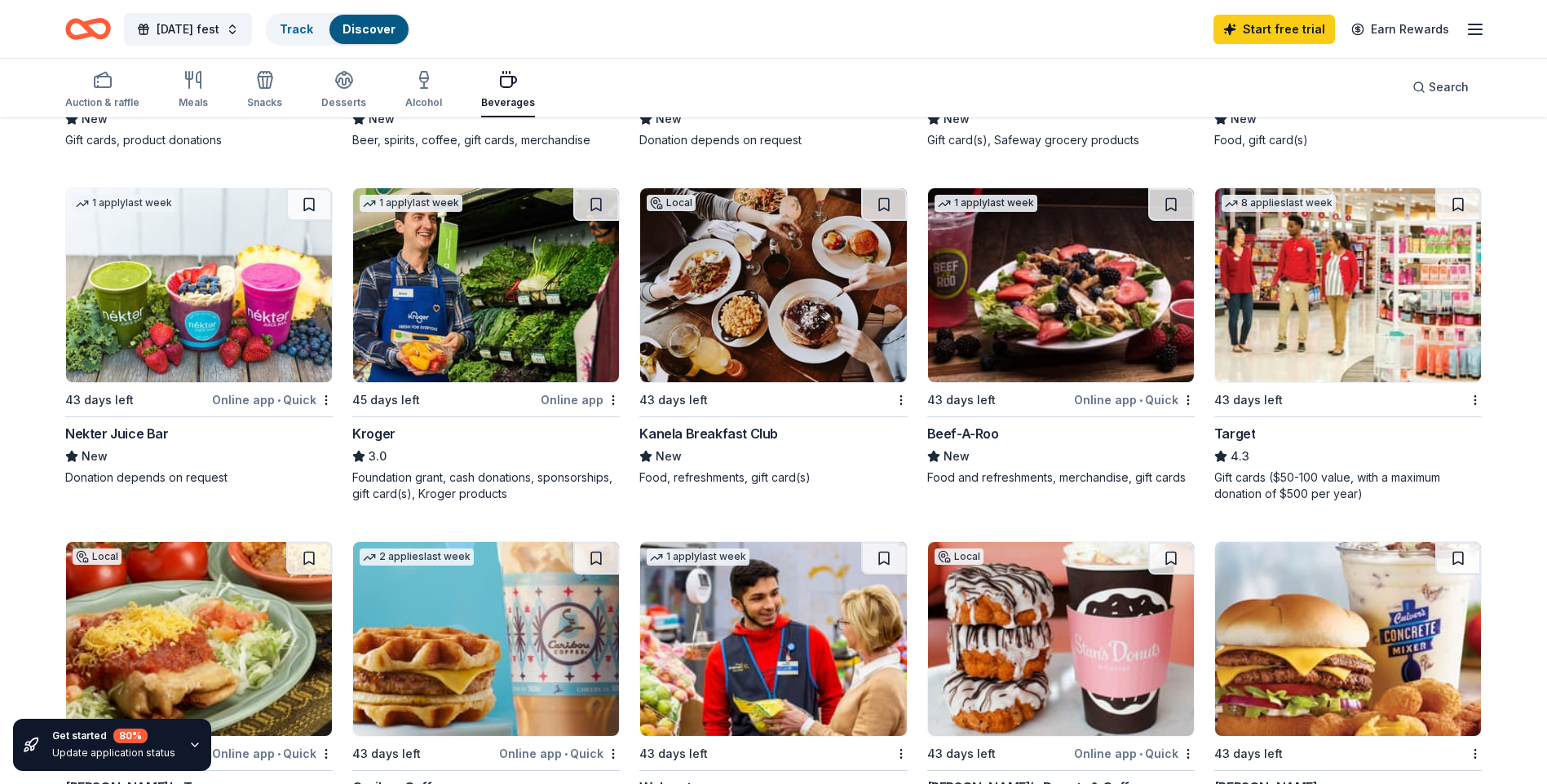
scroll to position [896, 0]
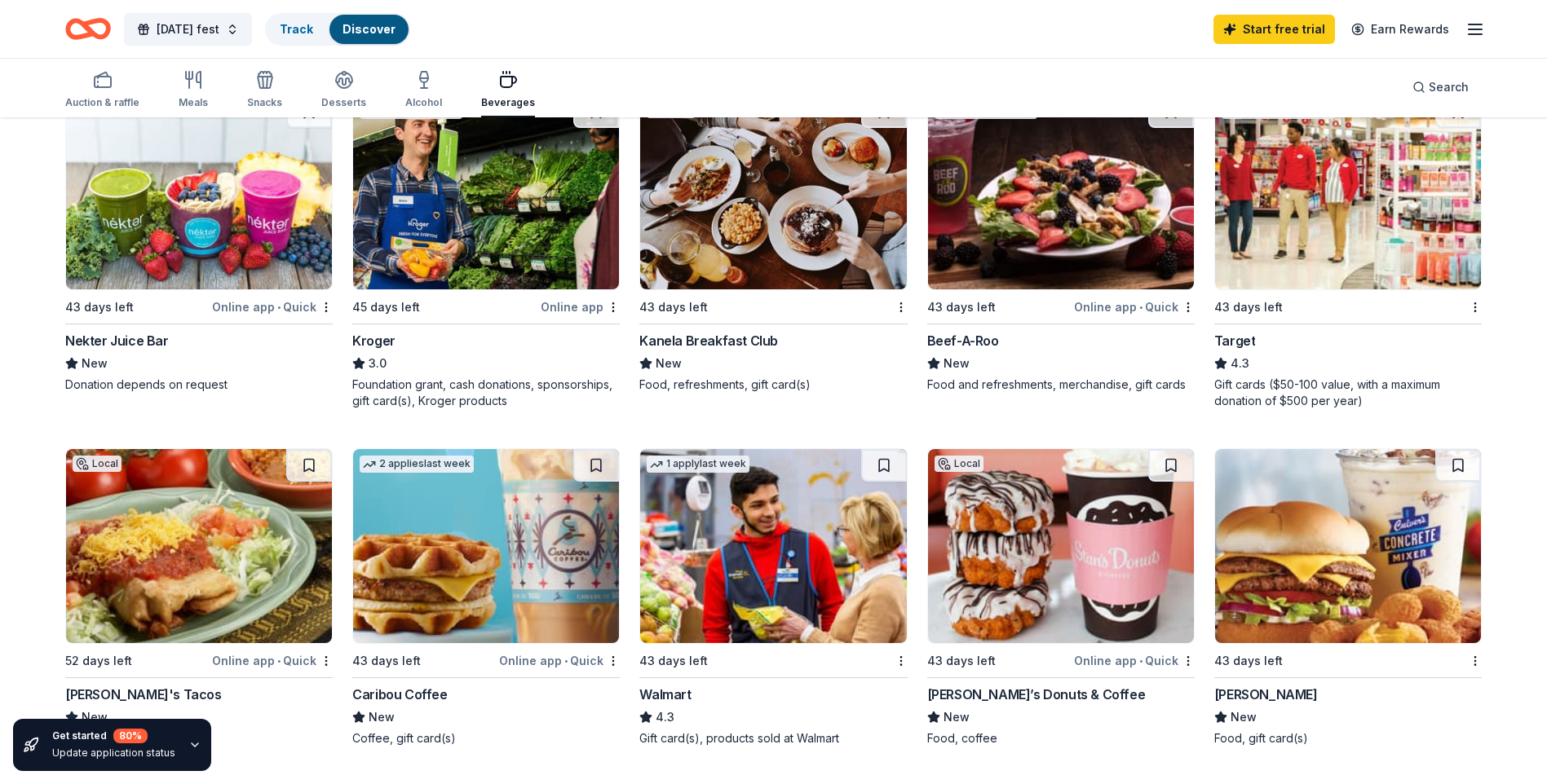
click at [1296, 528] on img at bounding box center [1348, 545] width 266 height 194
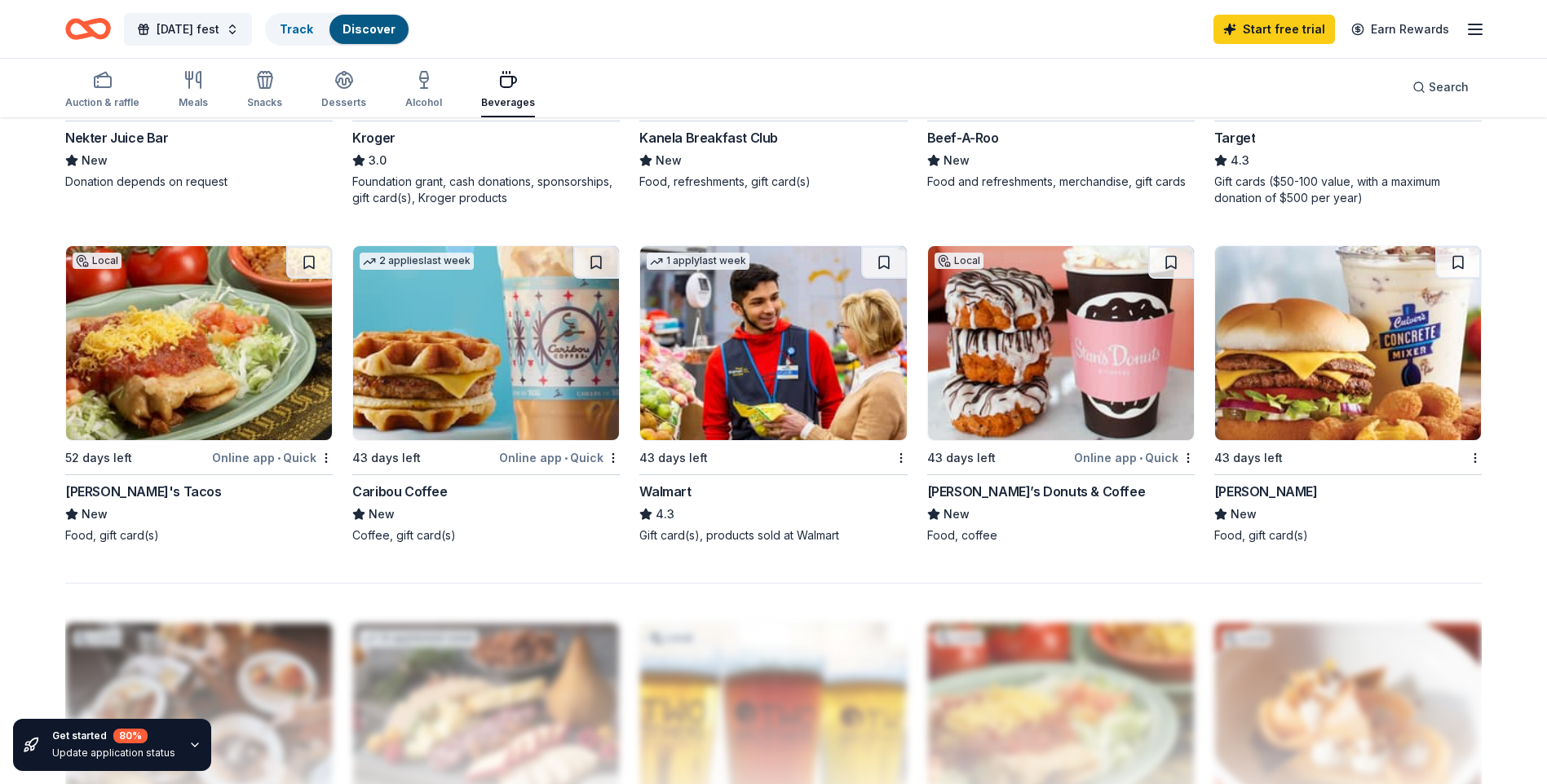
scroll to position [1140, 0]
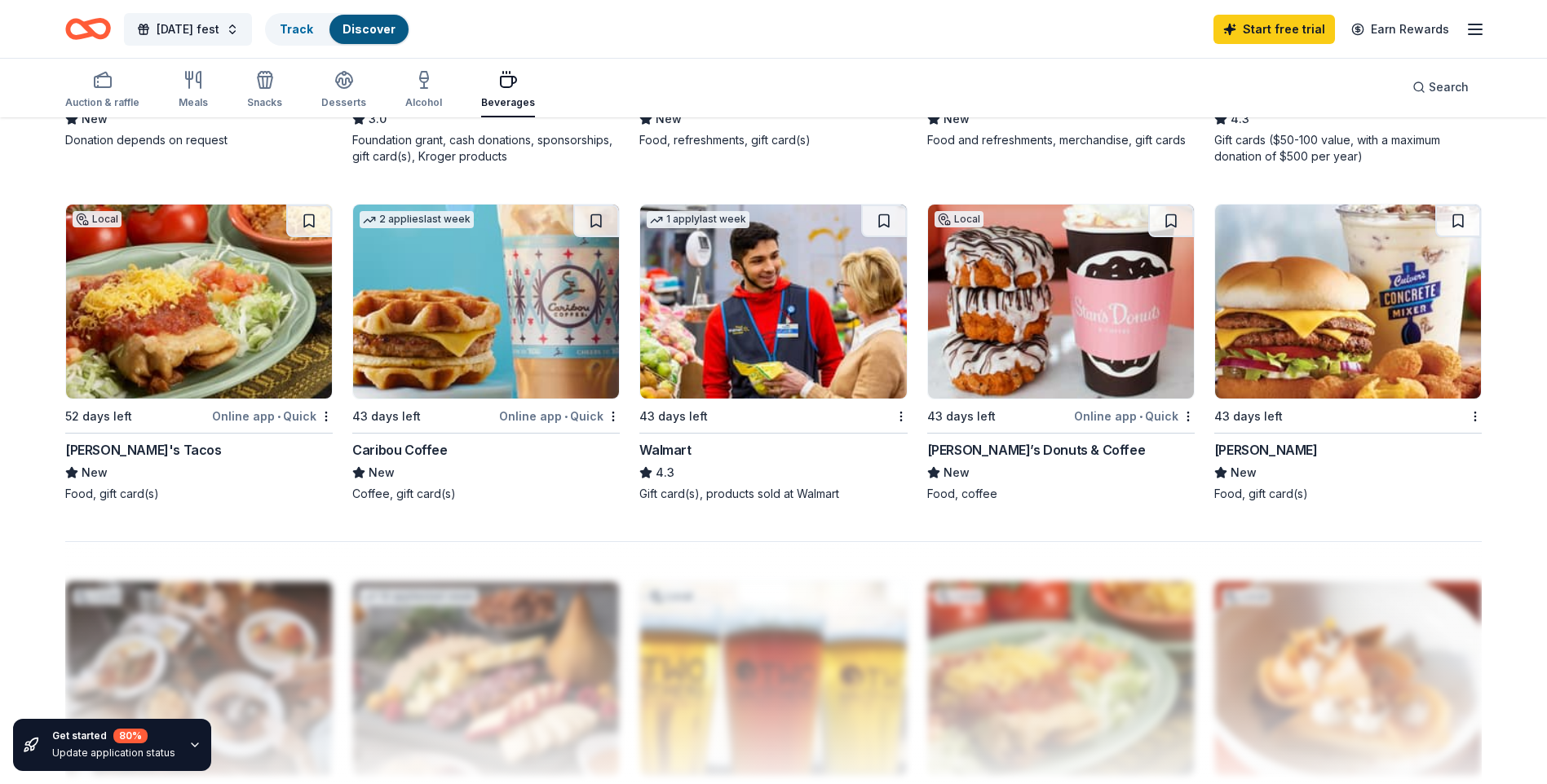
click at [724, 296] on img at bounding box center [773, 301] width 266 height 194
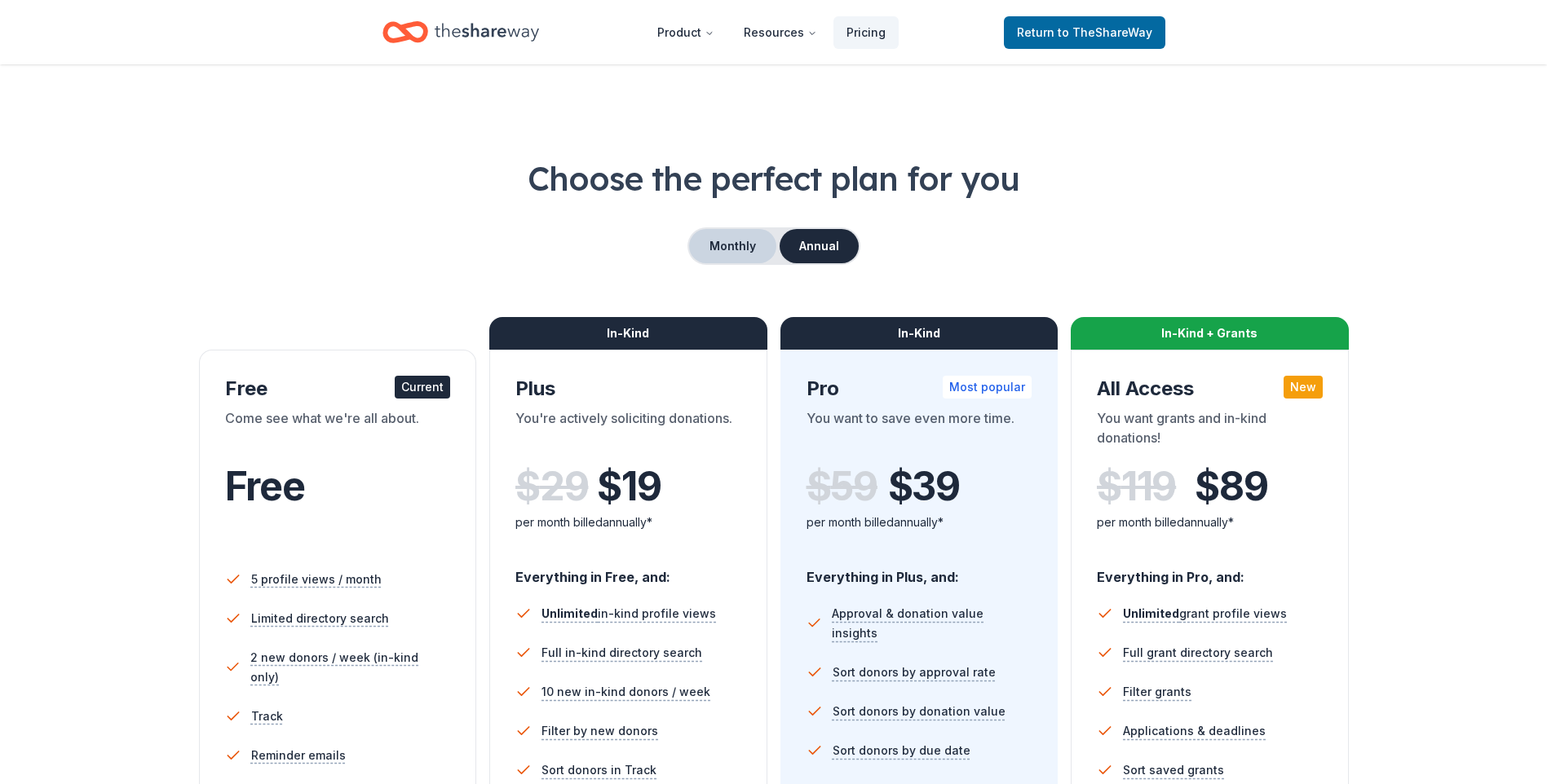
click at [714, 237] on button "Monthly" at bounding box center [733, 246] width 87 height 34
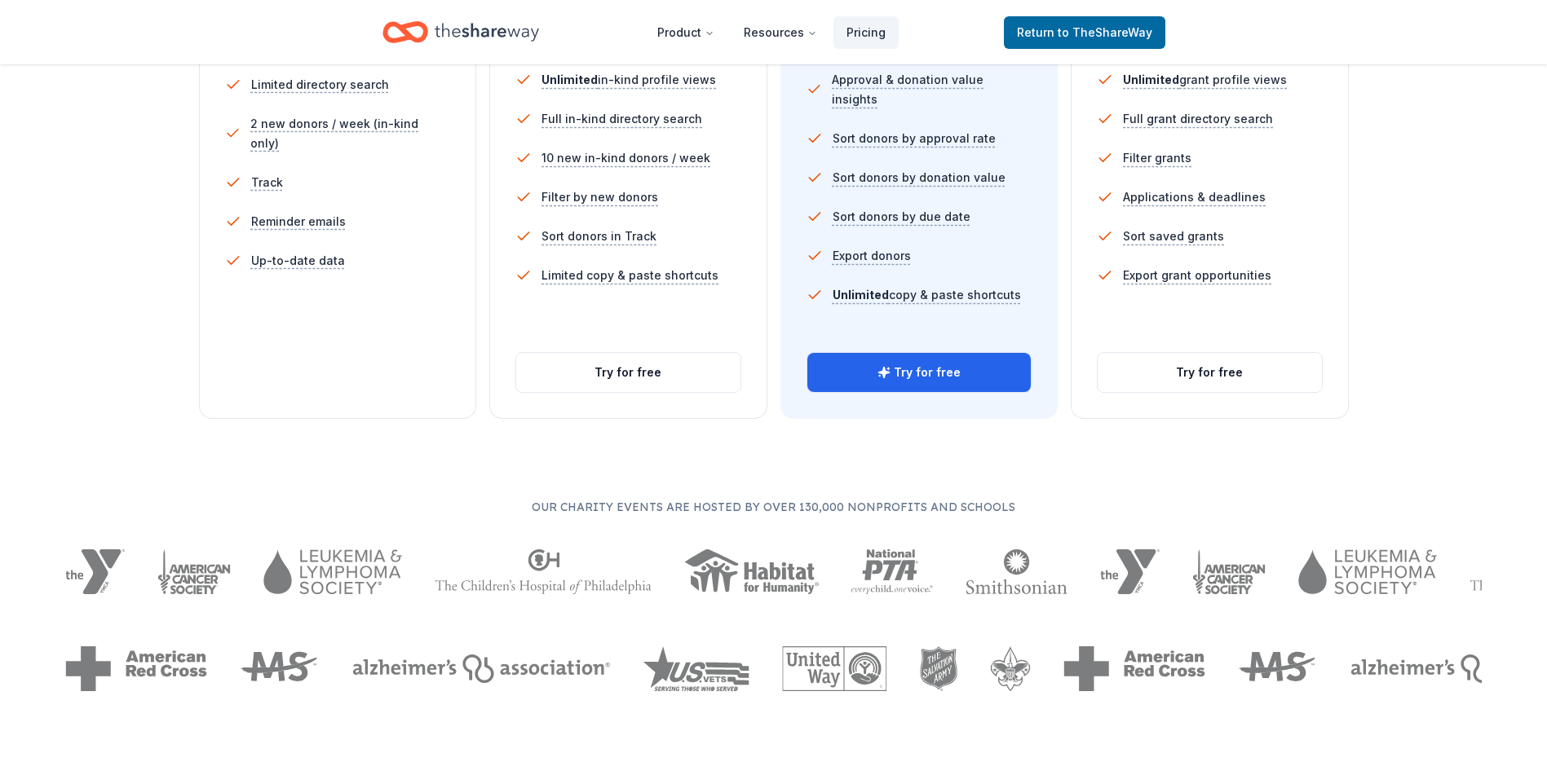
scroll to position [652, 0]
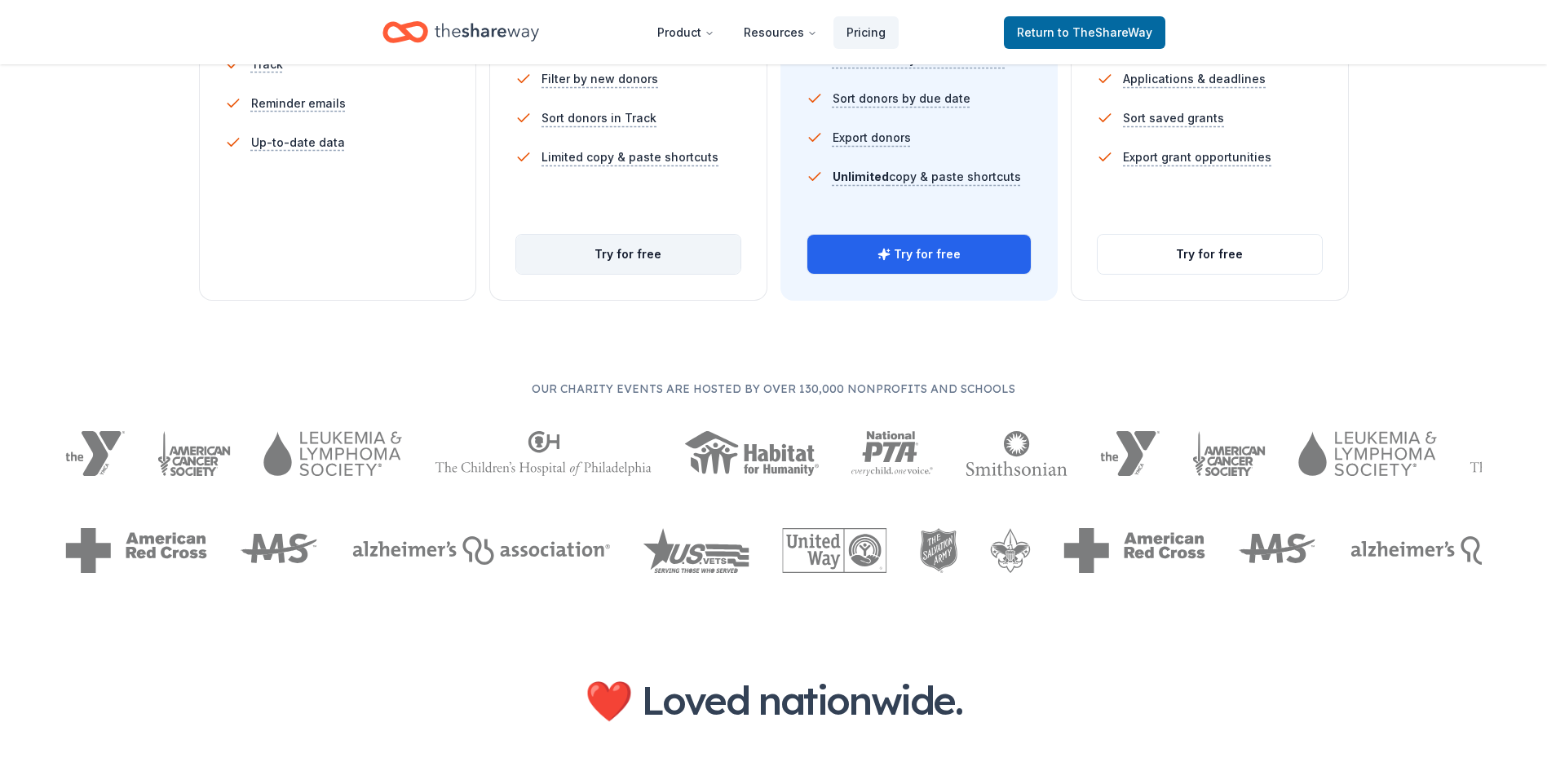
click at [642, 258] on button "Try for free" at bounding box center [628, 254] width 224 height 39
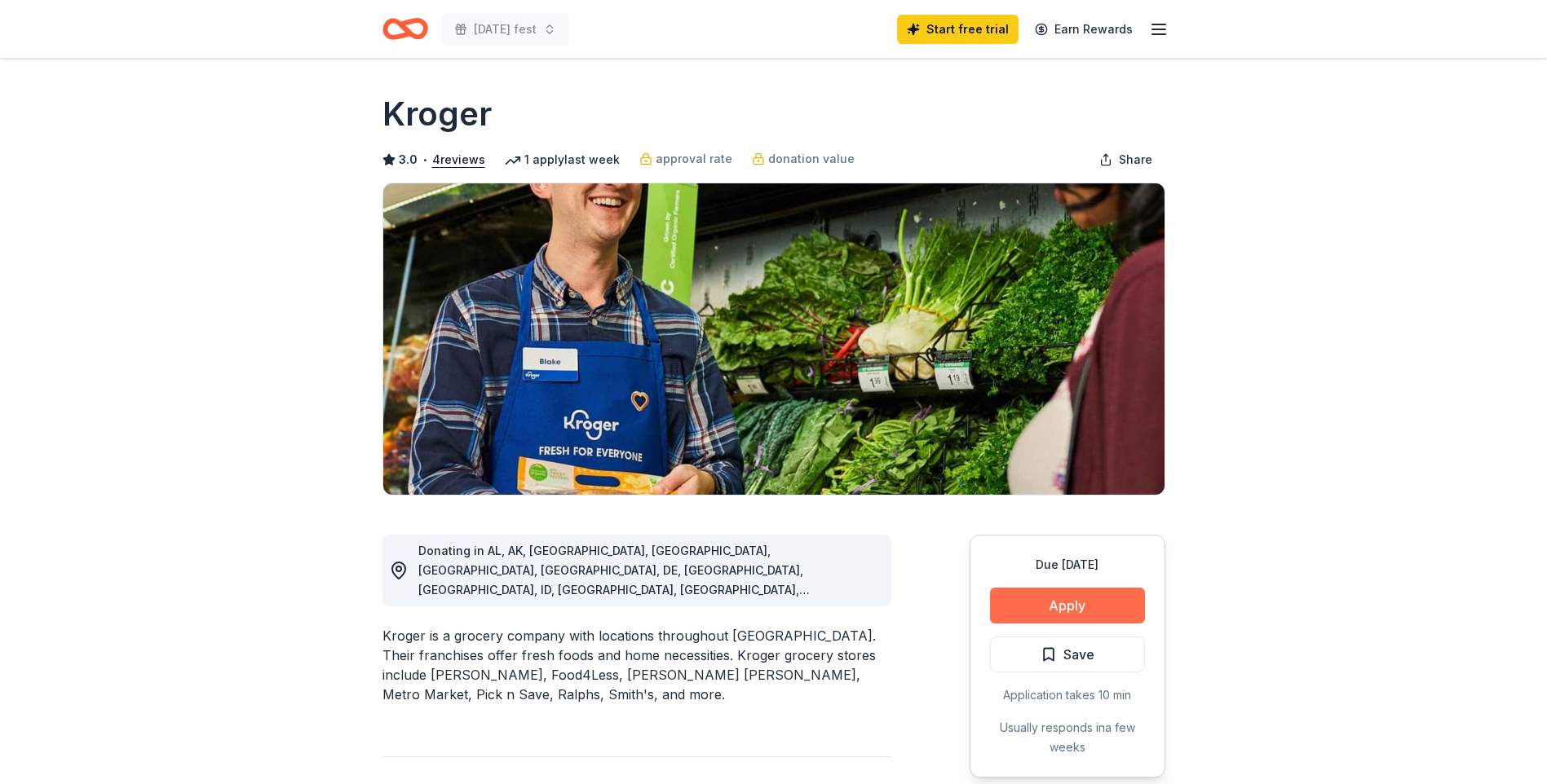
click at [1044, 610] on button "Apply" at bounding box center [1067, 605] width 155 height 36
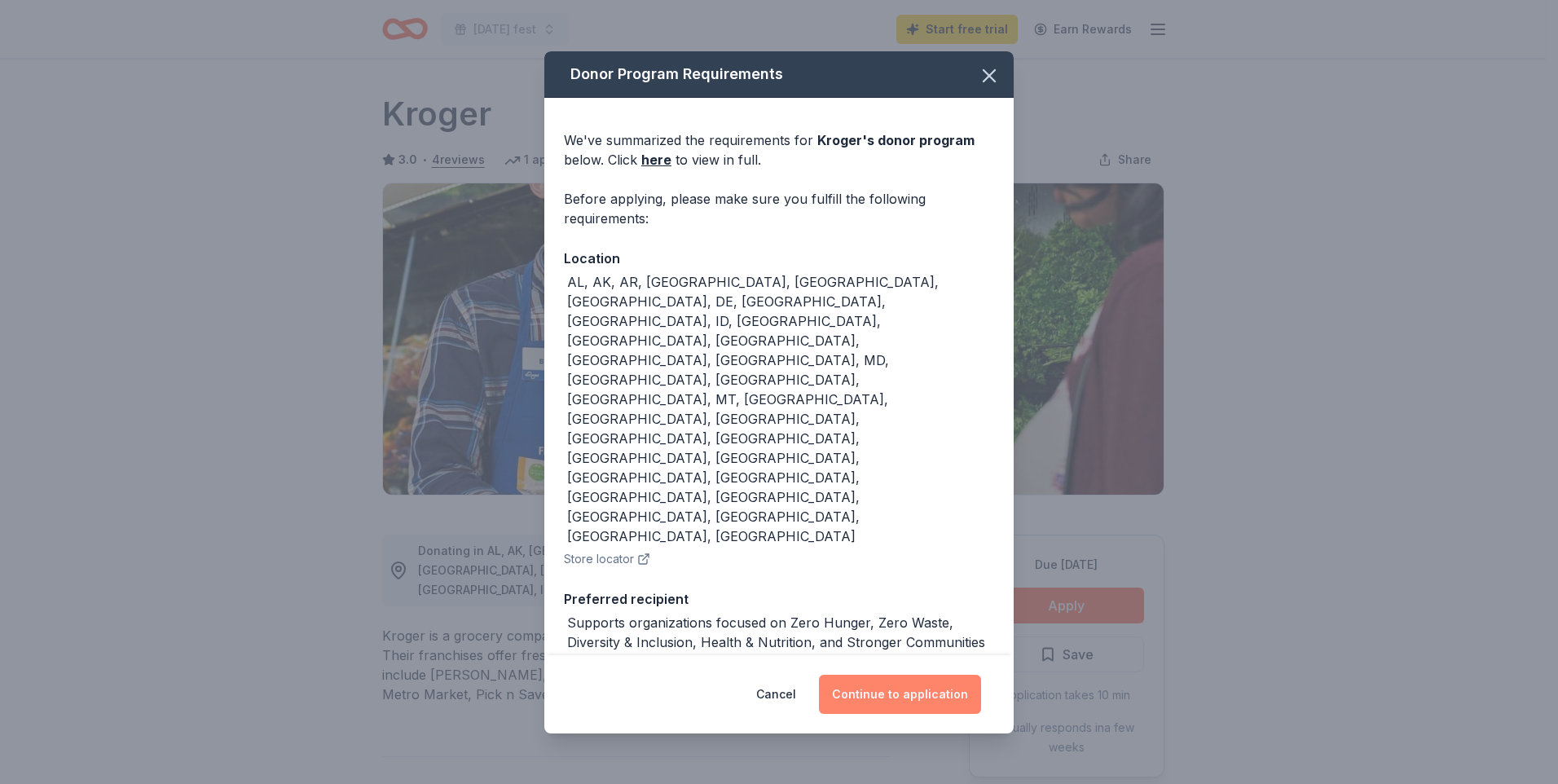
click at [930, 675] on button "Continue to application" at bounding box center [900, 694] width 163 height 39
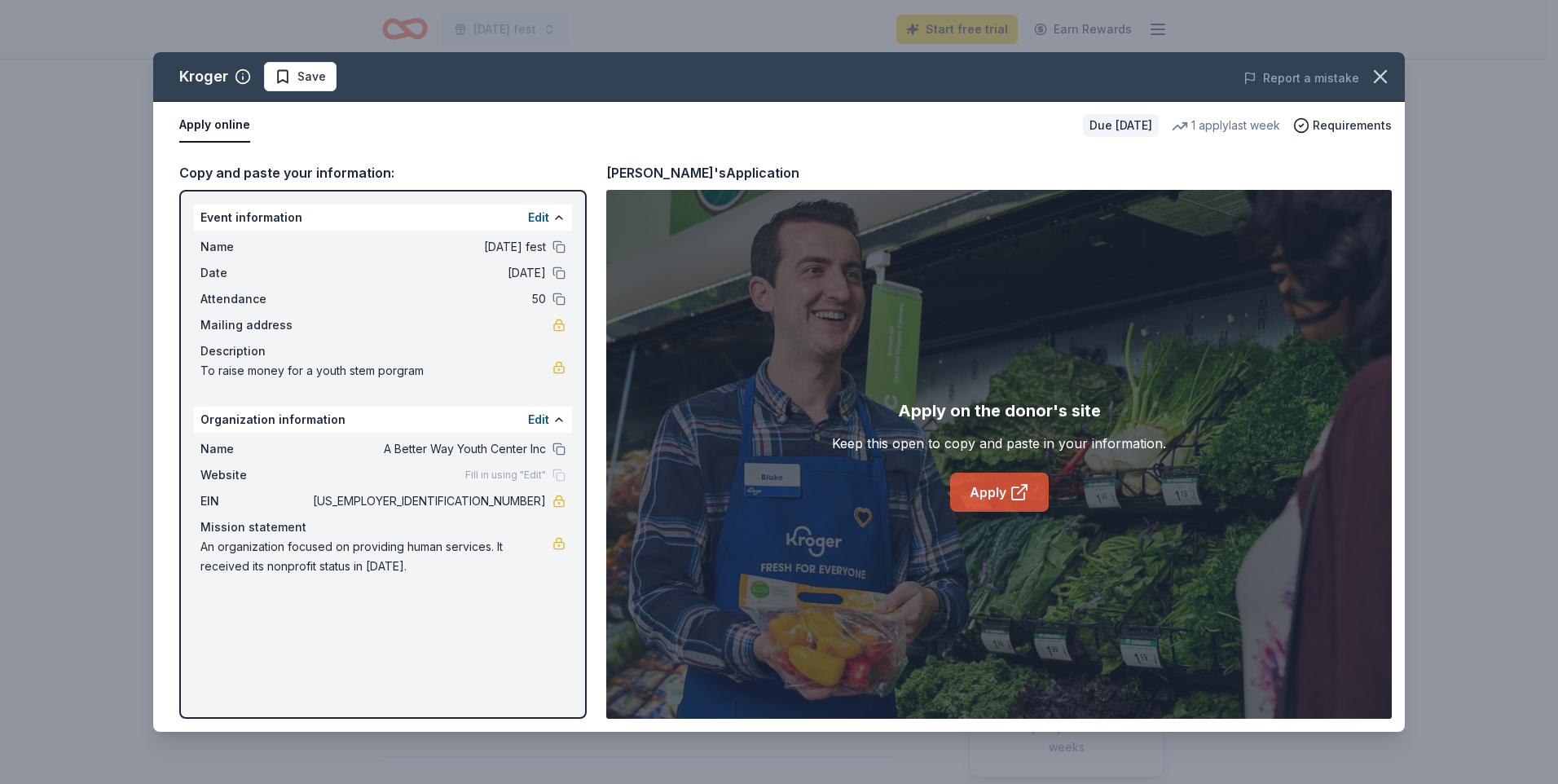
click at [990, 495] on link "Apply" at bounding box center [1000, 491] width 99 height 39
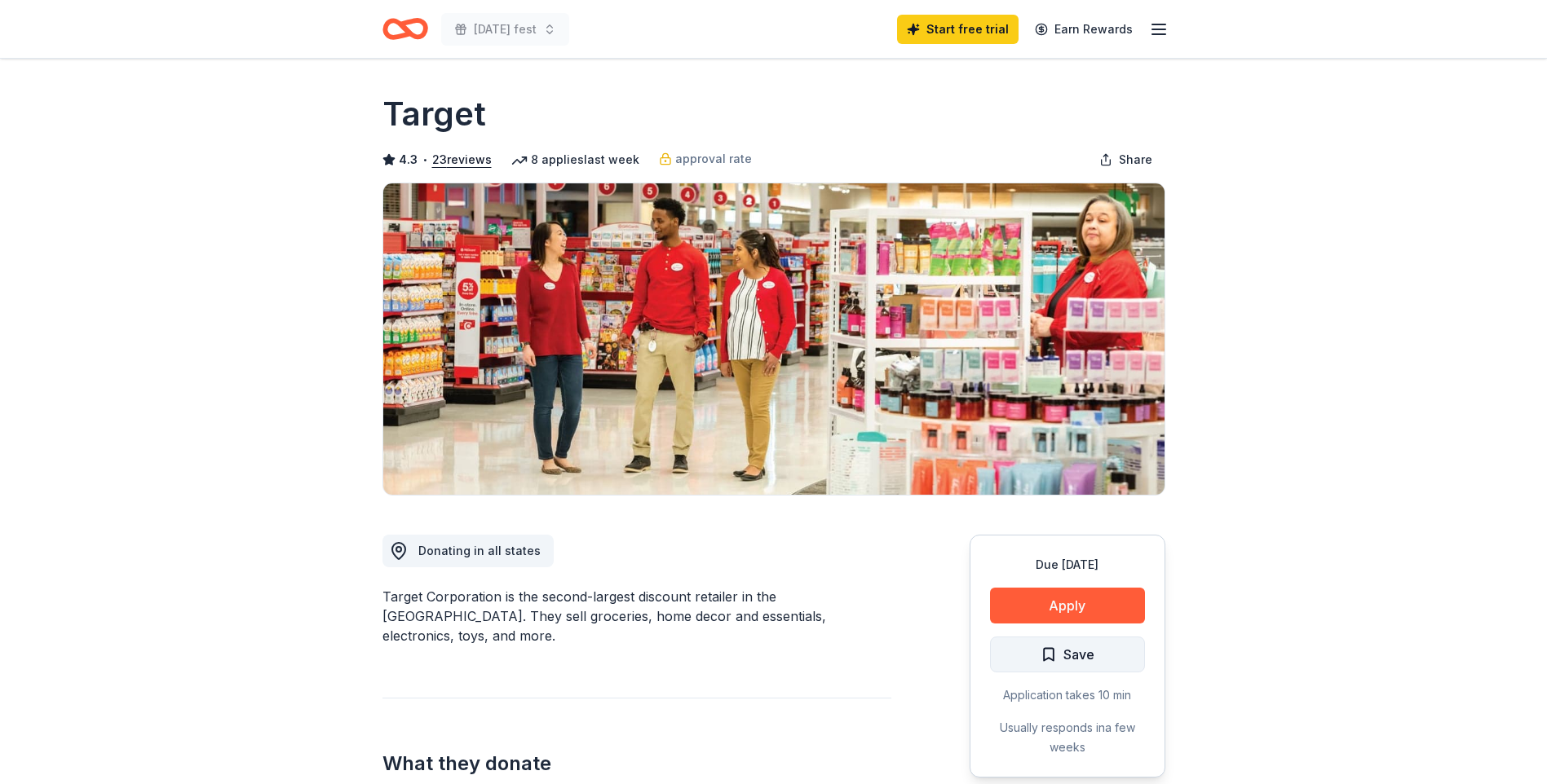
scroll to position [244, 0]
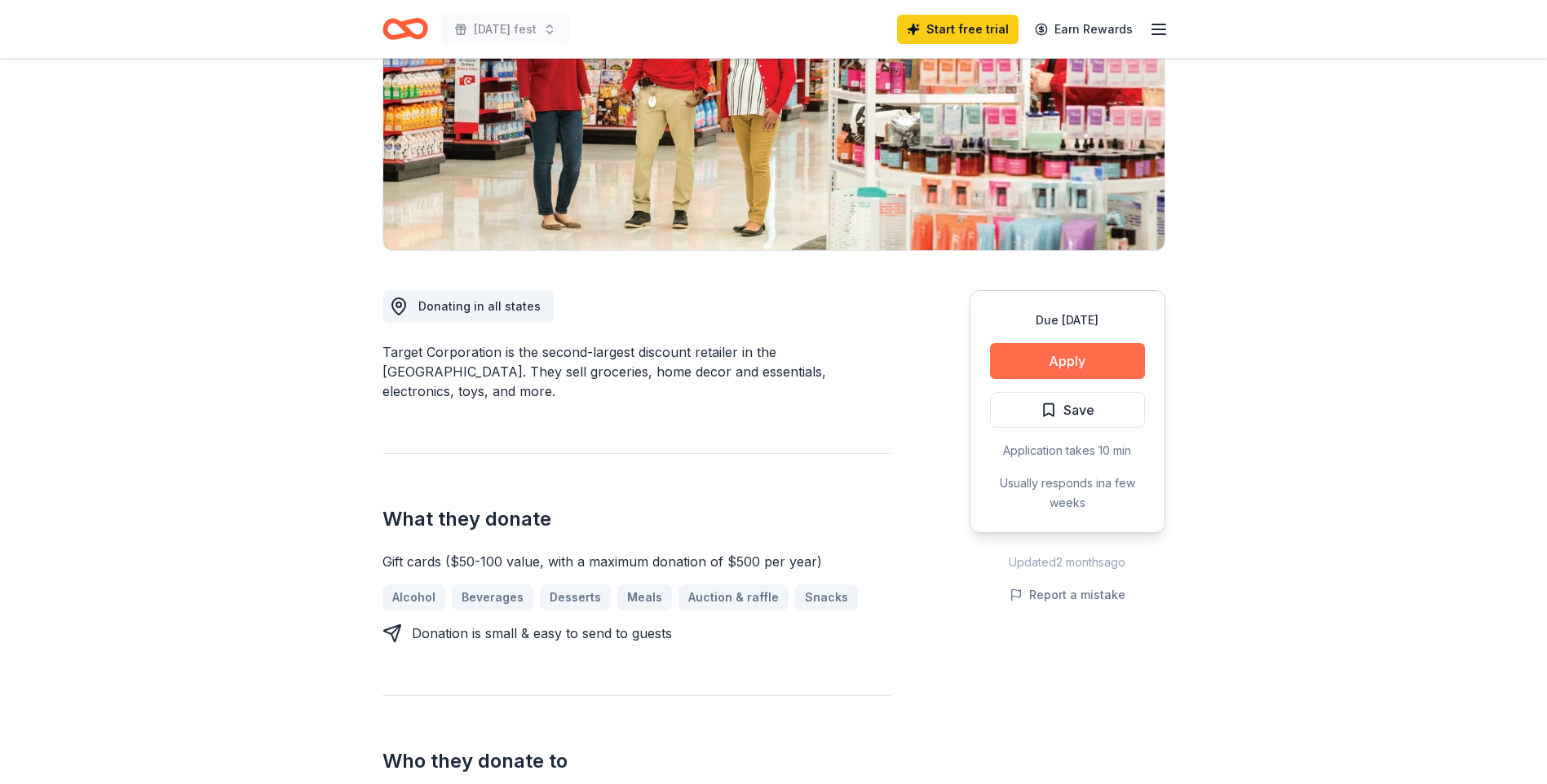
click at [1073, 345] on button "Apply" at bounding box center [1067, 361] width 155 height 36
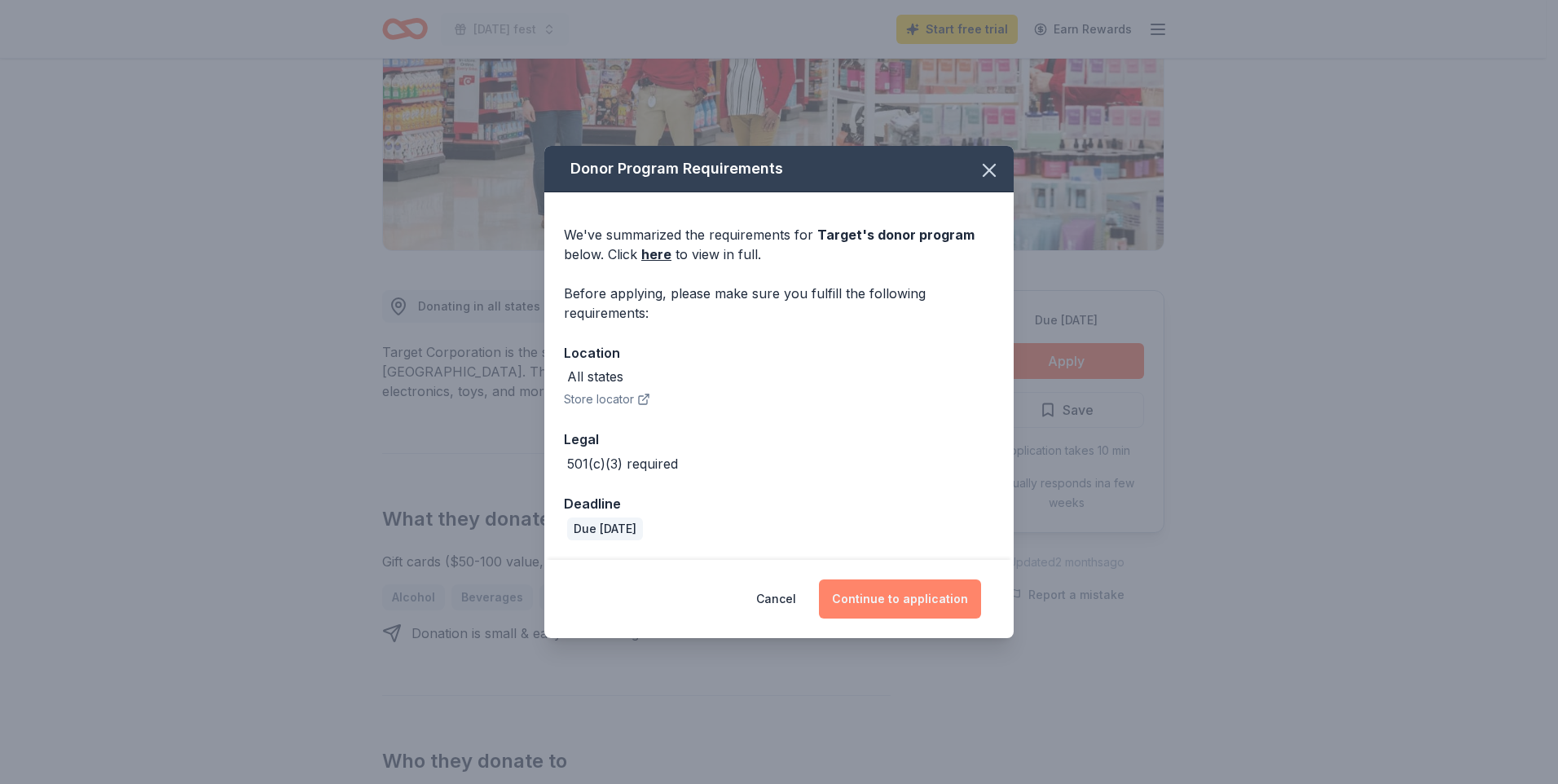
click at [915, 598] on button "Continue to application" at bounding box center [900, 599] width 163 height 39
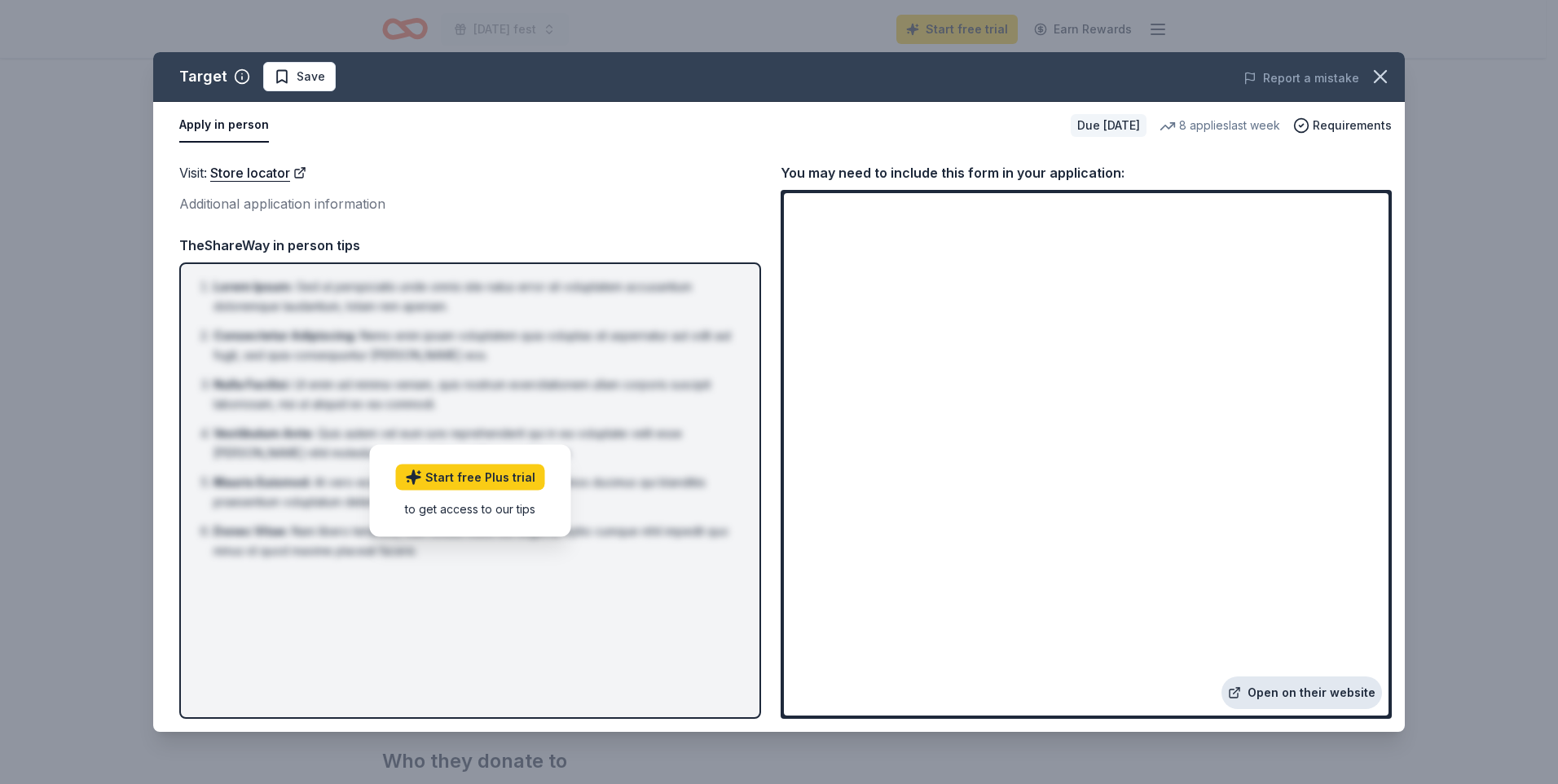
click at [1327, 683] on link "Open on their website" at bounding box center [1301, 693] width 161 height 32
click at [1353, 127] on span "Requirements" at bounding box center [1352, 125] width 79 height 20
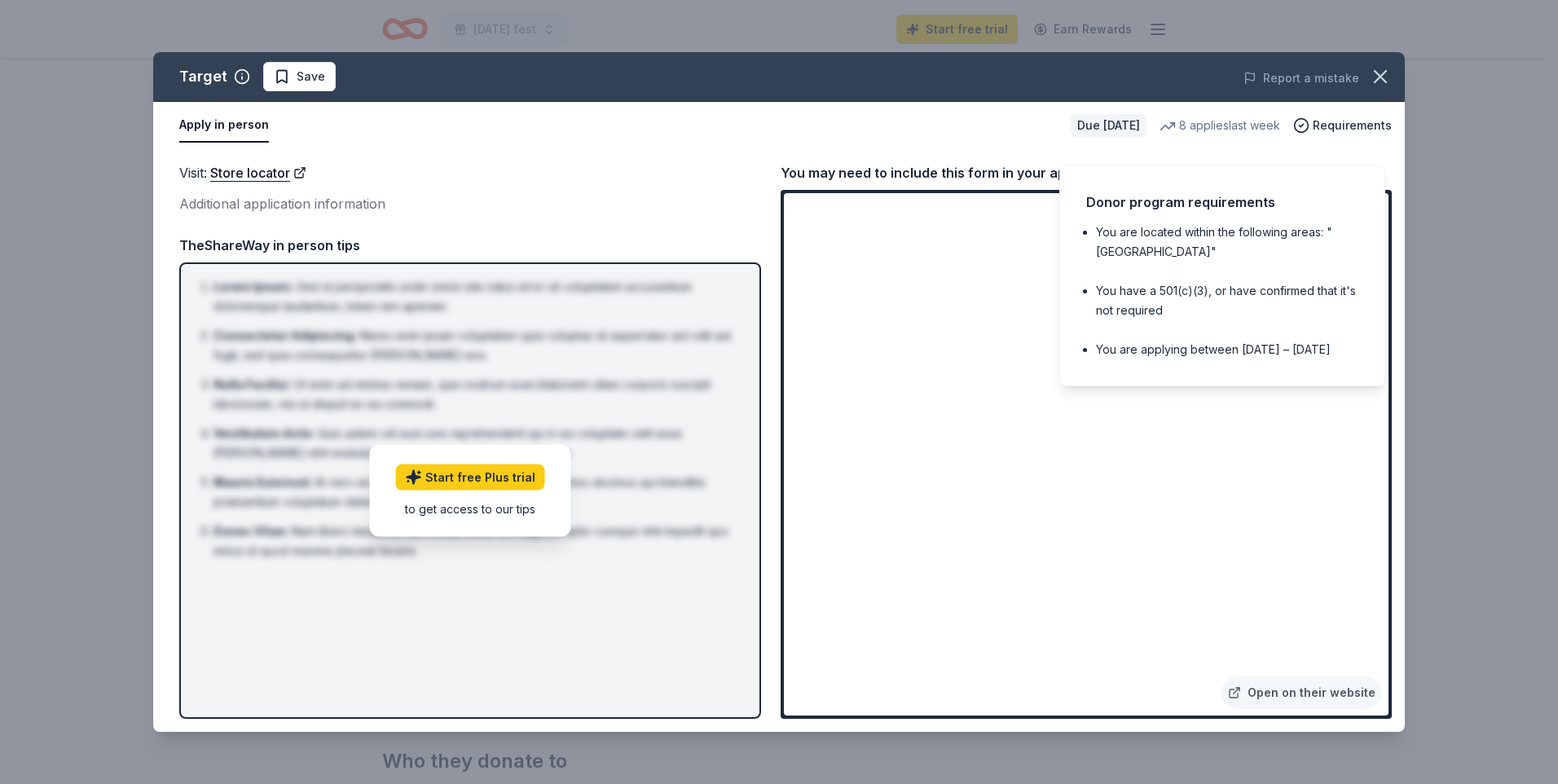
click at [655, 243] on div "TheShareWay in person tips" at bounding box center [471, 245] width 582 height 21
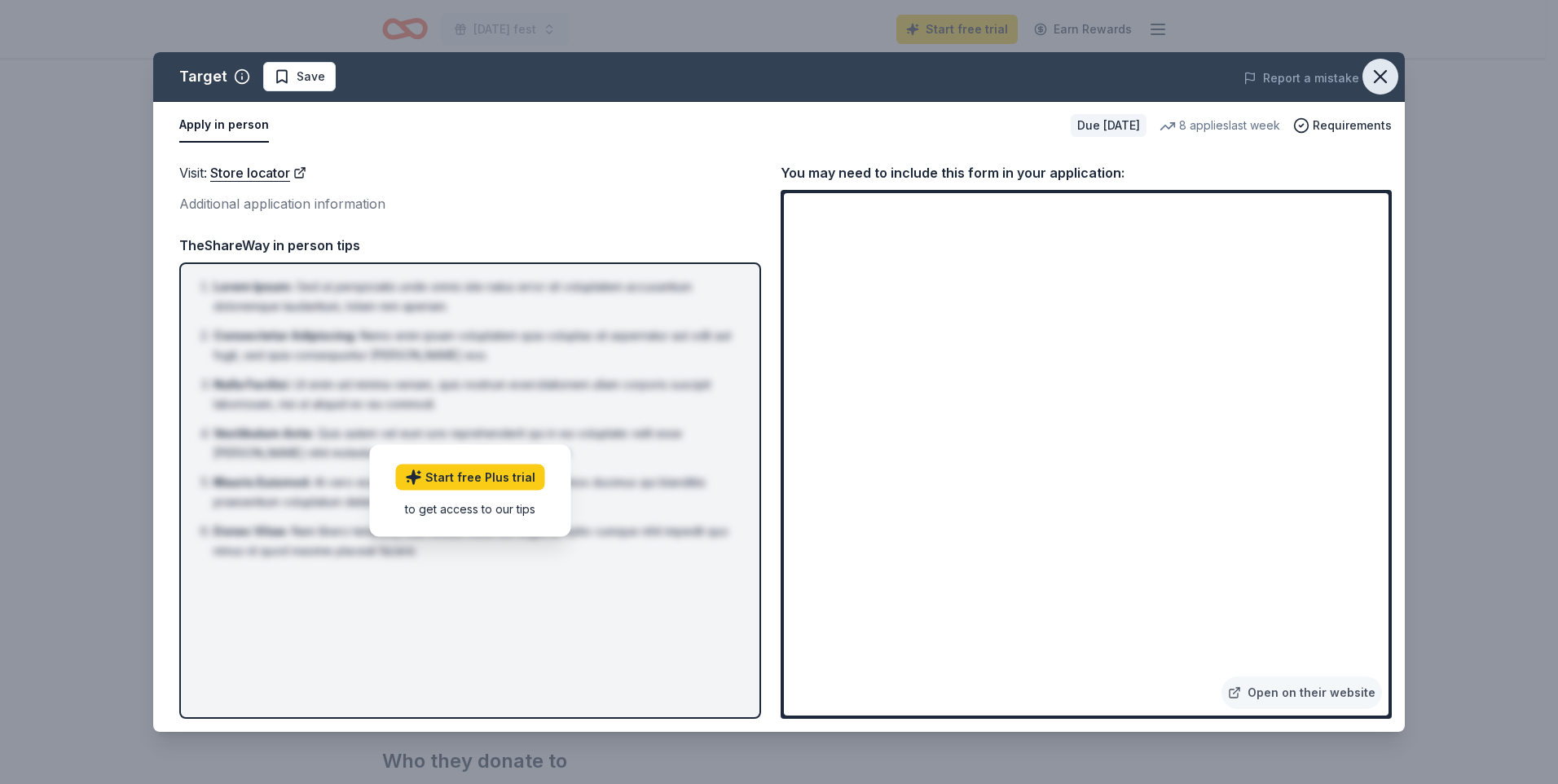
click at [1385, 76] on icon "button" at bounding box center [1381, 77] width 23 height 23
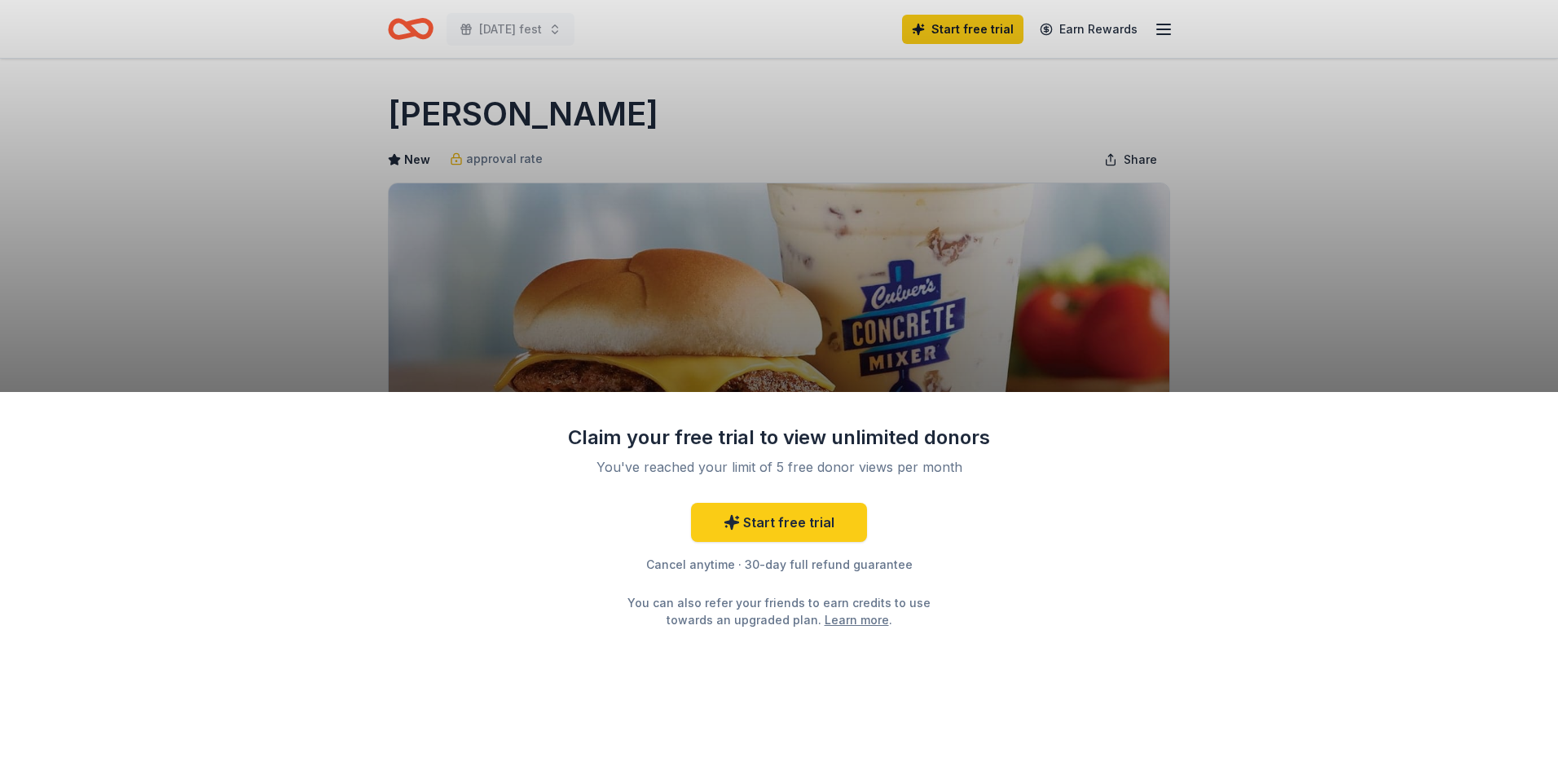
click at [1011, 322] on div "Claim your free trial to view unlimited donors You've reached your limit of 5 f…" at bounding box center [779, 392] width 1558 height 784
drag, startPoint x: 1171, startPoint y: 258, endPoint x: 1163, endPoint y: 277, distance: 20.6
click at [1171, 260] on div "Claim your free trial to view unlimited donors You've reached your limit of 5 f…" at bounding box center [779, 392] width 1558 height 784
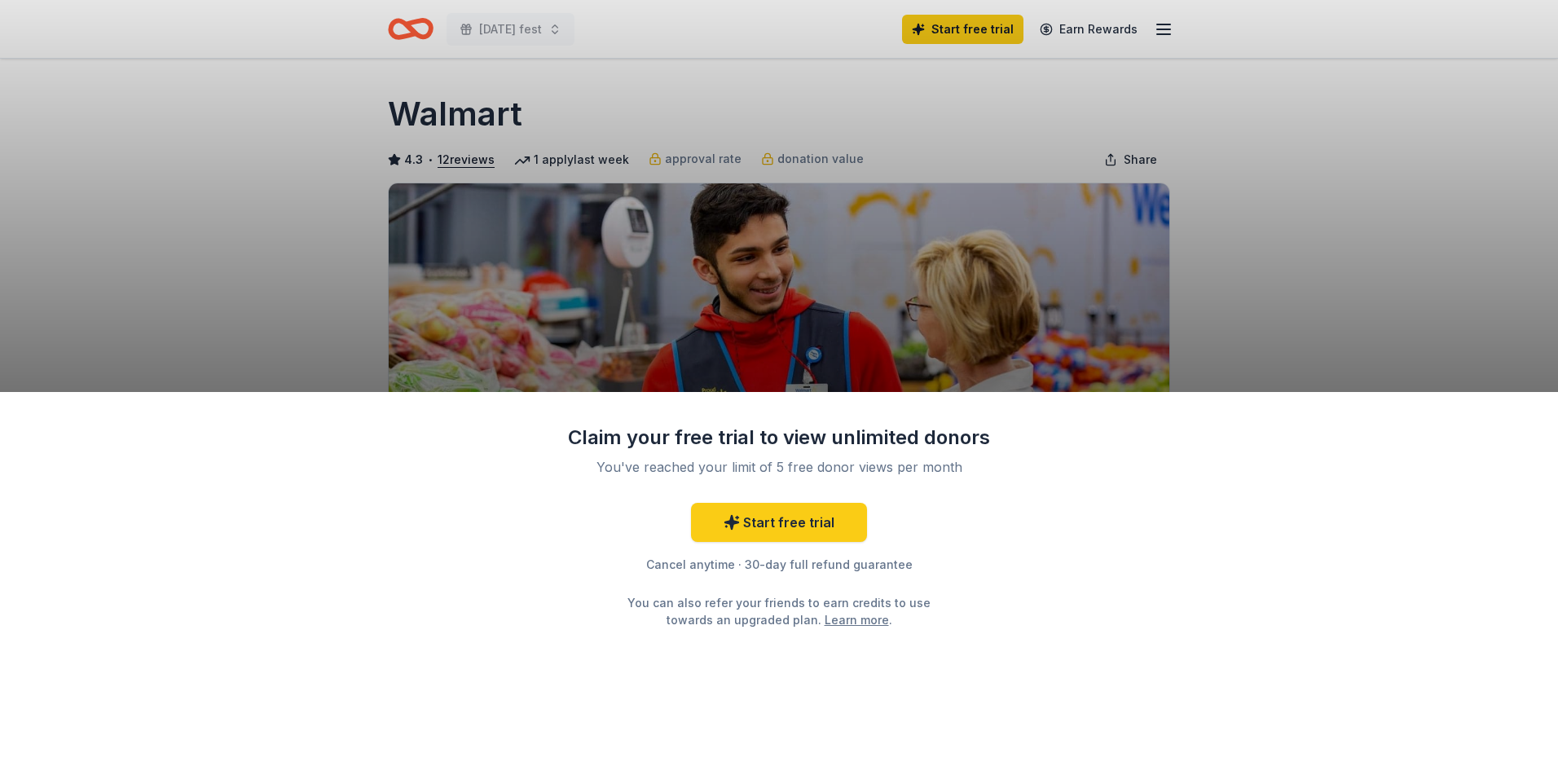
click at [1090, 278] on div "Claim your free trial to view unlimited donors You've reached your limit of 5 f…" at bounding box center [779, 392] width 1558 height 784
